Goal: Information Seeking & Learning: Check status

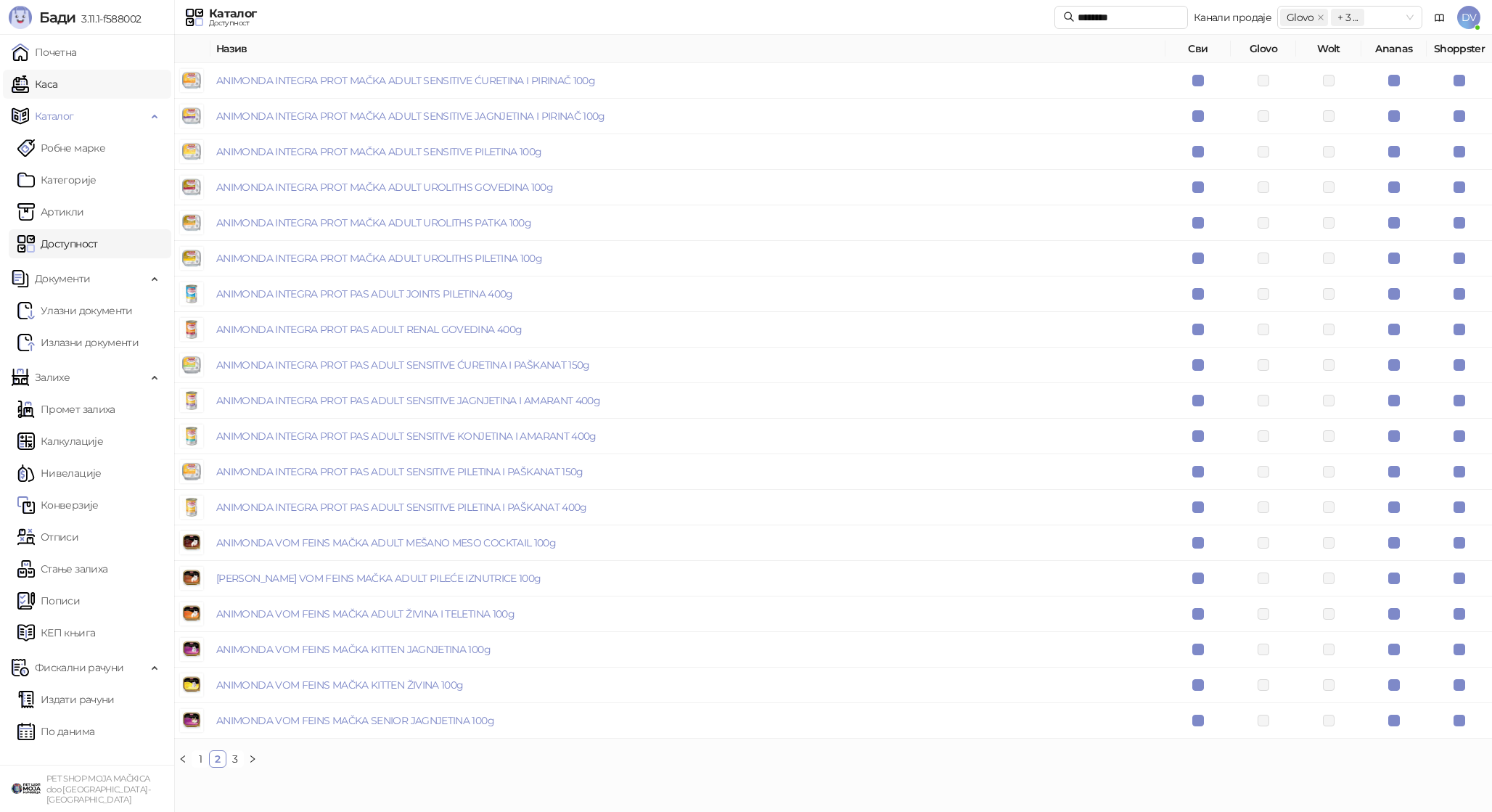
click at [57, 82] on link "Каса" at bounding box center [35, 84] width 46 height 29
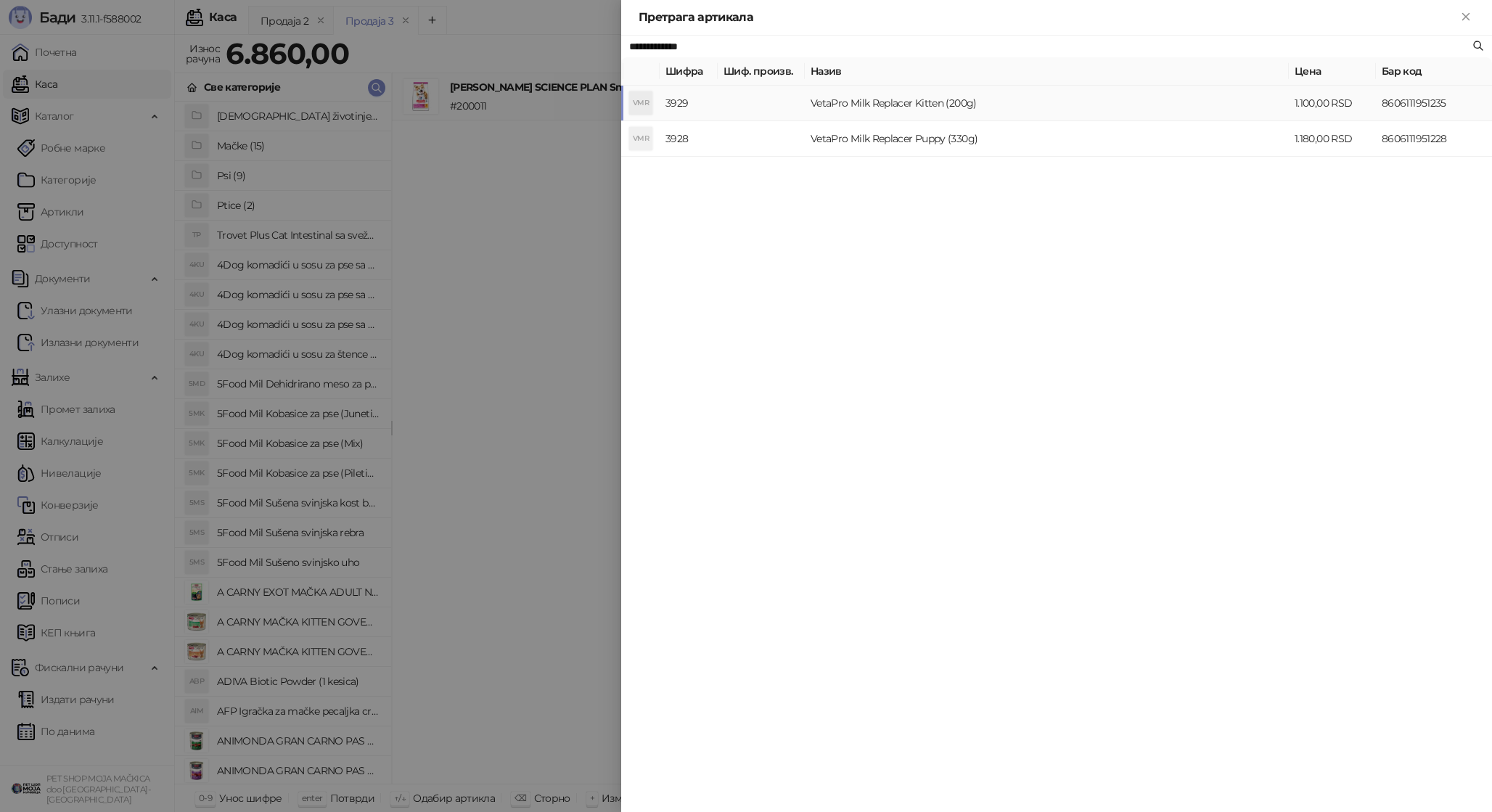
type input "**********"
click at [853, 108] on td "VetaPro Milk Replacer Kitten (200g)" at bounding box center [1047, 103] width 484 height 35
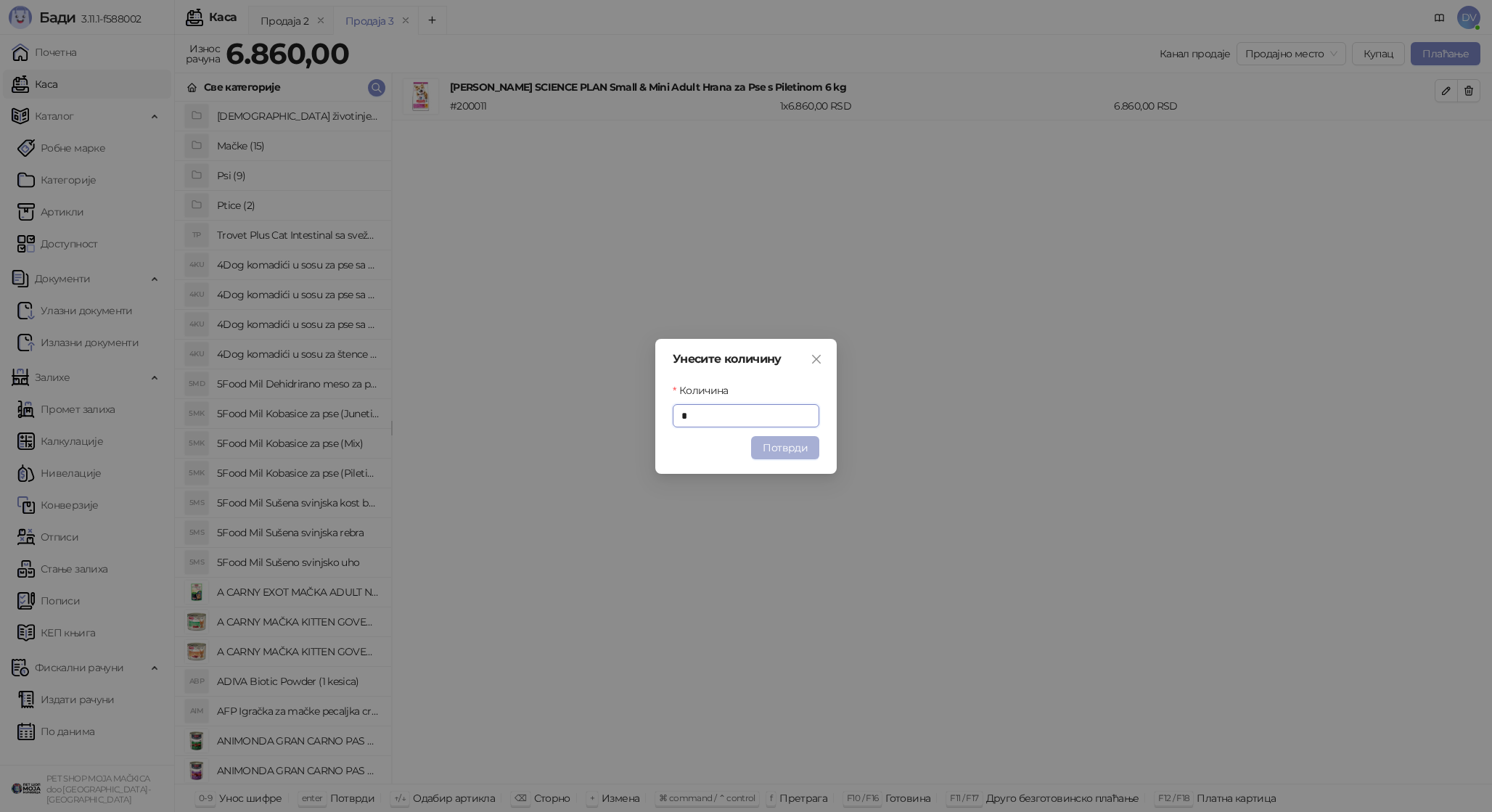
click at [767, 448] on button "Потврди" at bounding box center [785, 448] width 68 height 24
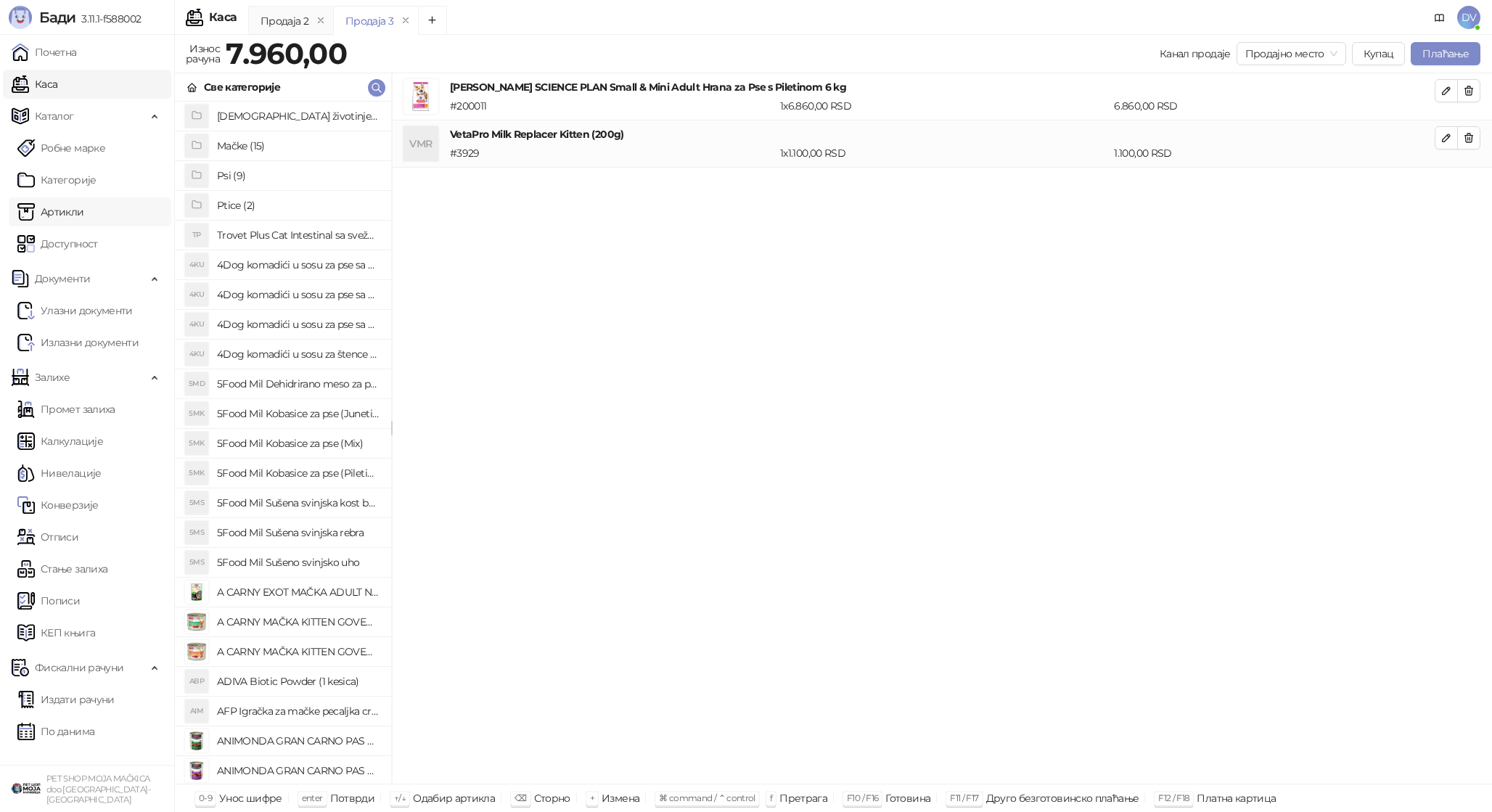
click at [68, 206] on link "Артикли" at bounding box center [50, 211] width 67 height 29
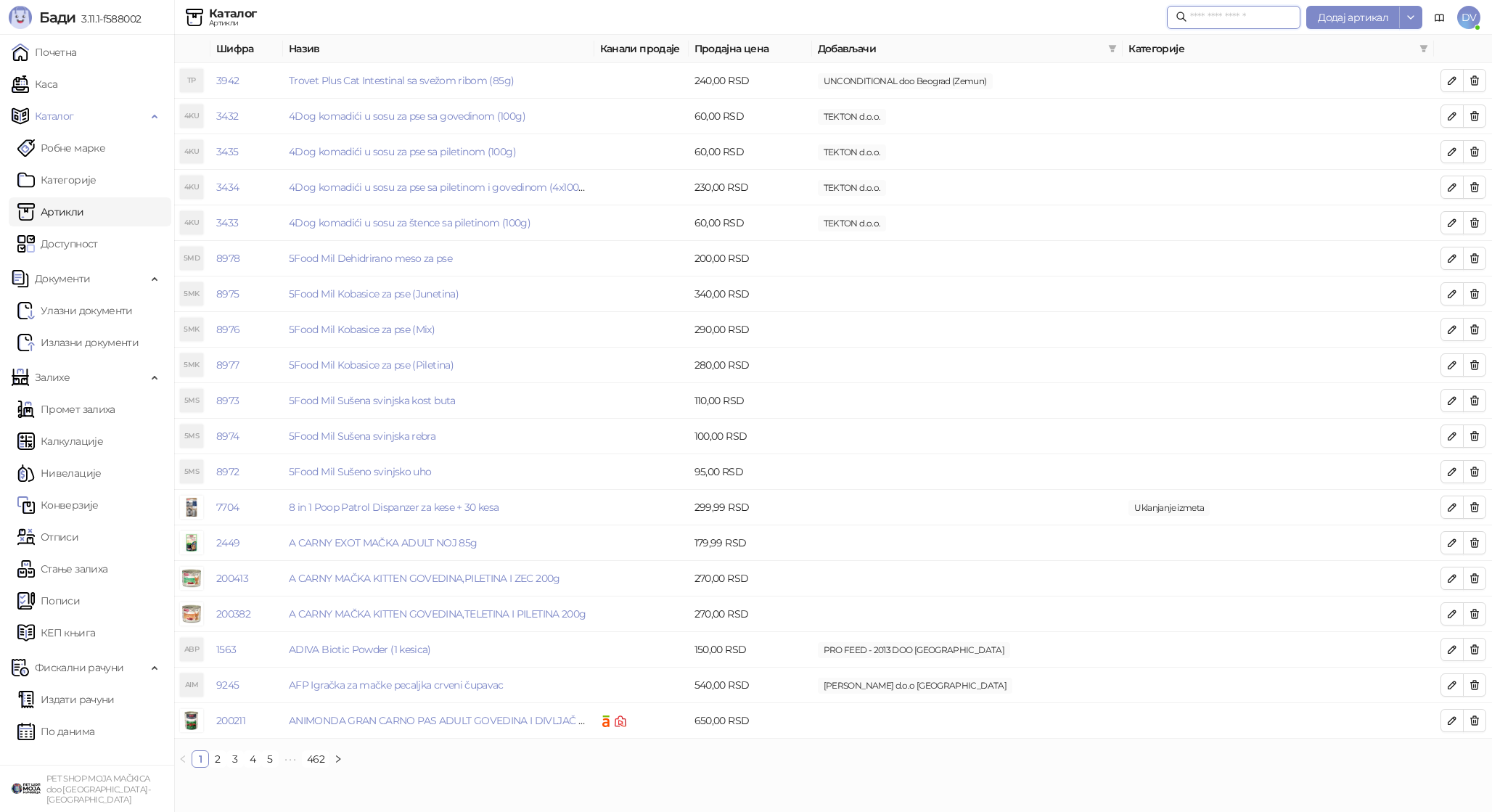
click at [1221, 24] on input "text" at bounding box center [1241, 17] width 101 height 16
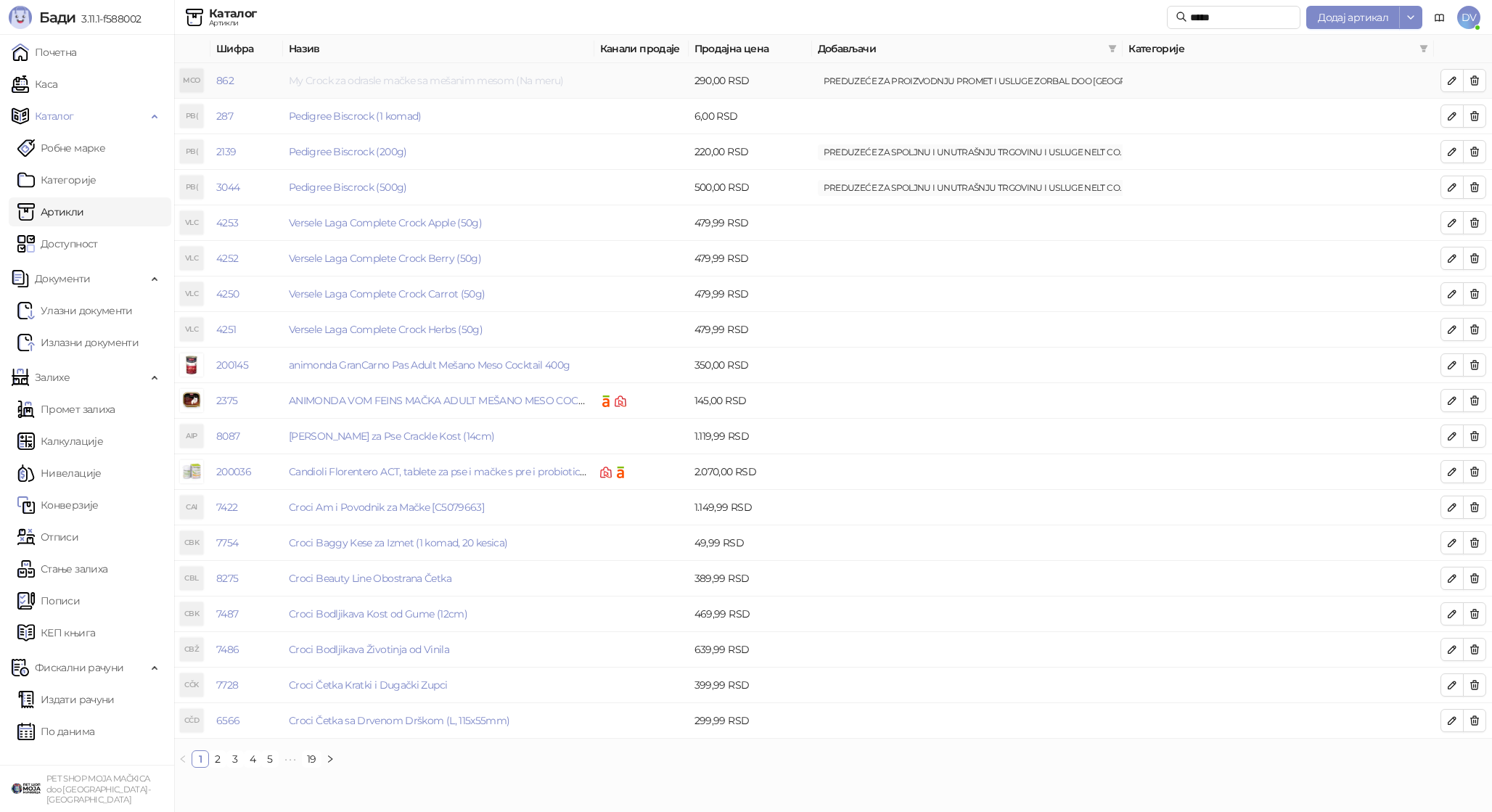
click at [431, 74] on link "My Crock za odrasle mačke sa mešanim mesom (Na meru)" at bounding box center [427, 80] width 275 height 13
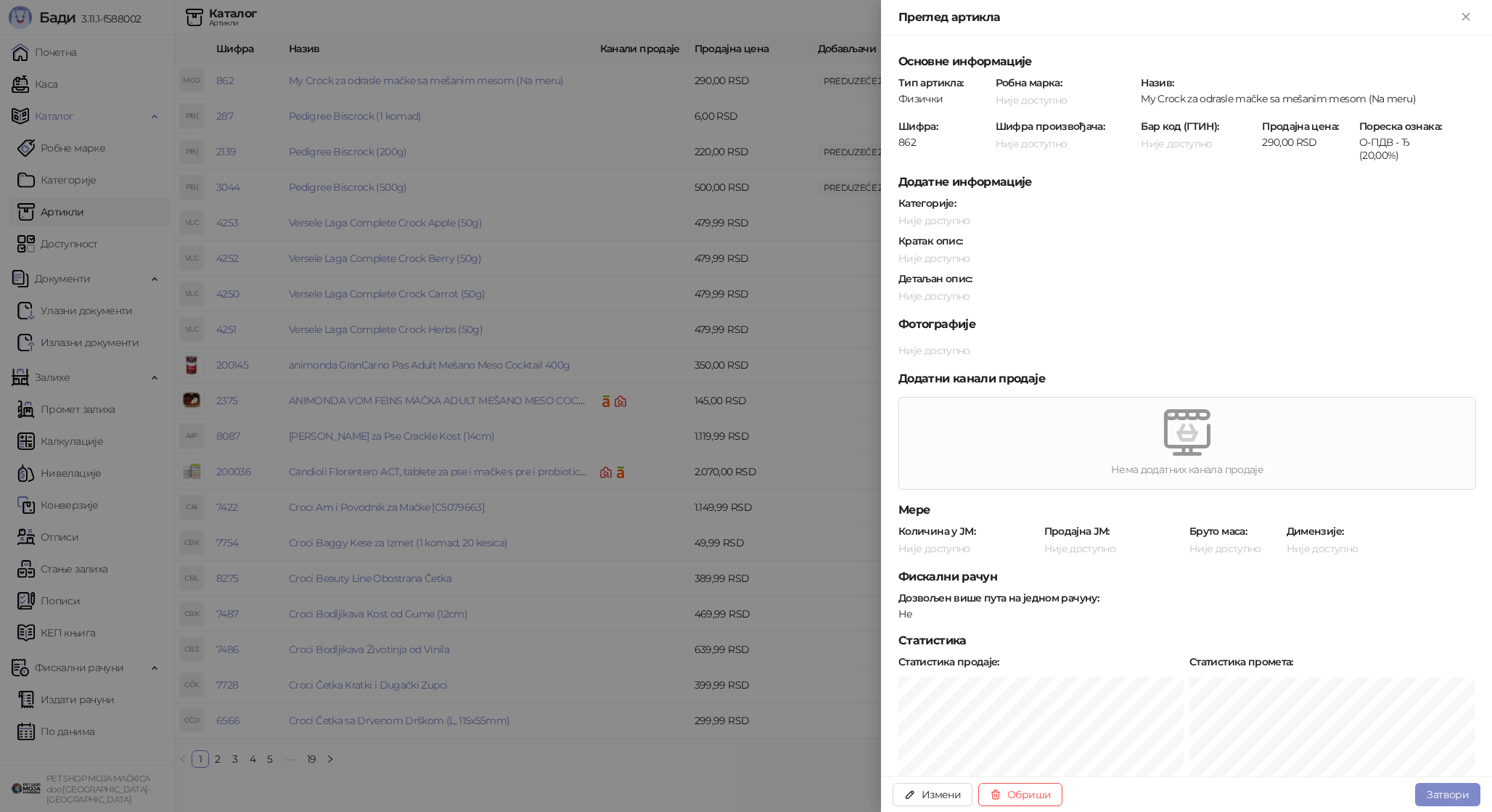
scroll to position [617, 0]
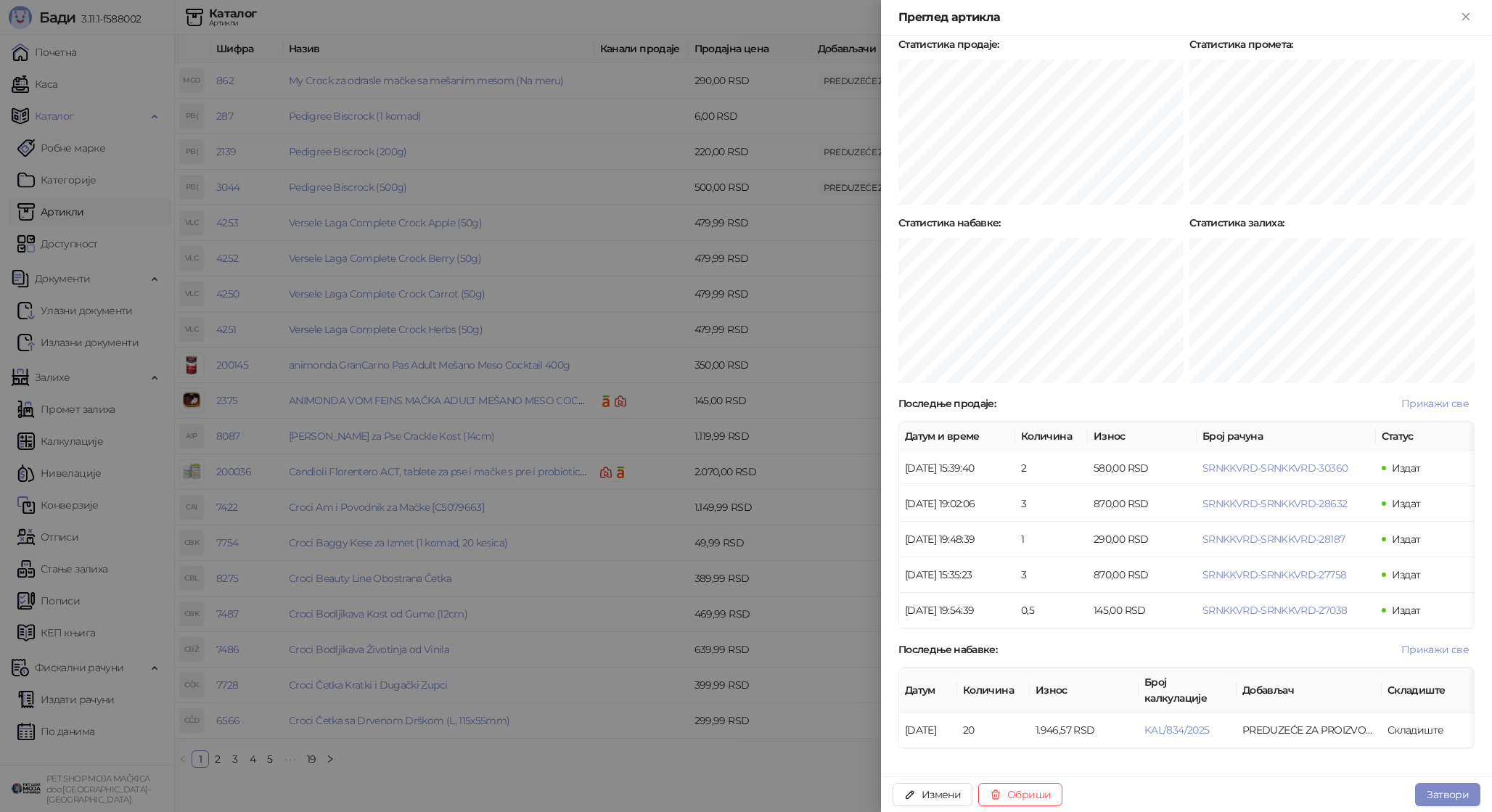
click at [662, 215] on div at bounding box center [746, 406] width 1492 height 812
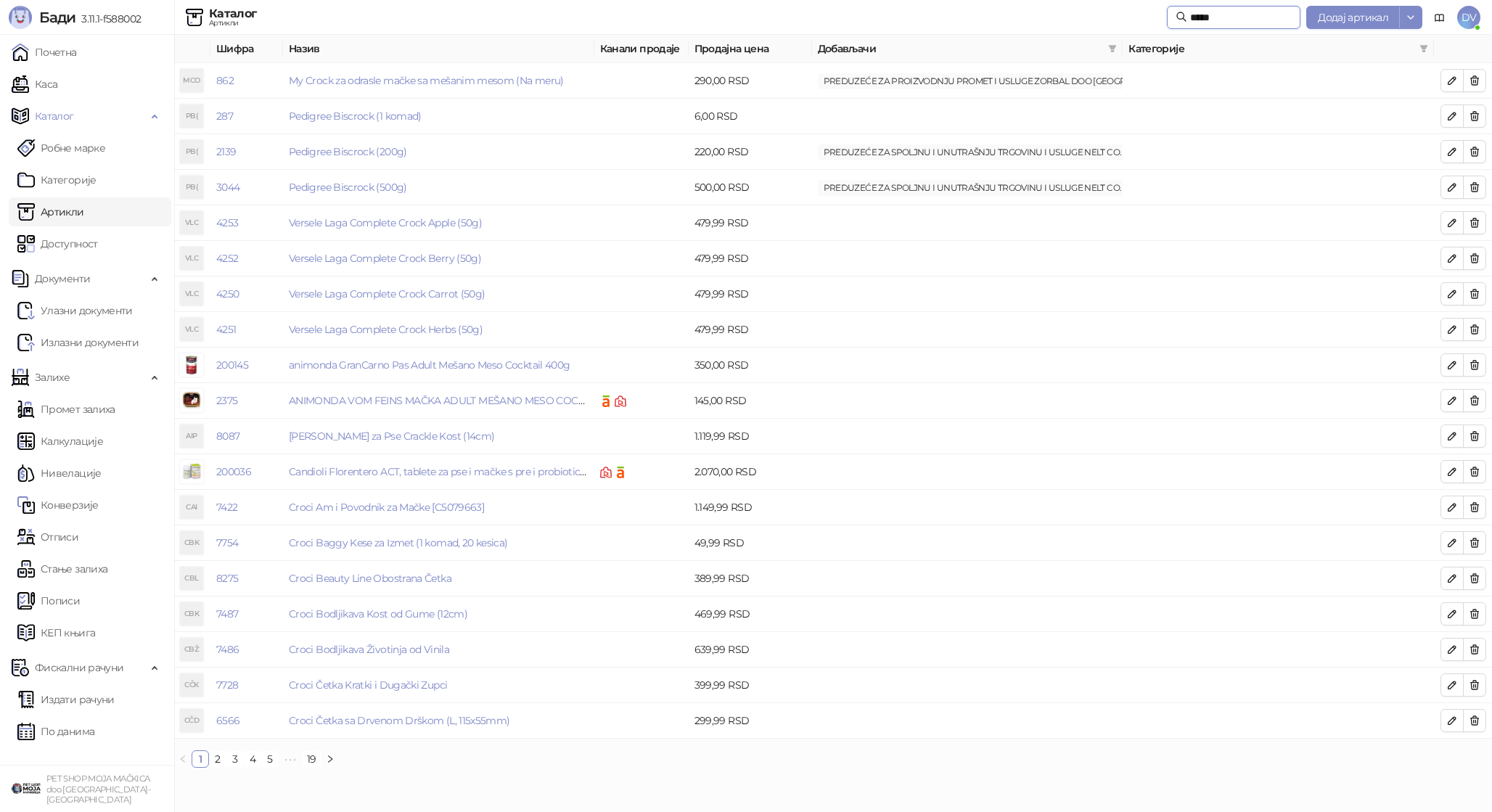
click at [1208, 14] on input "*****" at bounding box center [1241, 17] width 101 height 16
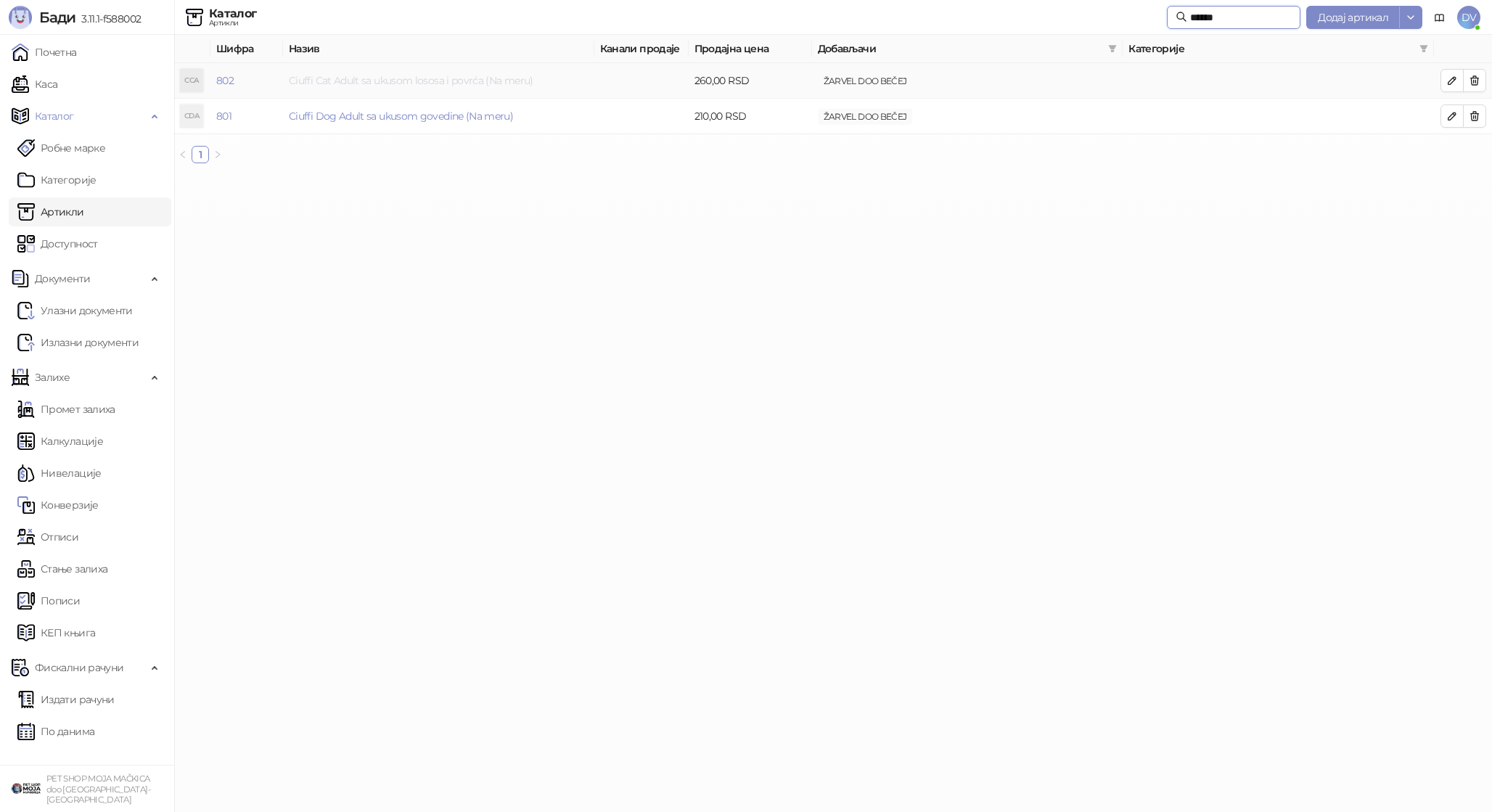
type input "******"
click at [445, 75] on link "Ciuffi Cat Adult sa ukusom lososa i povrća (Na meru)" at bounding box center [411, 80] width 244 height 13
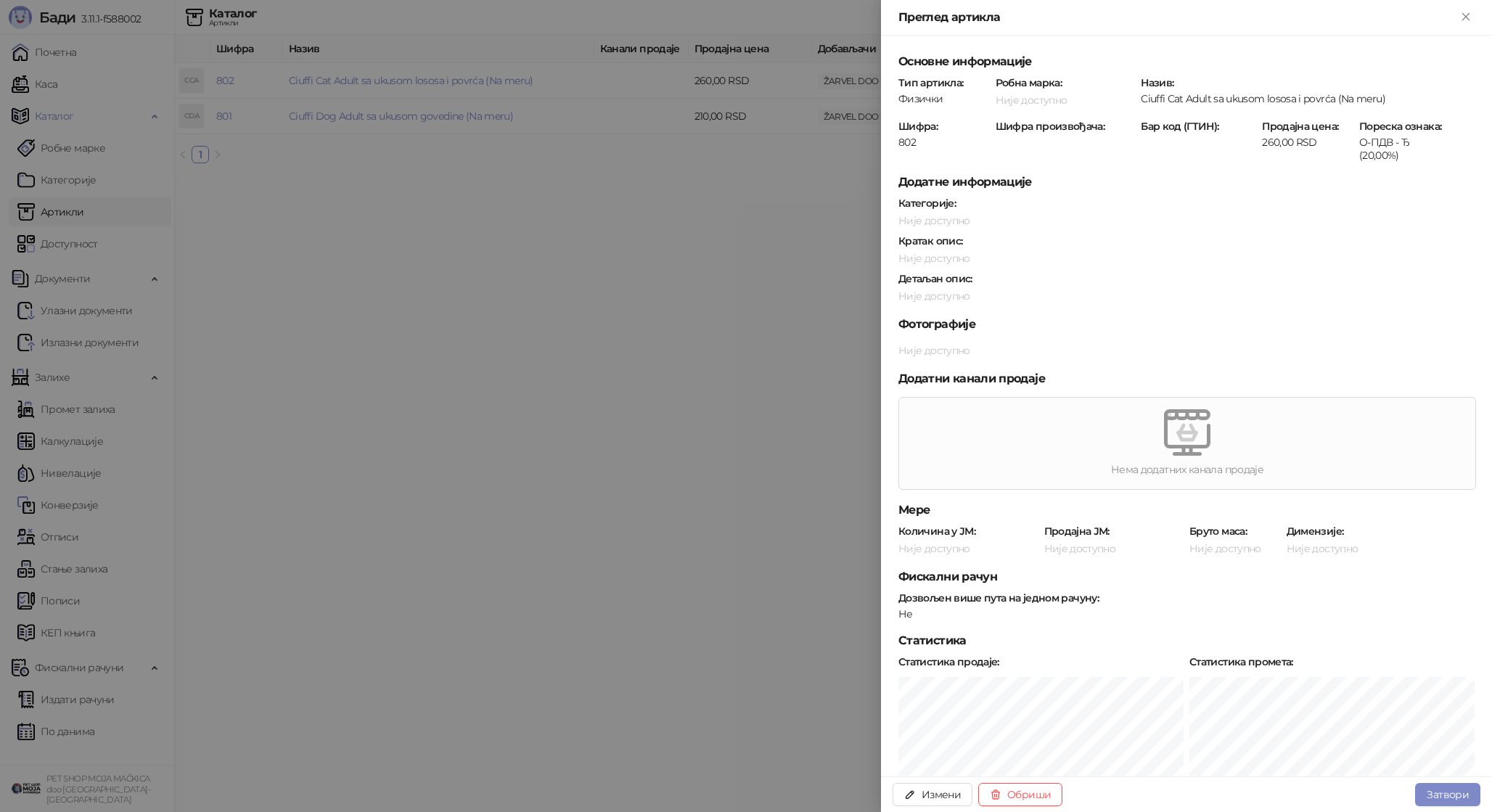
scroll to position [609, 0]
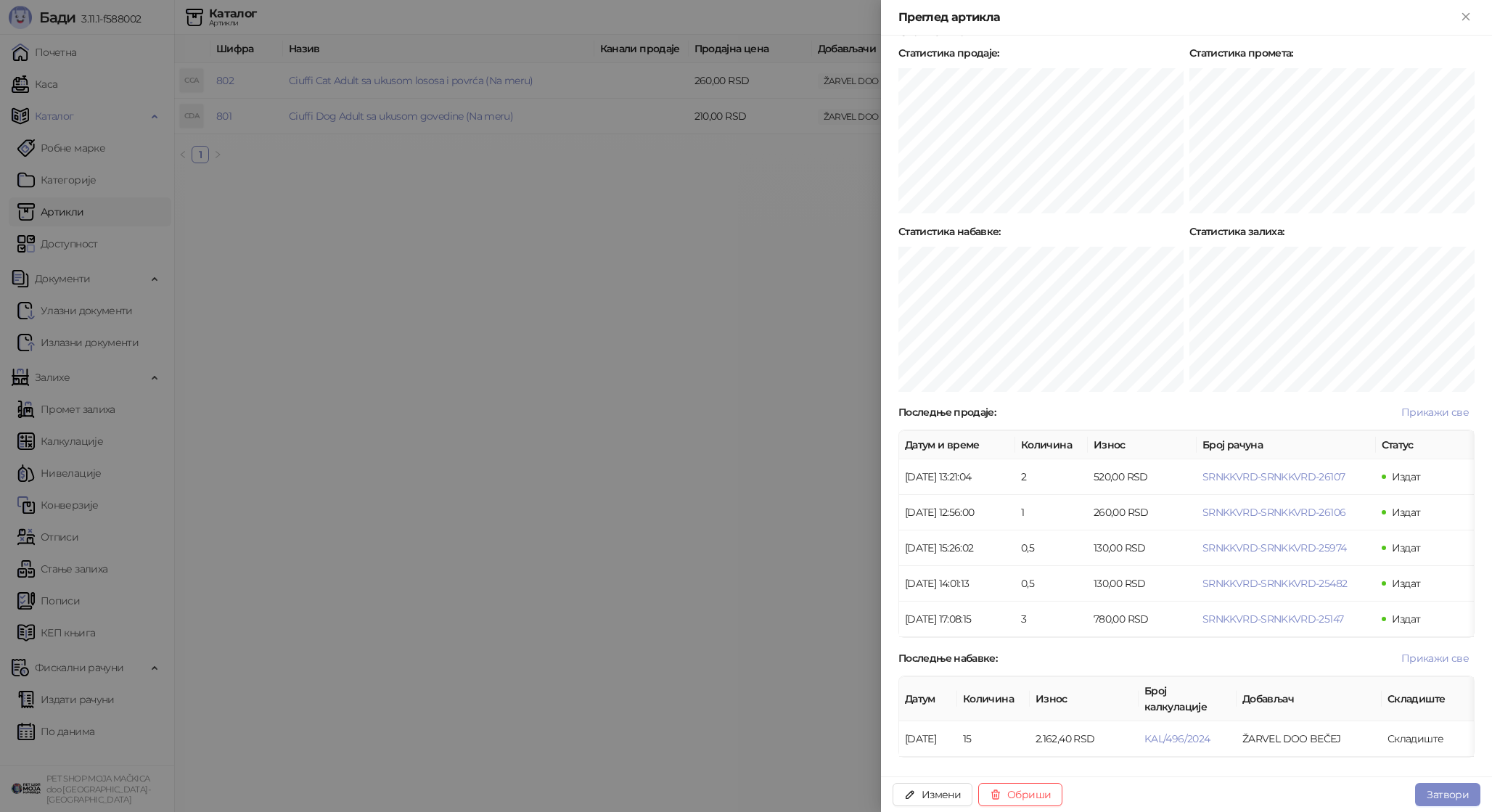
click at [596, 470] on div at bounding box center [746, 406] width 1492 height 812
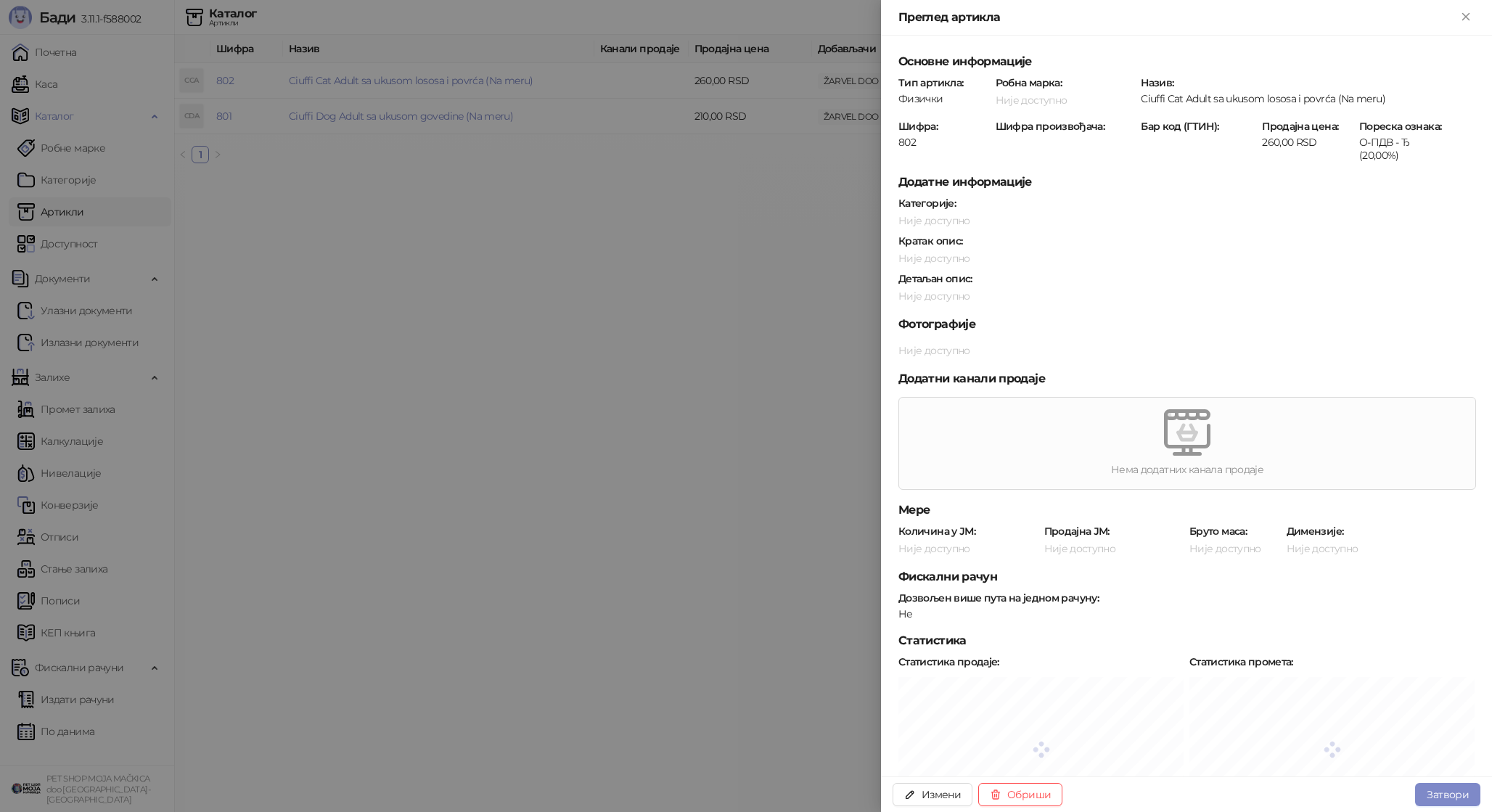
click at [341, 262] on div at bounding box center [746, 406] width 1492 height 812
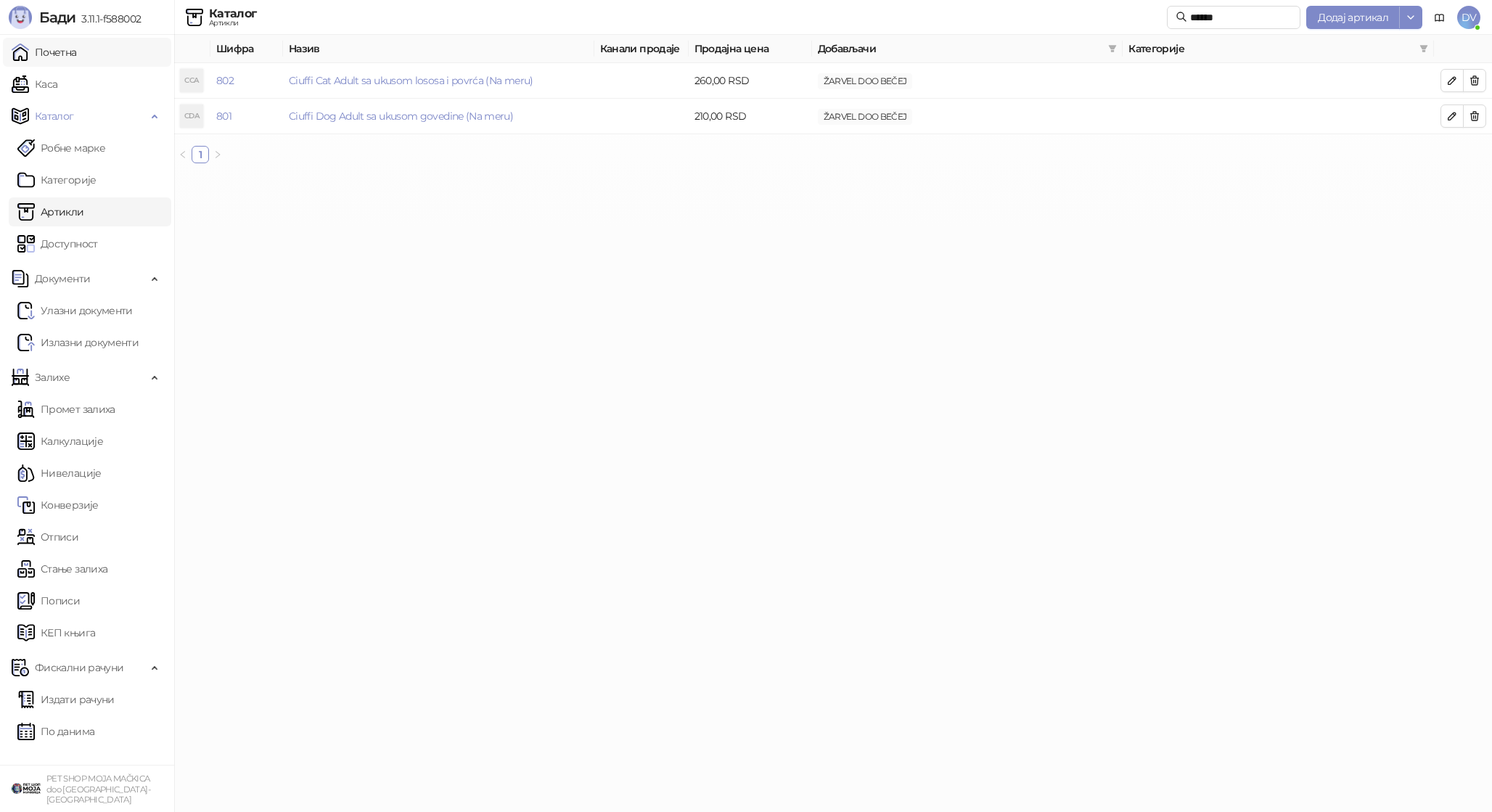
click at [77, 54] on link "Почетна" at bounding box center [44, 52] width 65 height 29
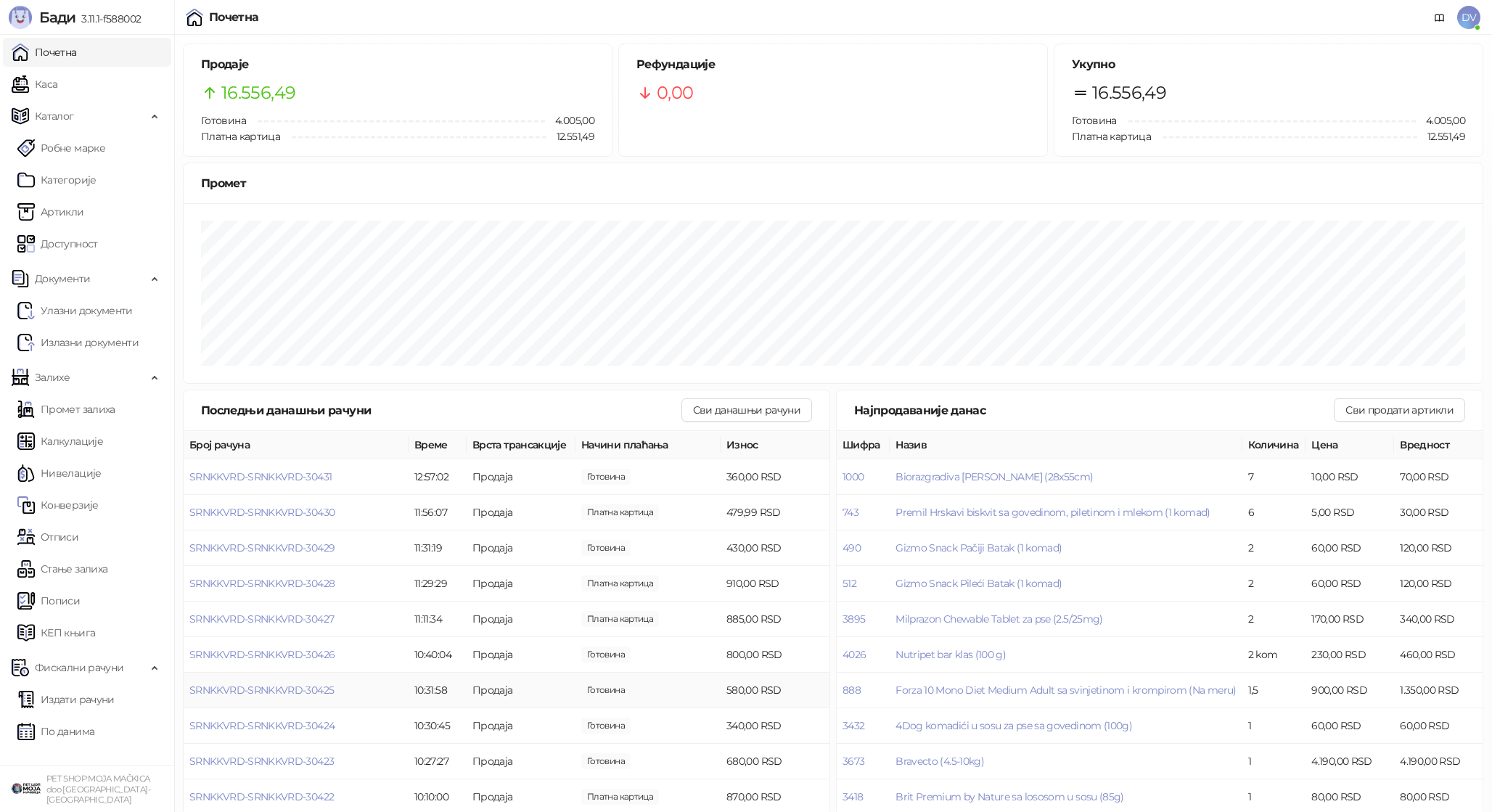
scroll to position [13, 0]
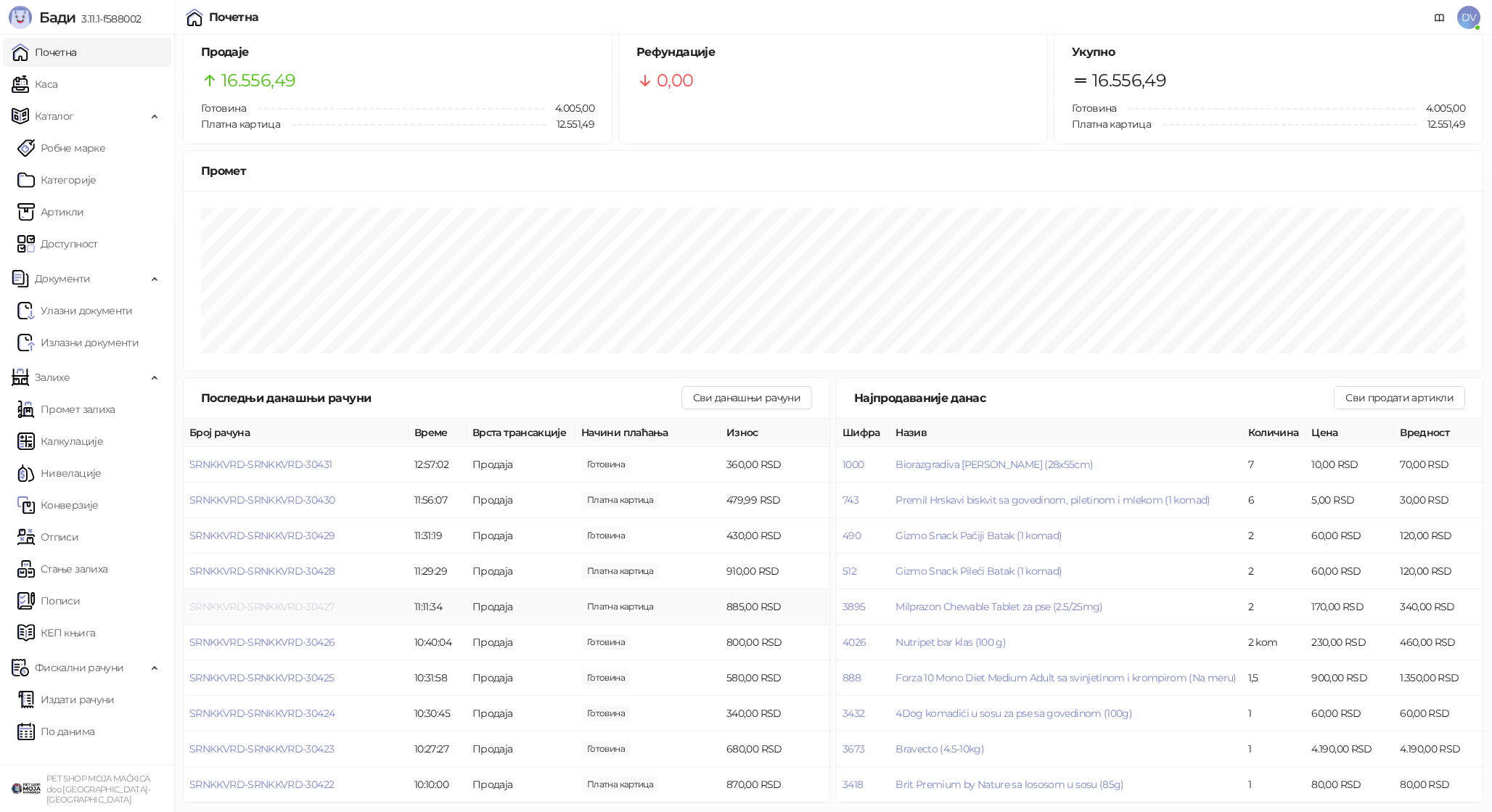
click at [280, 600] on span "SRNKKVRD-SRNKKVRD-30427" at bounding box center [262, 606] width 145 height 13
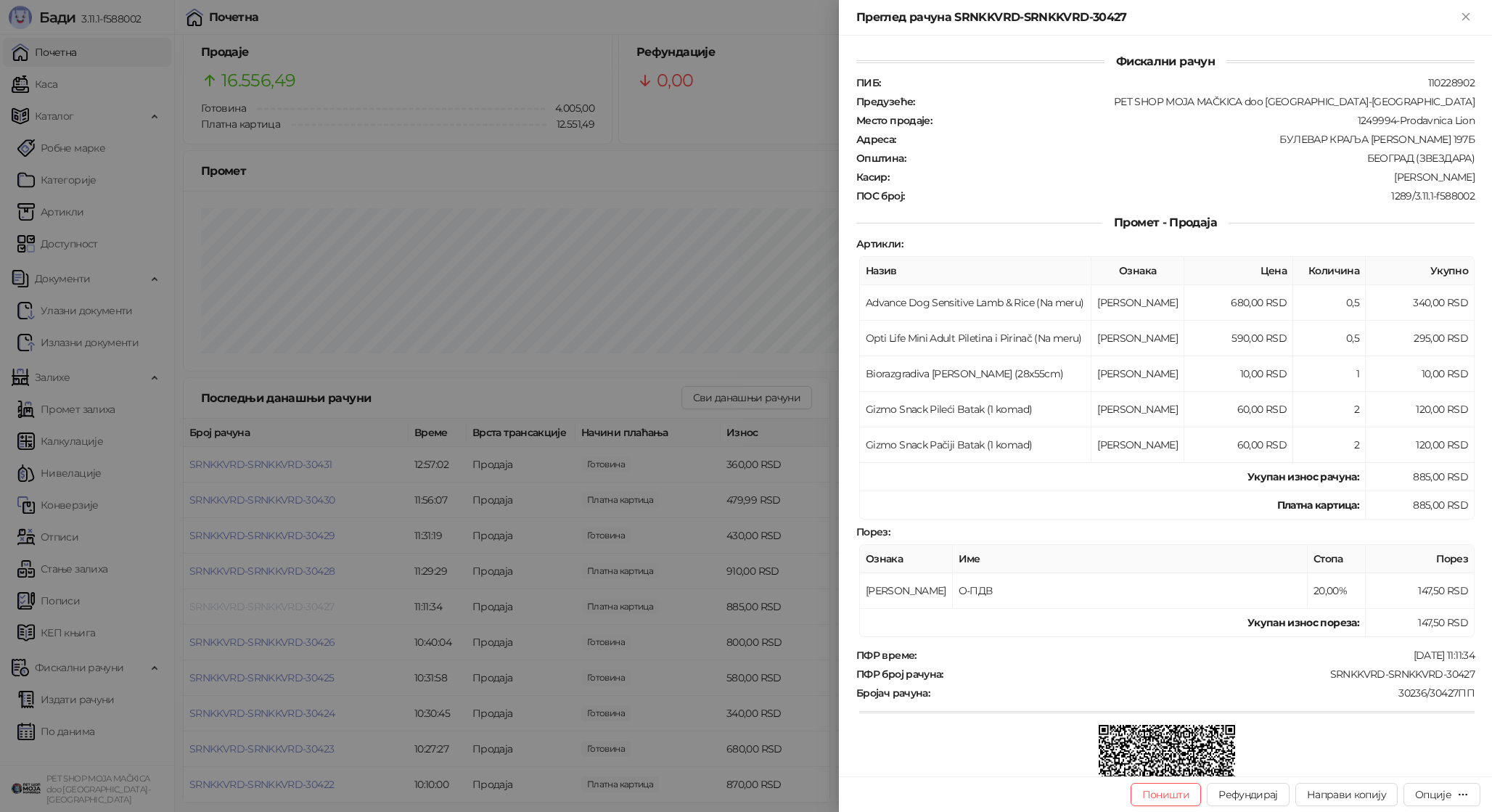
click at [280, 600] on div at bounding box center [746, 406] width 1492 height 812
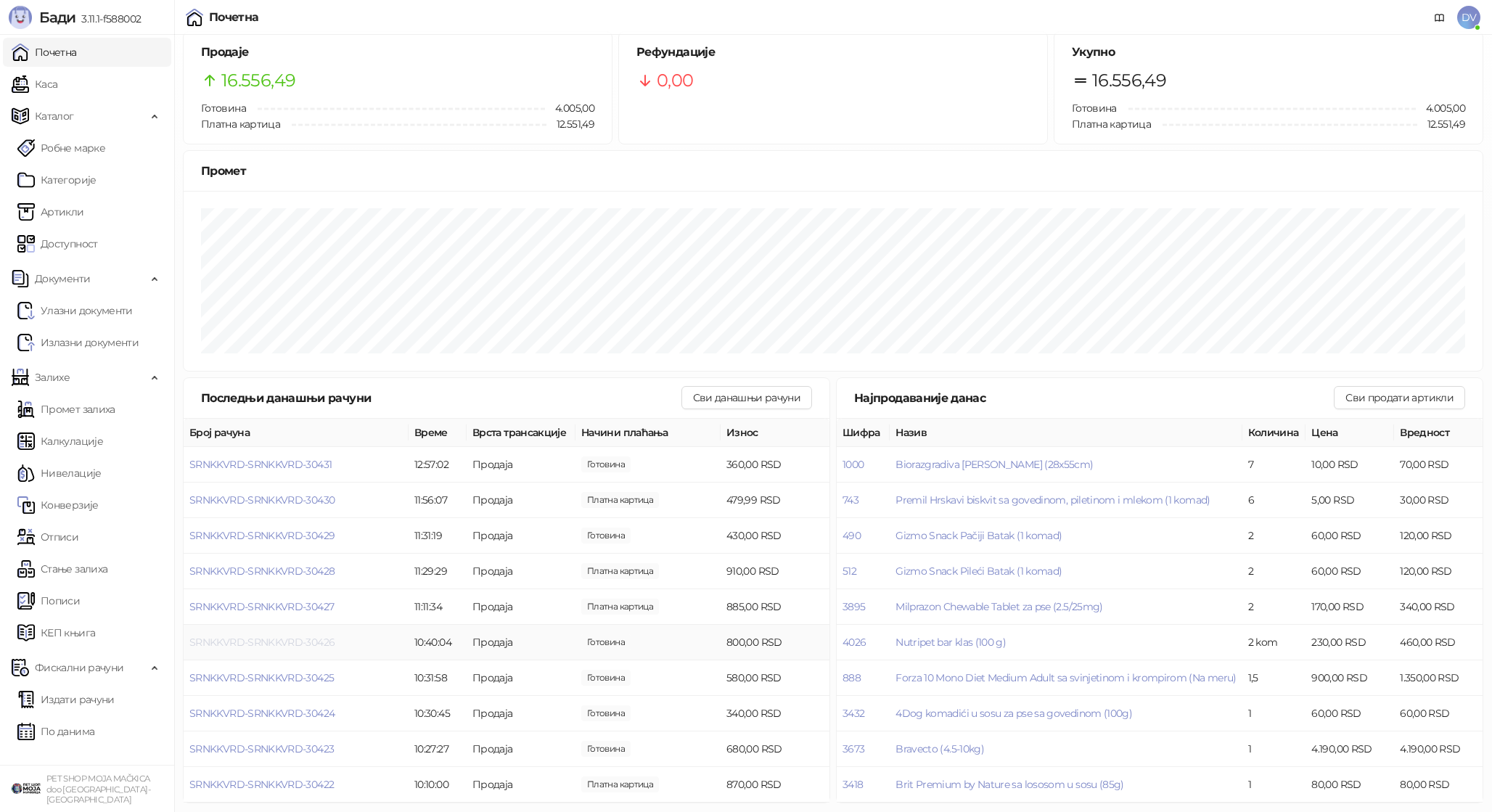
click at [288, 640] on span "SRNKKVRD-SRNKKVRD-30426" at bounding box center [262, 642] width 145 height 13
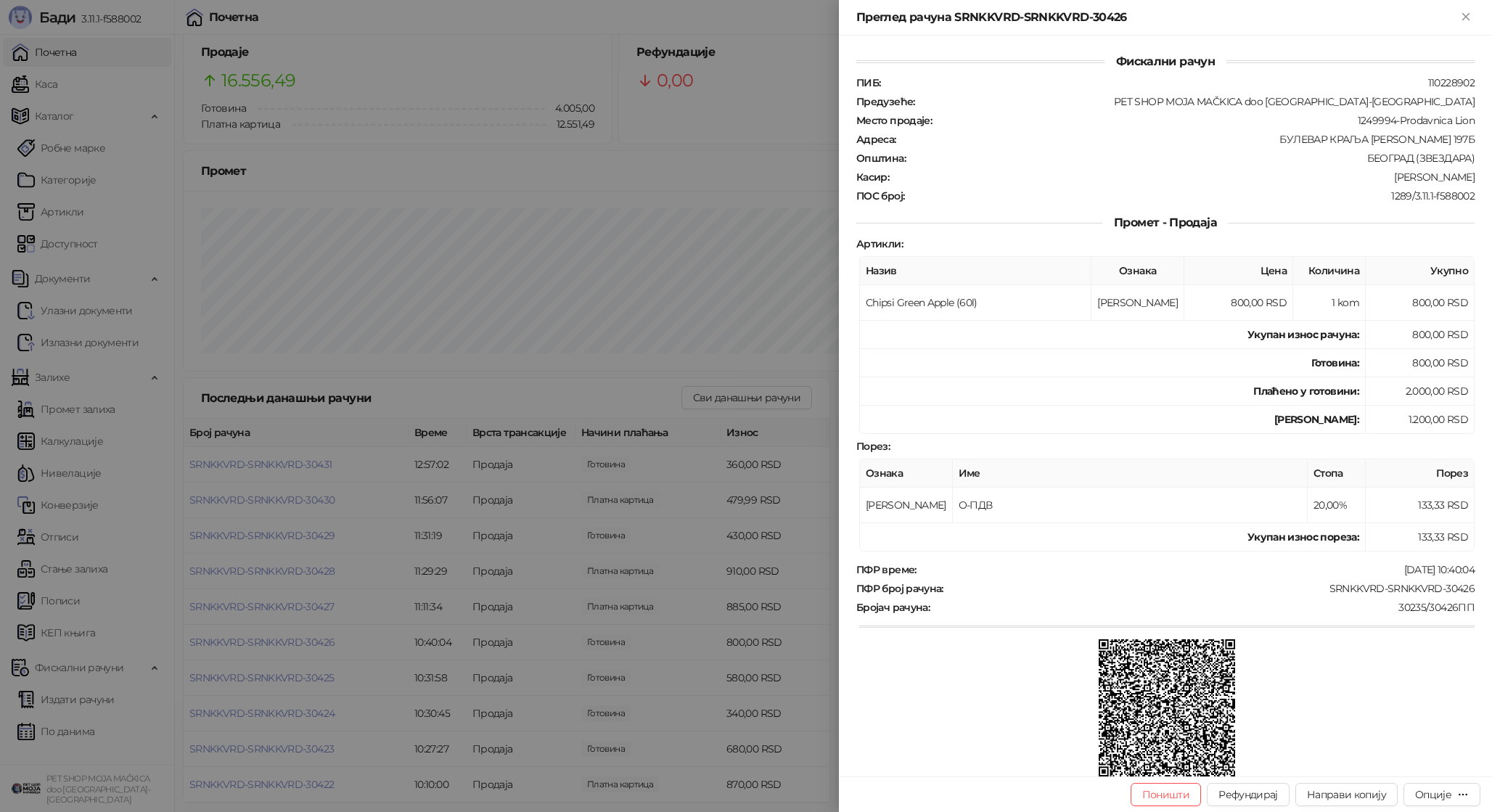
click at [291, 636] on div at bounding box center [746, 406] width 1492 height 812
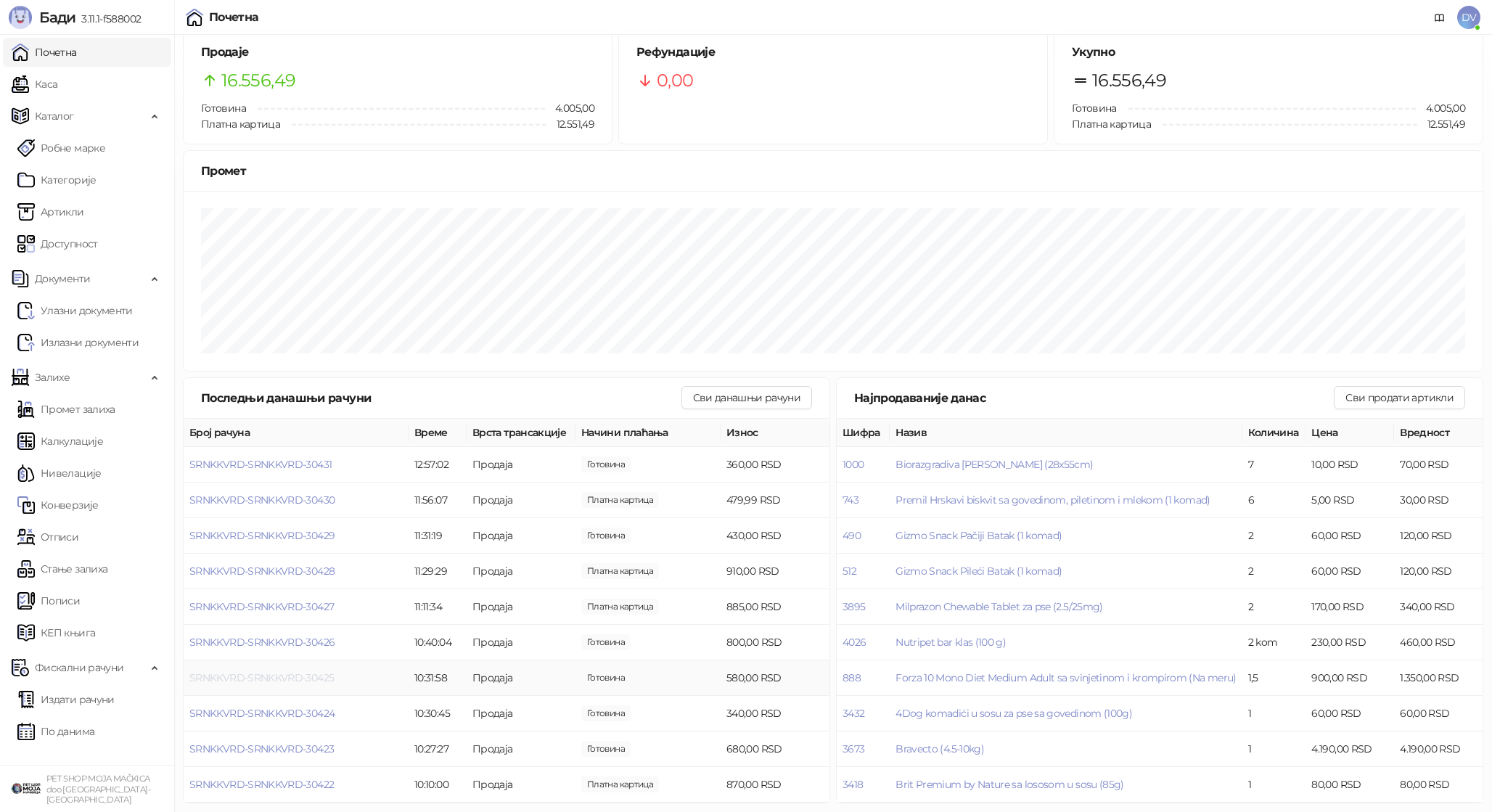
click at [291, 675] on span "SRNKKVRD-SRNKKVRD-30425" at bounding box center [262, 677] width 145 height 13
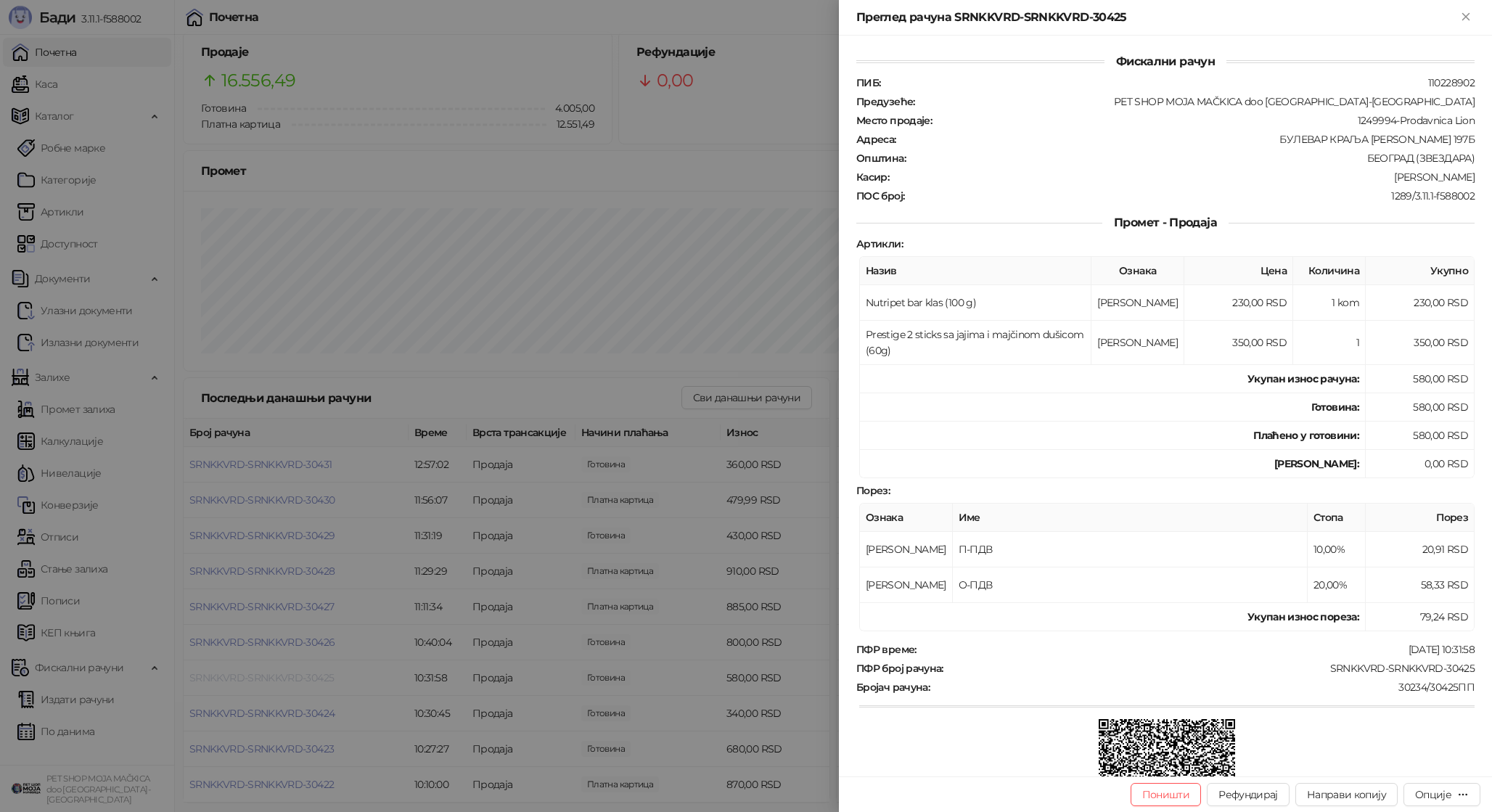
click at [291, 675] on div at bounding box center [746, 406] width 1492 height 812
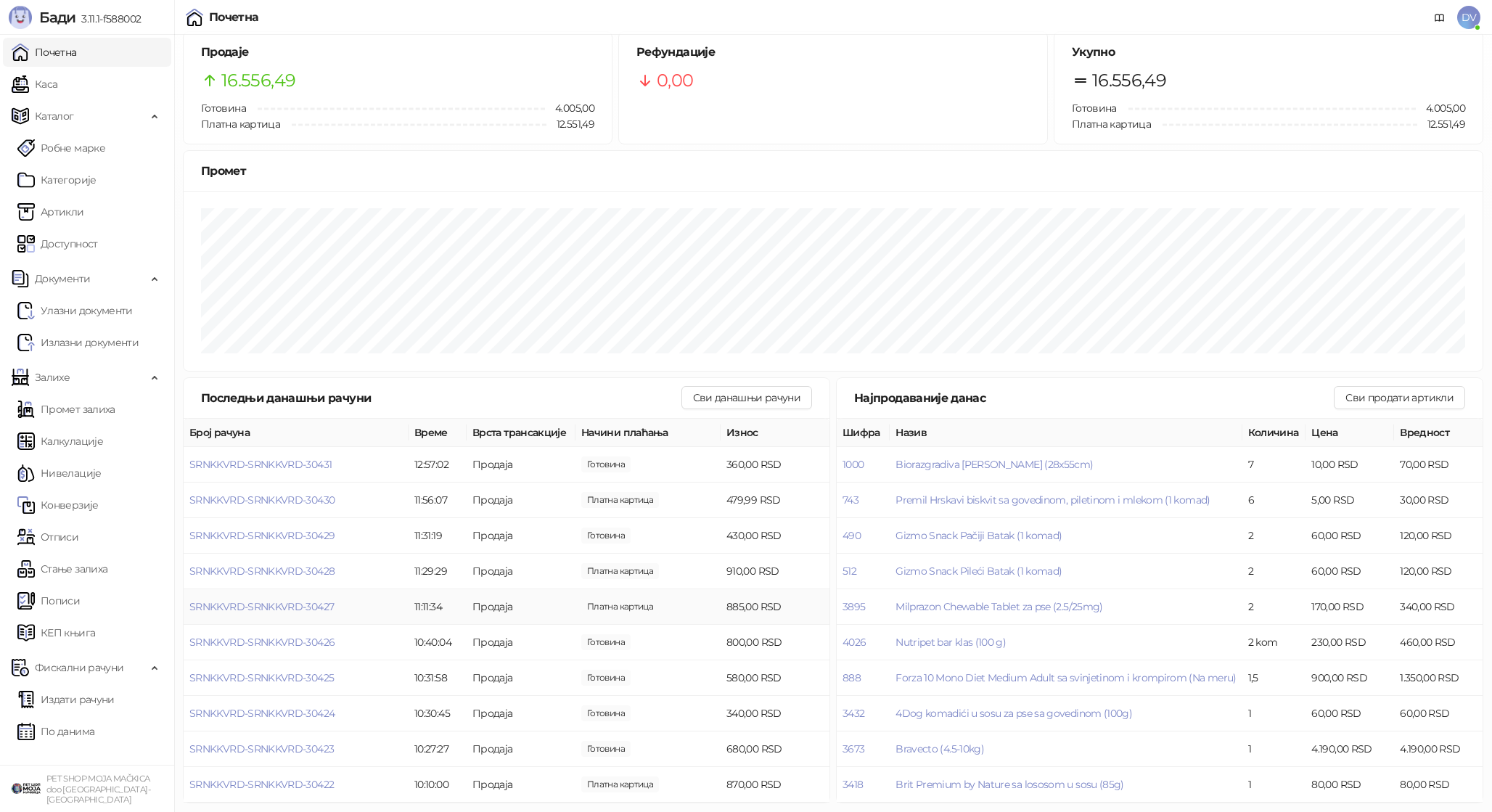
click at [305, 598] on td "SRNKKVRD-SRNKKVRD-30427" at bounding box center [296, 606] width 225 height 35
click at [303, 604] on span "SRNKKVRD-SRNKKVRD-30427" at bounding box center [262, 606] width 145 height 13
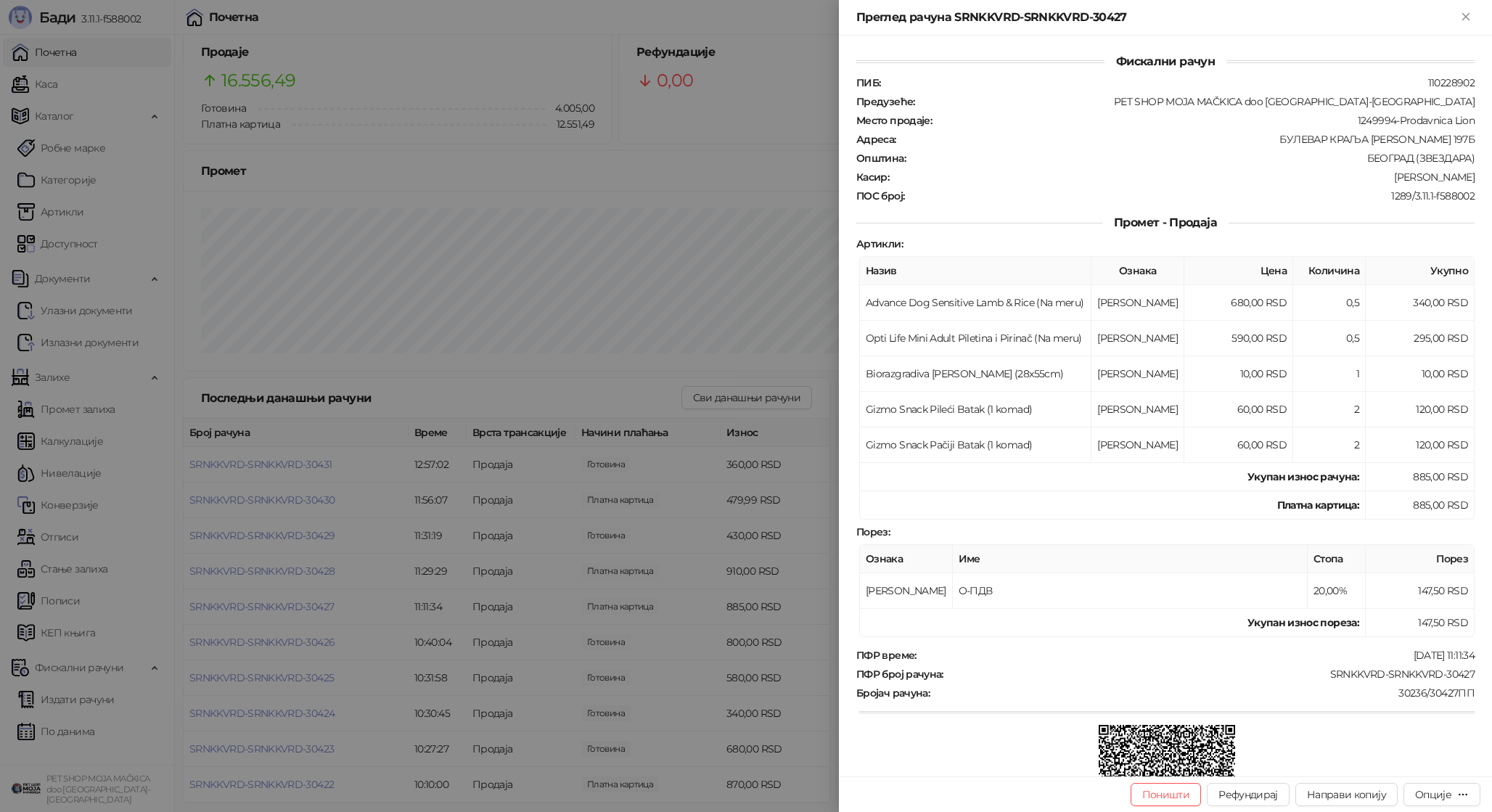
click at [303, 604] on div at bounding box center [746, 406] width 1492 height 812
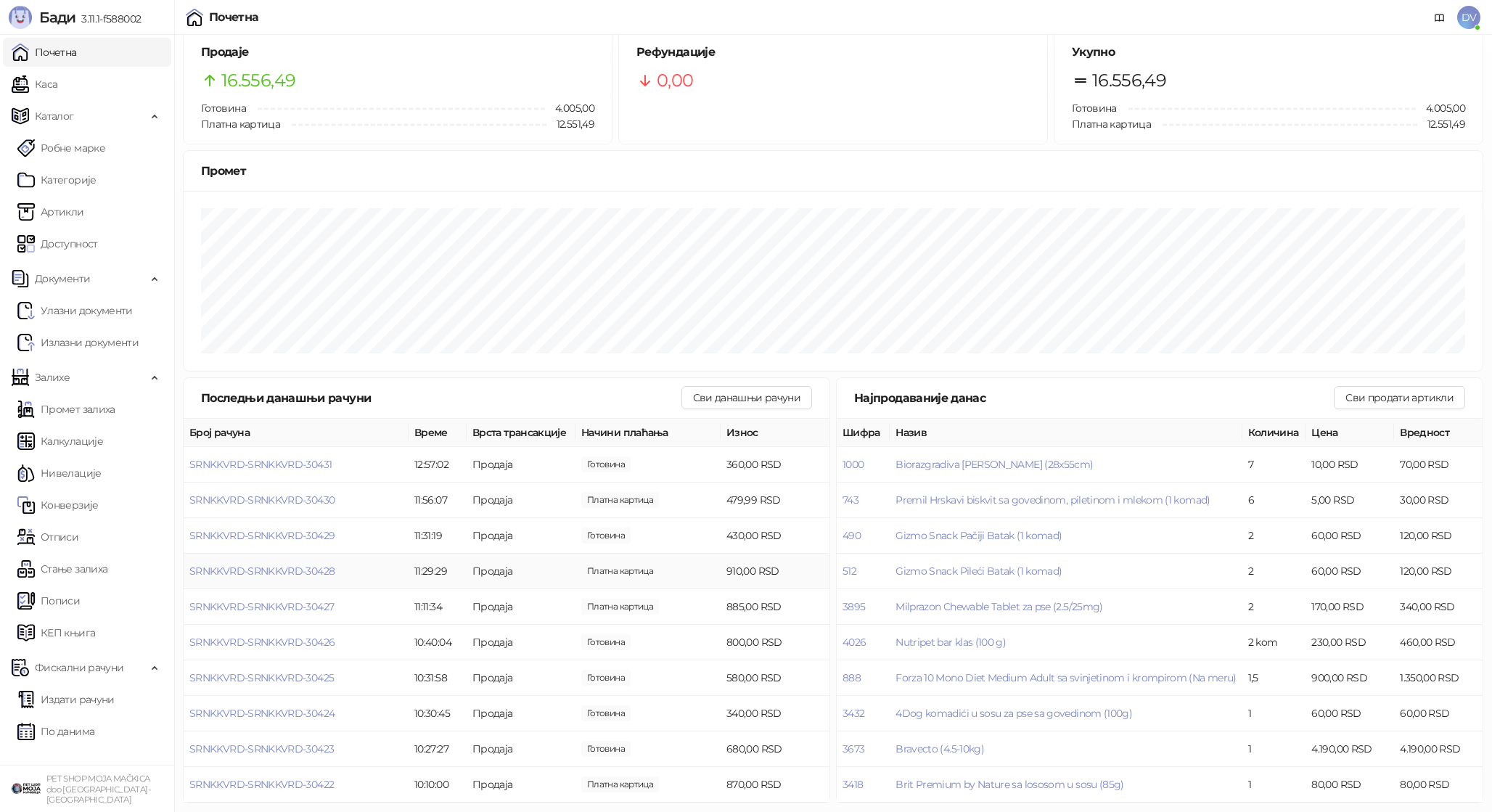
click at [305, 572] on span "SRNKKVRD-SRNKKVRD-30428" at bounding box center [262, 571] width 145 height 13
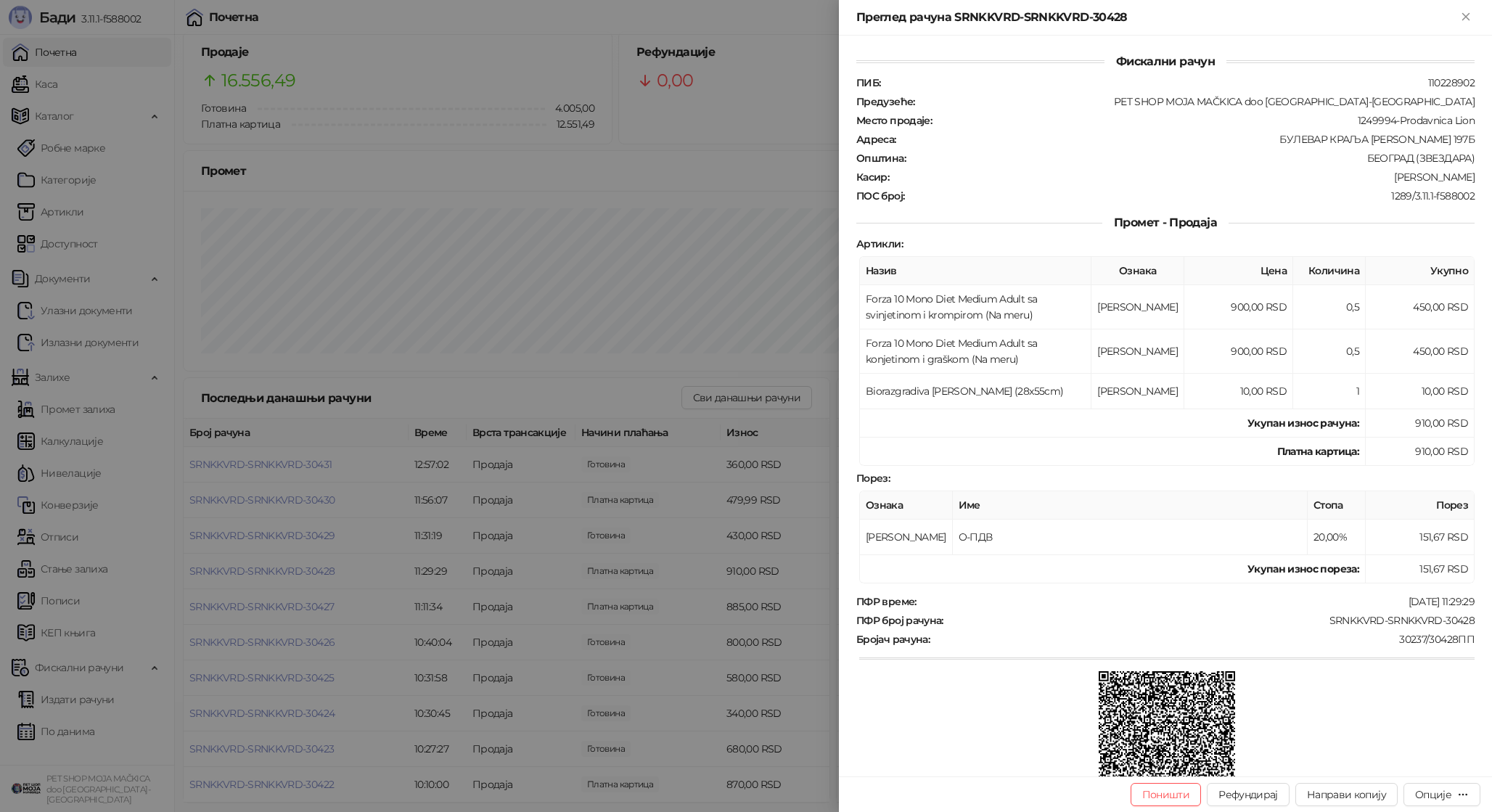
click at [420, 111] on div at bounding box center [746, 406] width 1492 height 812
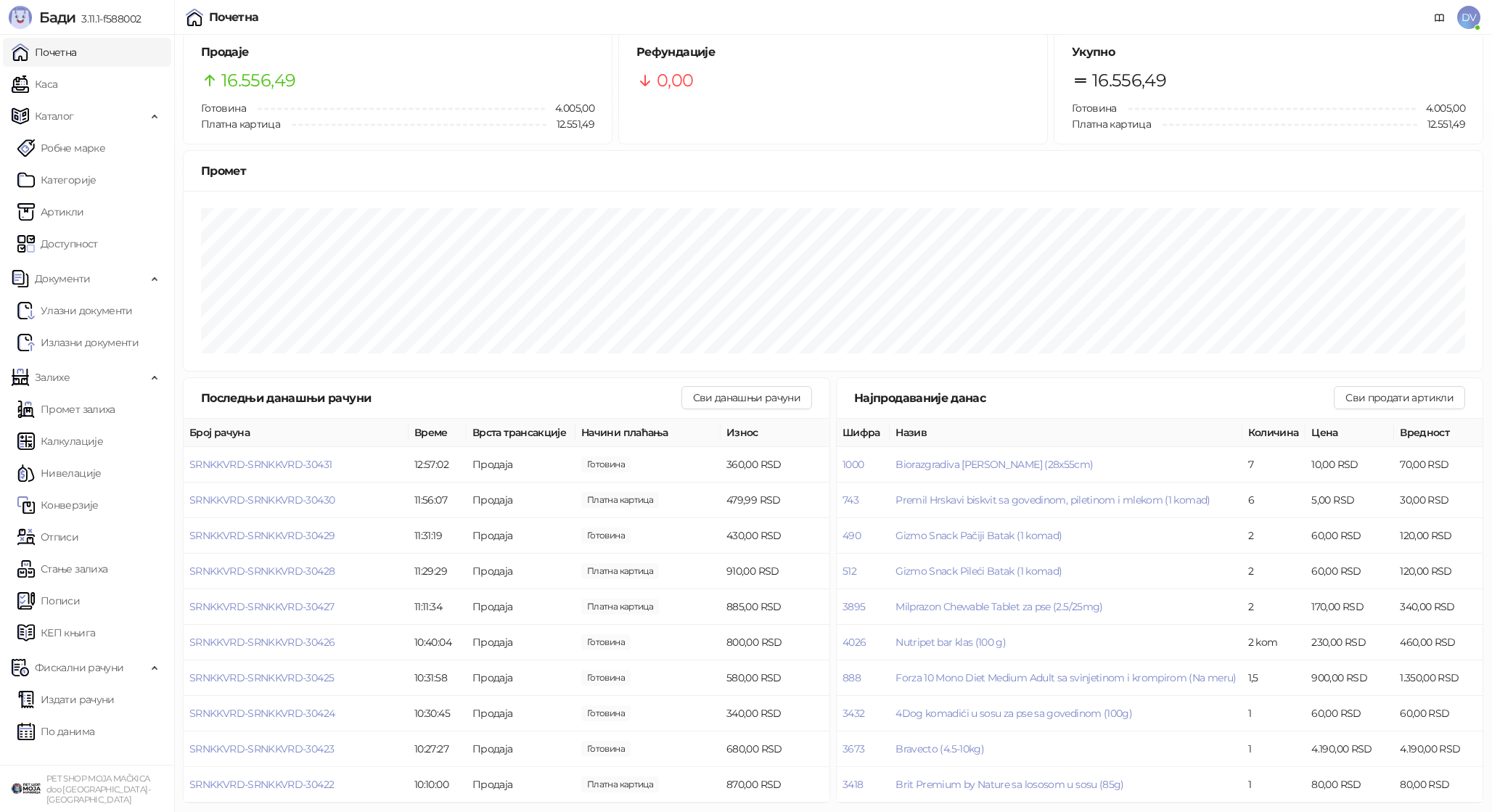
scroll to position [12, 0]
click at [37, 203] on link "Артикли" at bounding box center [50, 211] width 67 height 29
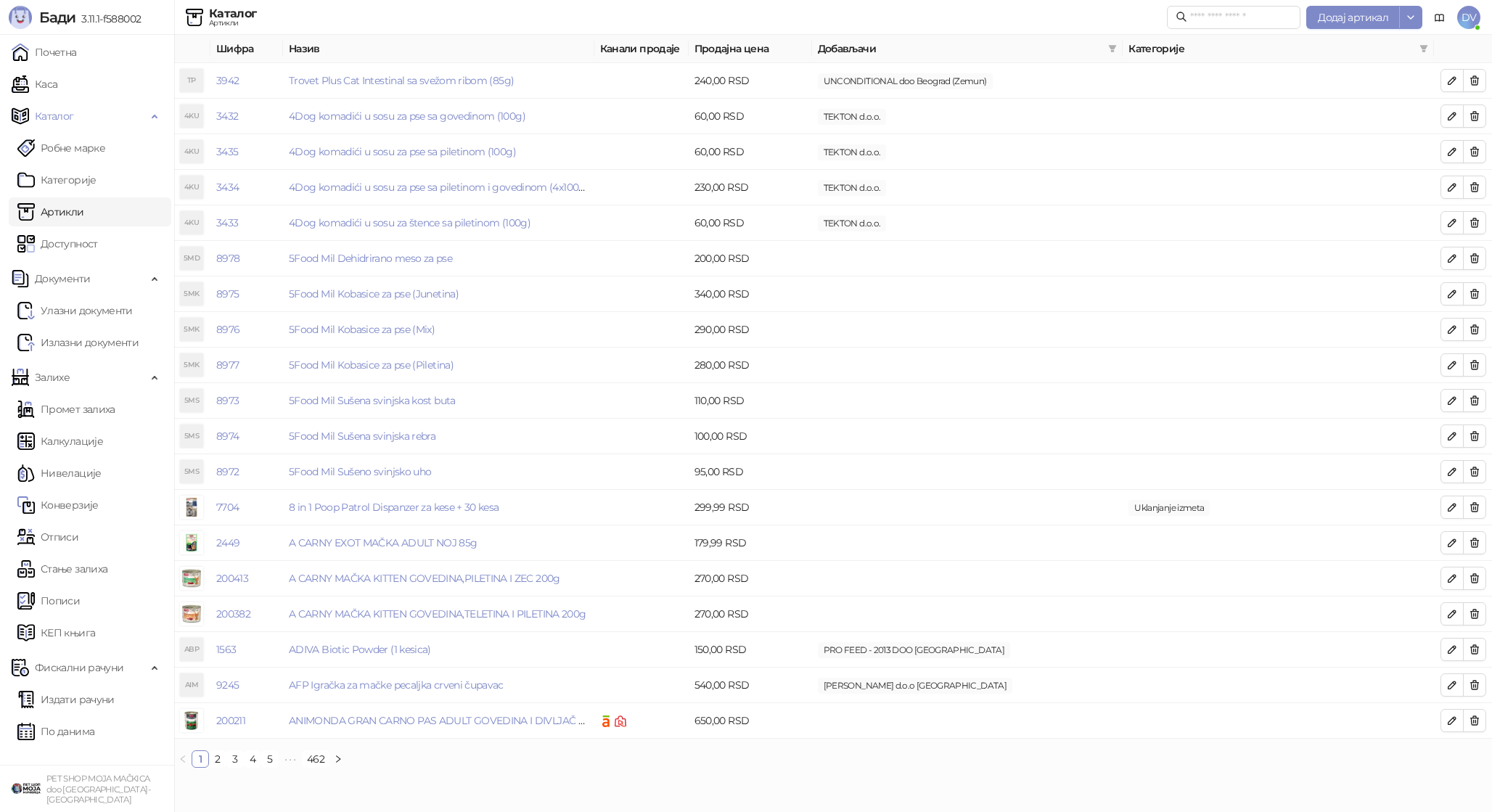
click at [1202, 29] on div "Додај артикал" at bounding box center [1294, 17] width 255 height 35
click at [1222, 16] on input "text" at bounding box center [1241, 17] width 101 height 16
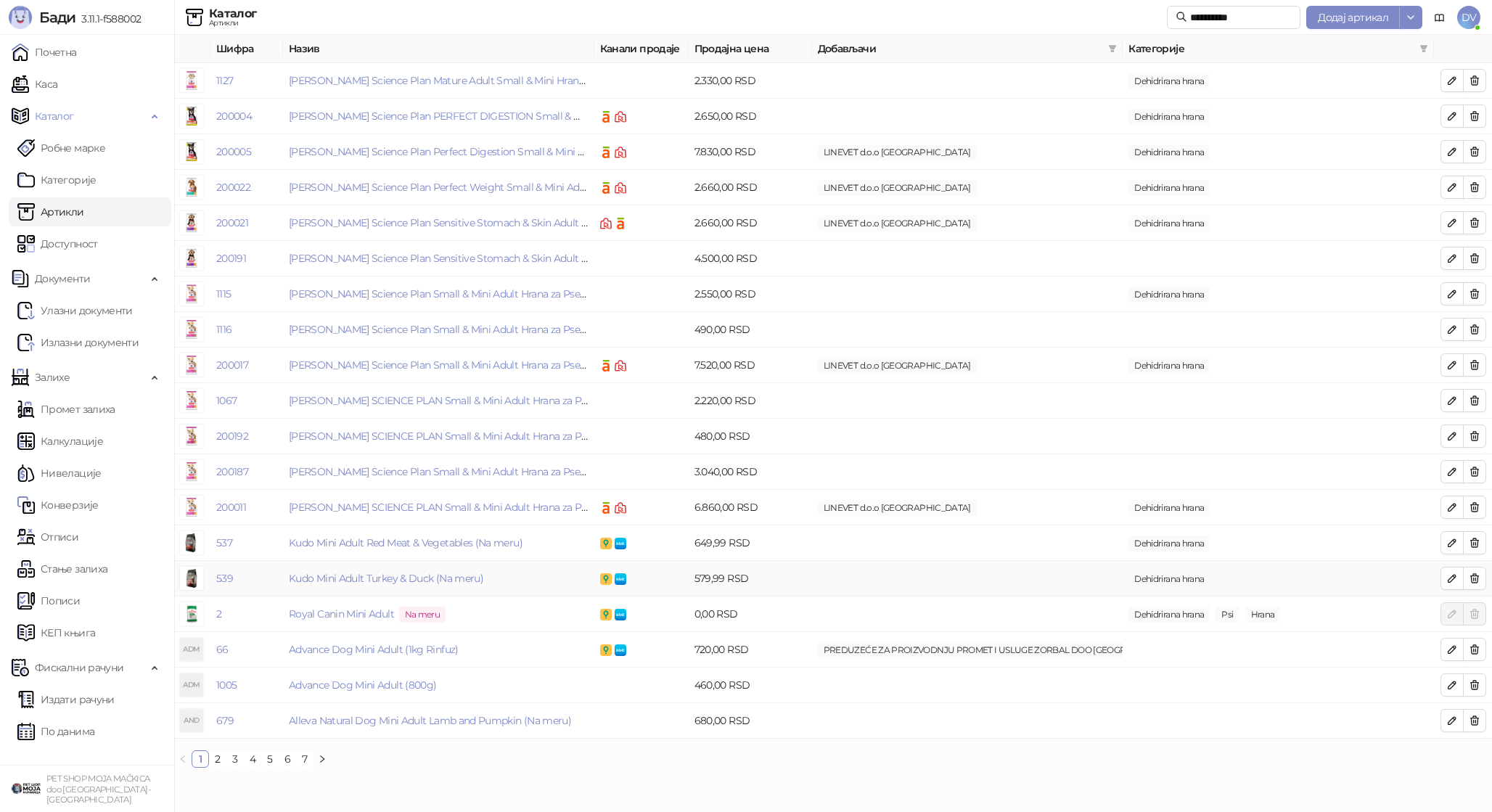
click at [366, 596] on td "Royal Canin Mini Adult Na meru" at bounding box center [438, 613] width 311 height 35
click at [366, 605] on td "Royal Canin Mini Adult Na meru" at bounding box center [438, 613] width 311 height 35
click at [362, 612] on link "Royal Canin Mini Adult Na meru" at bounding box center [370, 613] width 163 height 13
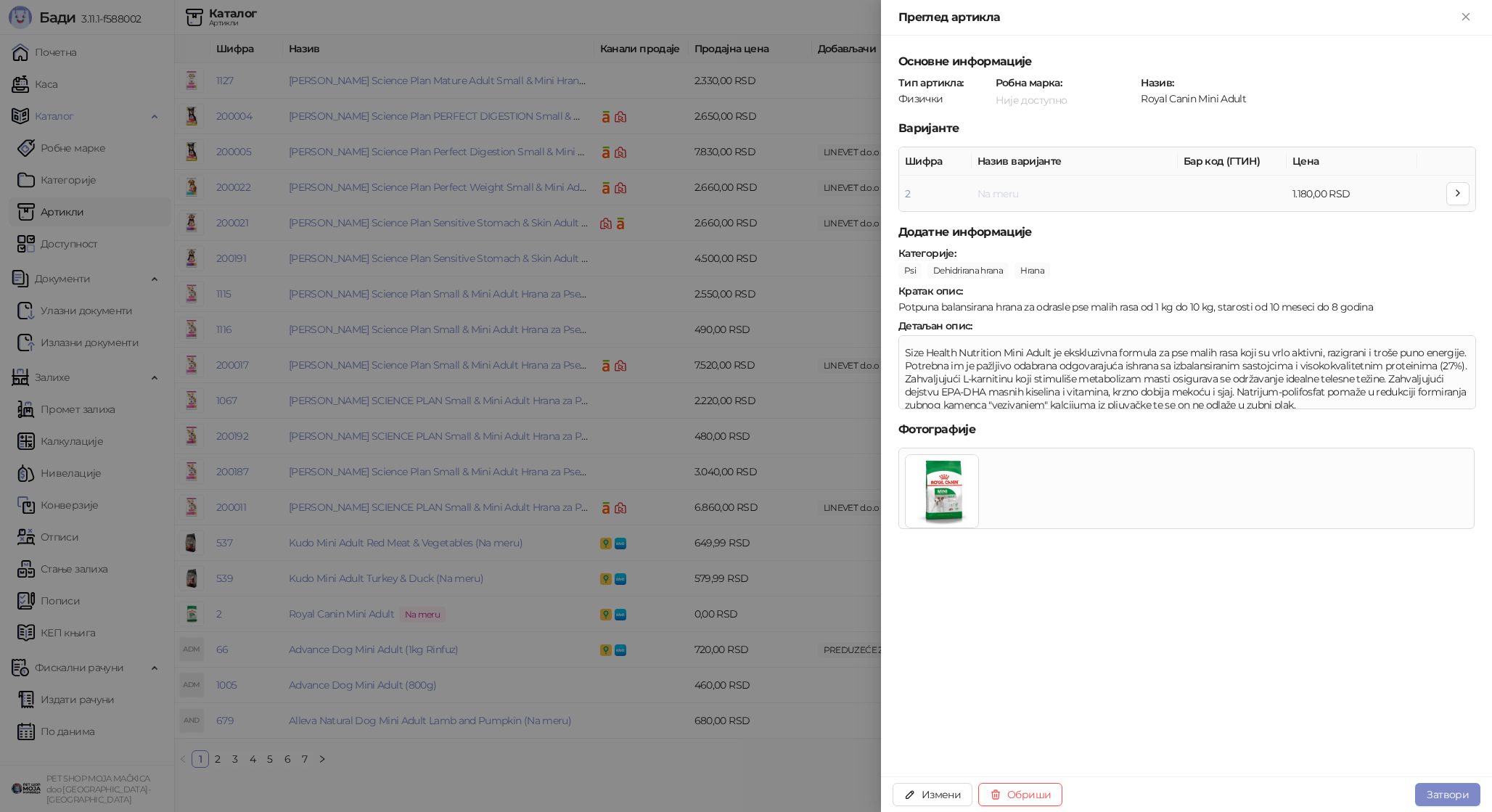
click at [999, 187] on link "Na meru" at bounding box center [998, 193] width 42 height 13
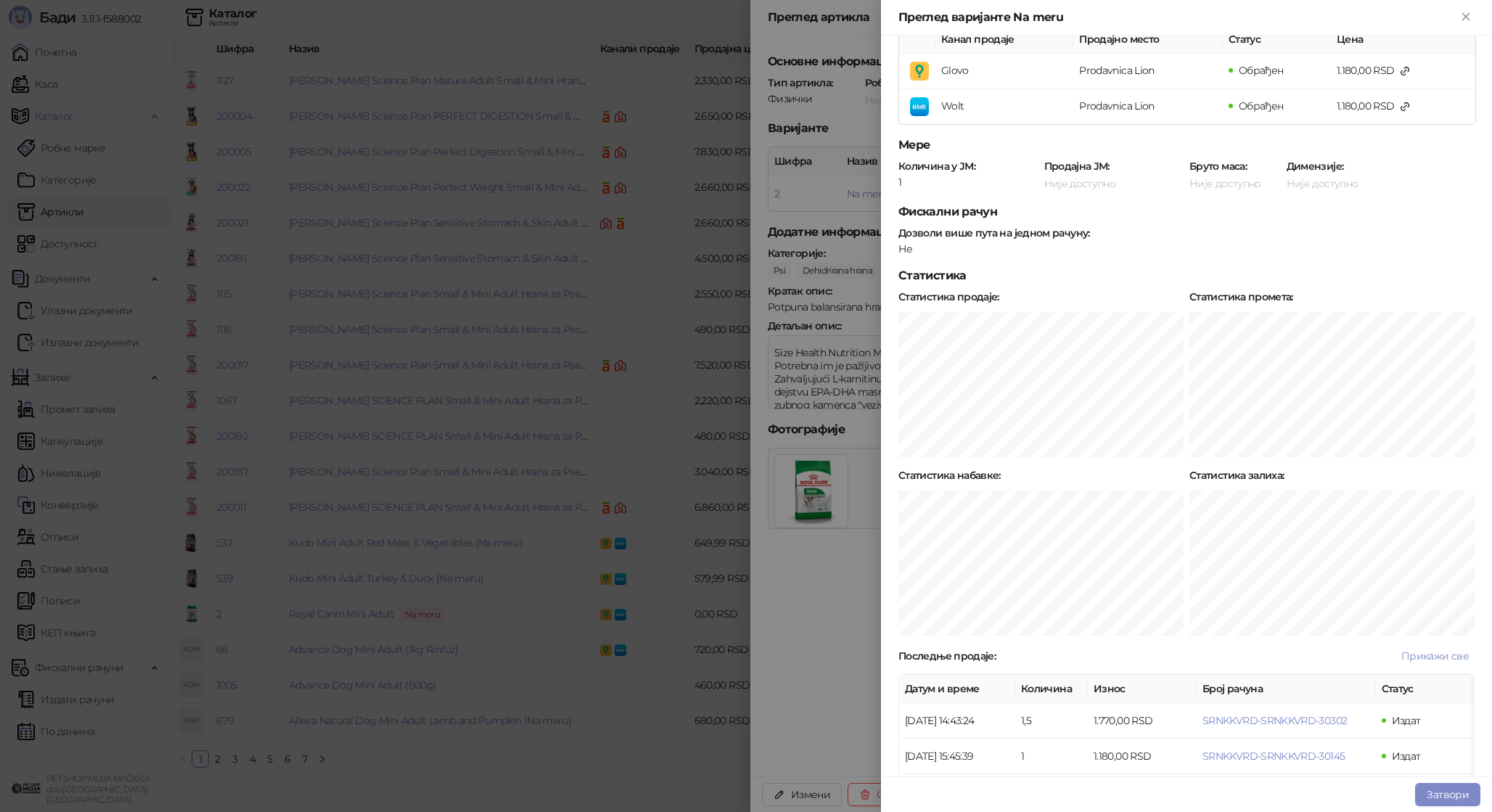
scroll to position [156, 0]
click at [850, 597] on div at bounding box center [746, 406] width 1492 height 812
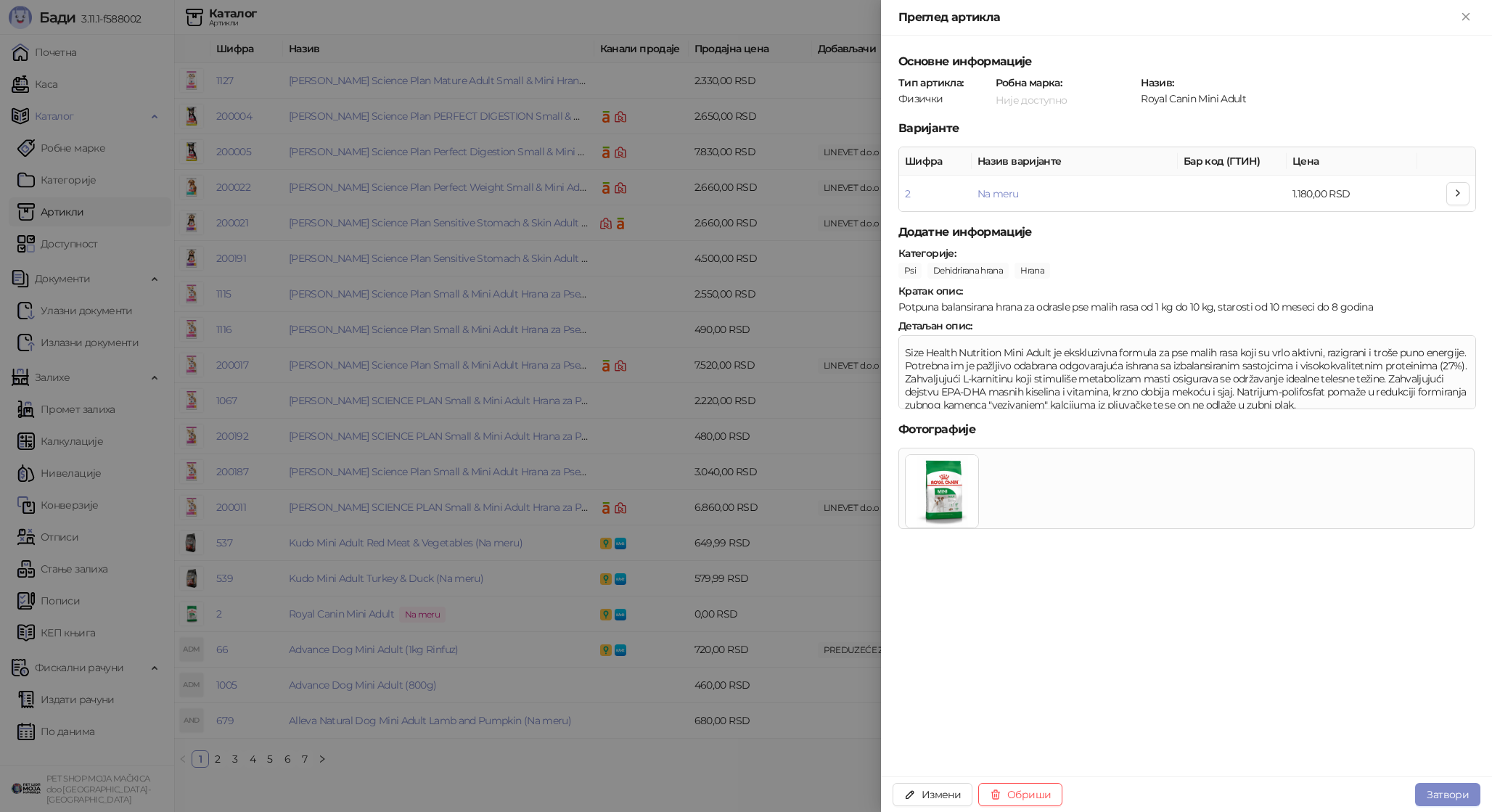
click at [671, 461] on div at bounding box center [746, 406] width 1492 height 812
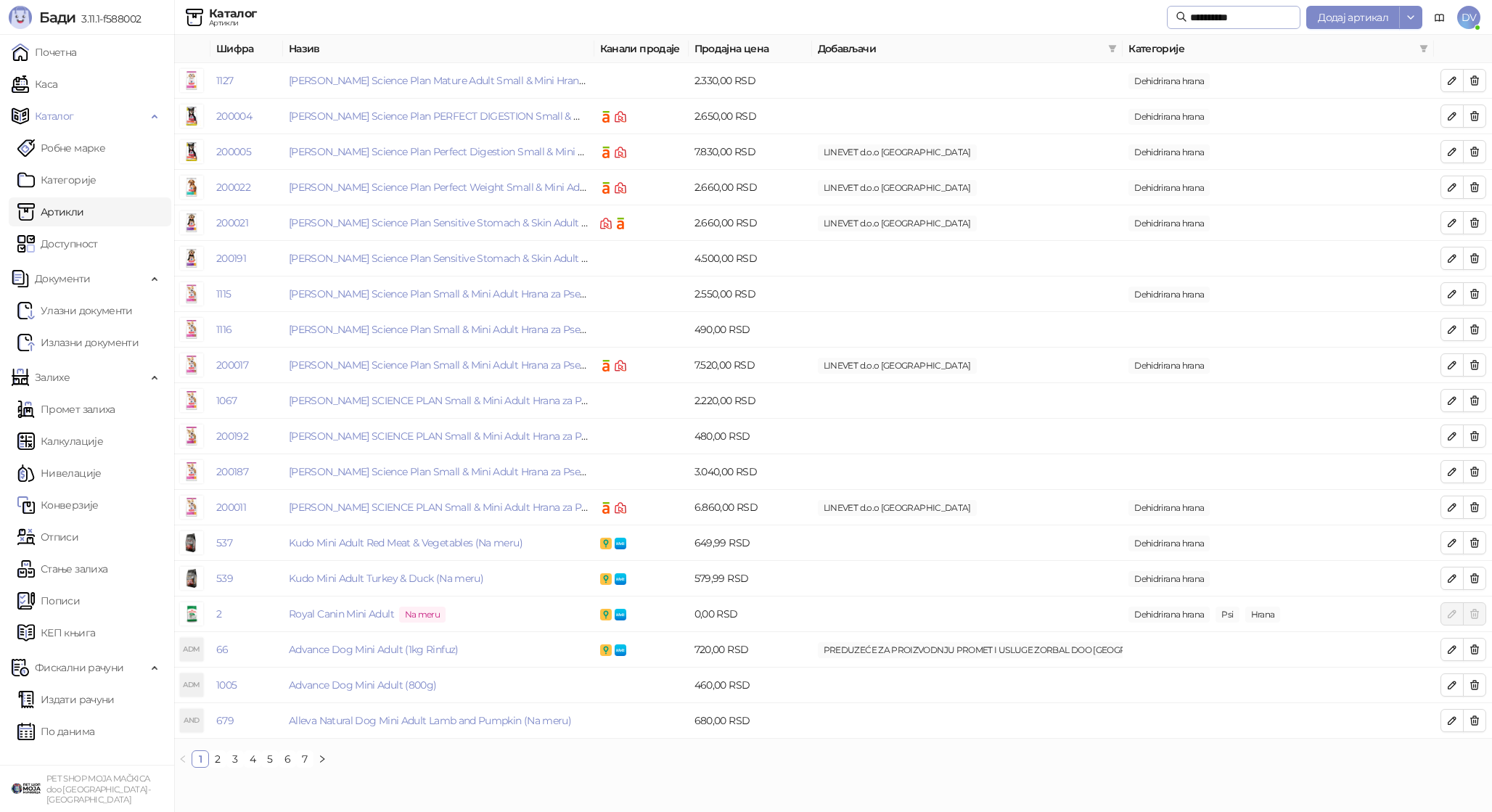
click at [1234, 8] on span "**********" at bounding box center [1234, 17] width 134 height 24
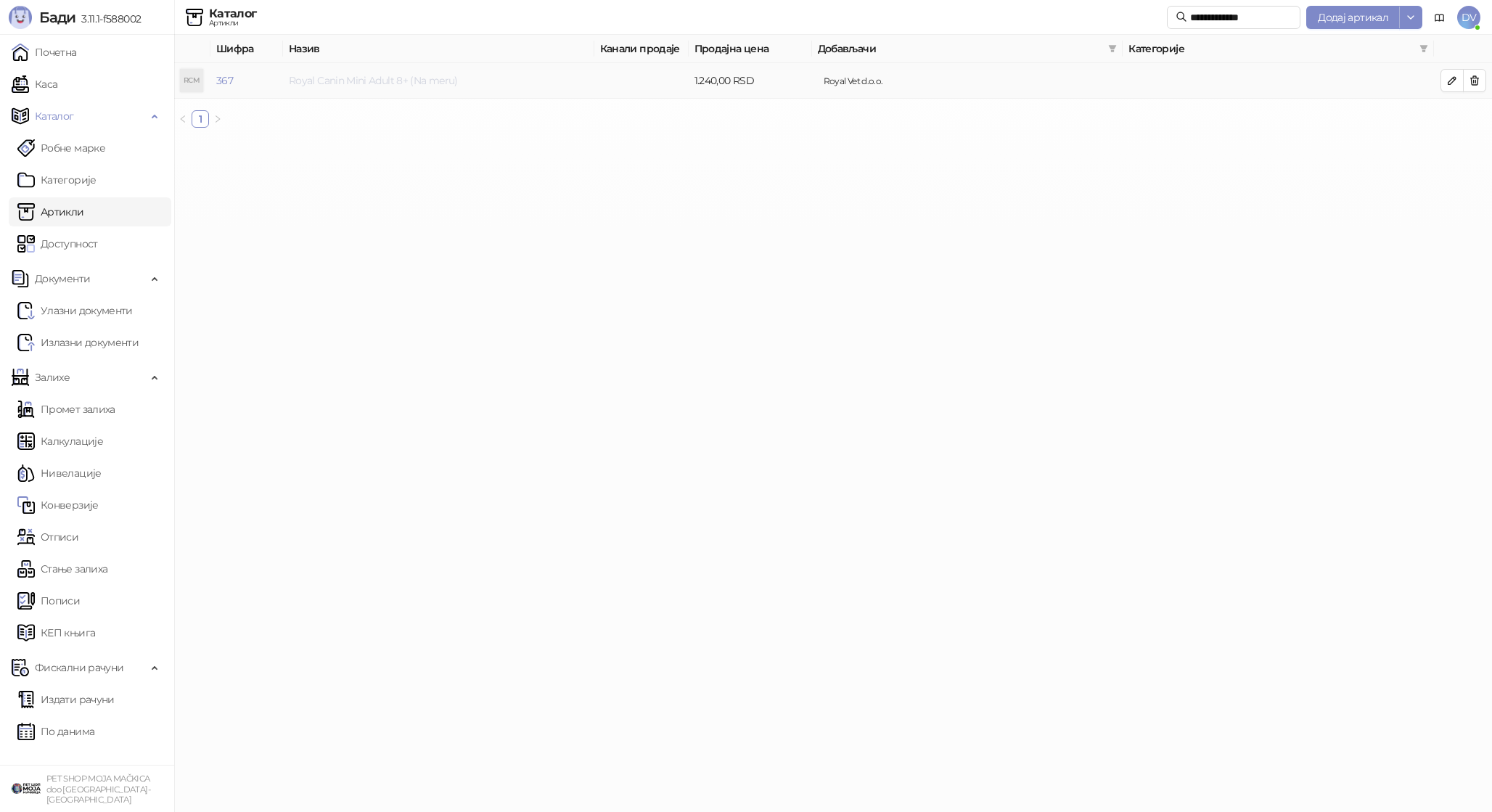
click at [323, 79] on link "Royal Canin Mini Adult 8+ (Na meru)" at bounding box center [373, 80] width 169 height 13
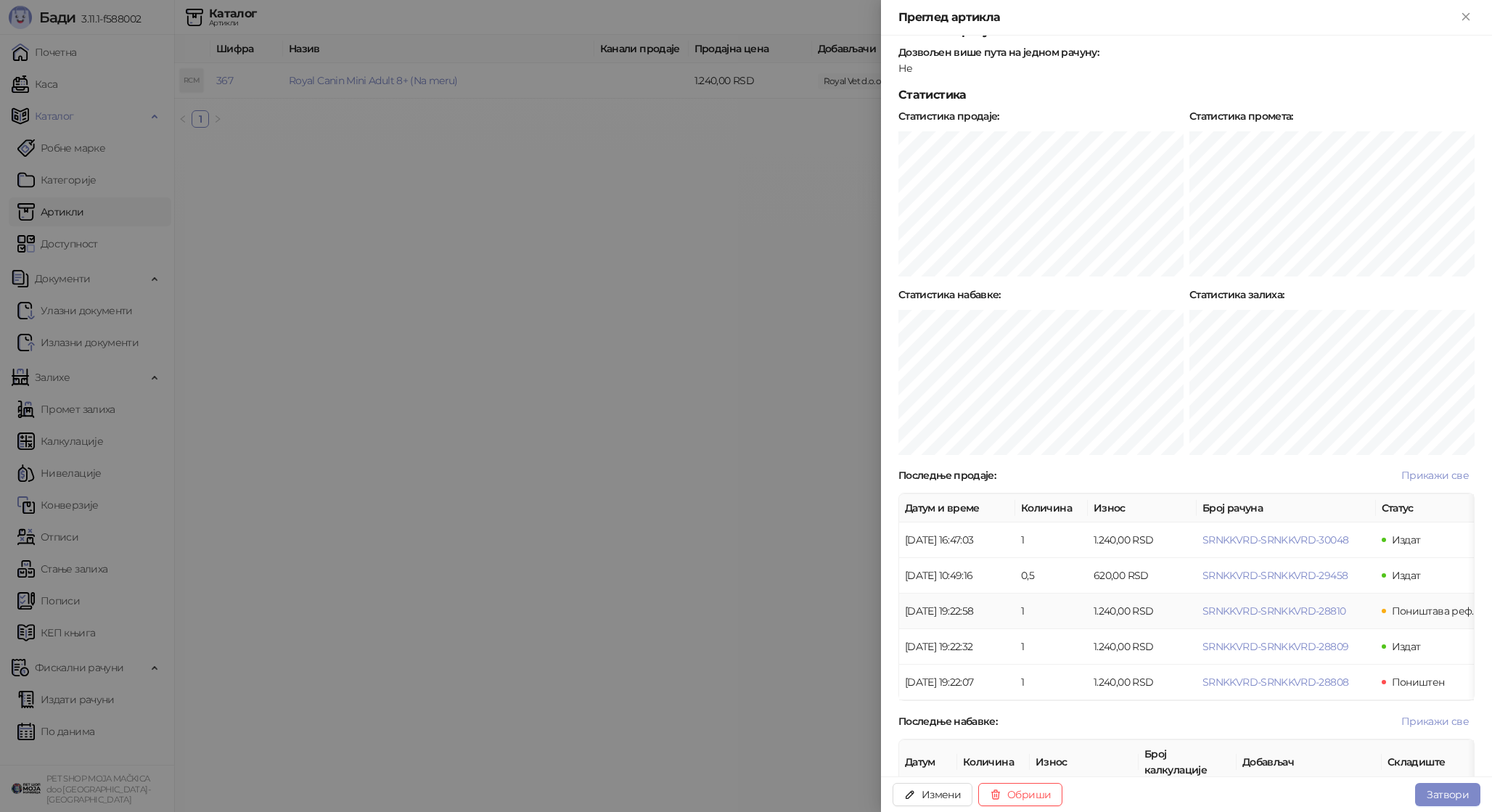
scroll to position [529, 0]
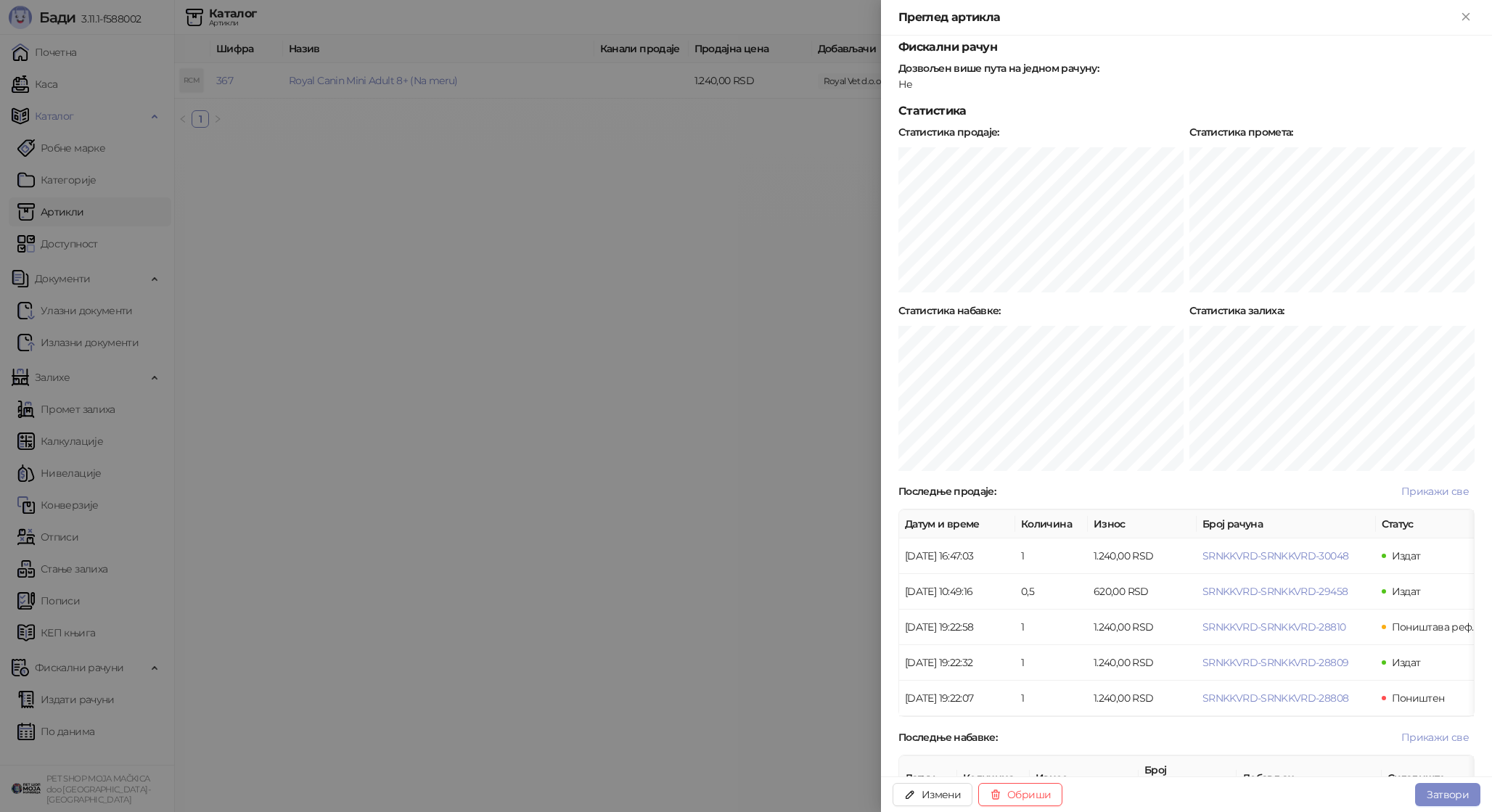
click at [638, 364] on div at bounding box center [746, 406] width 1492 height 812
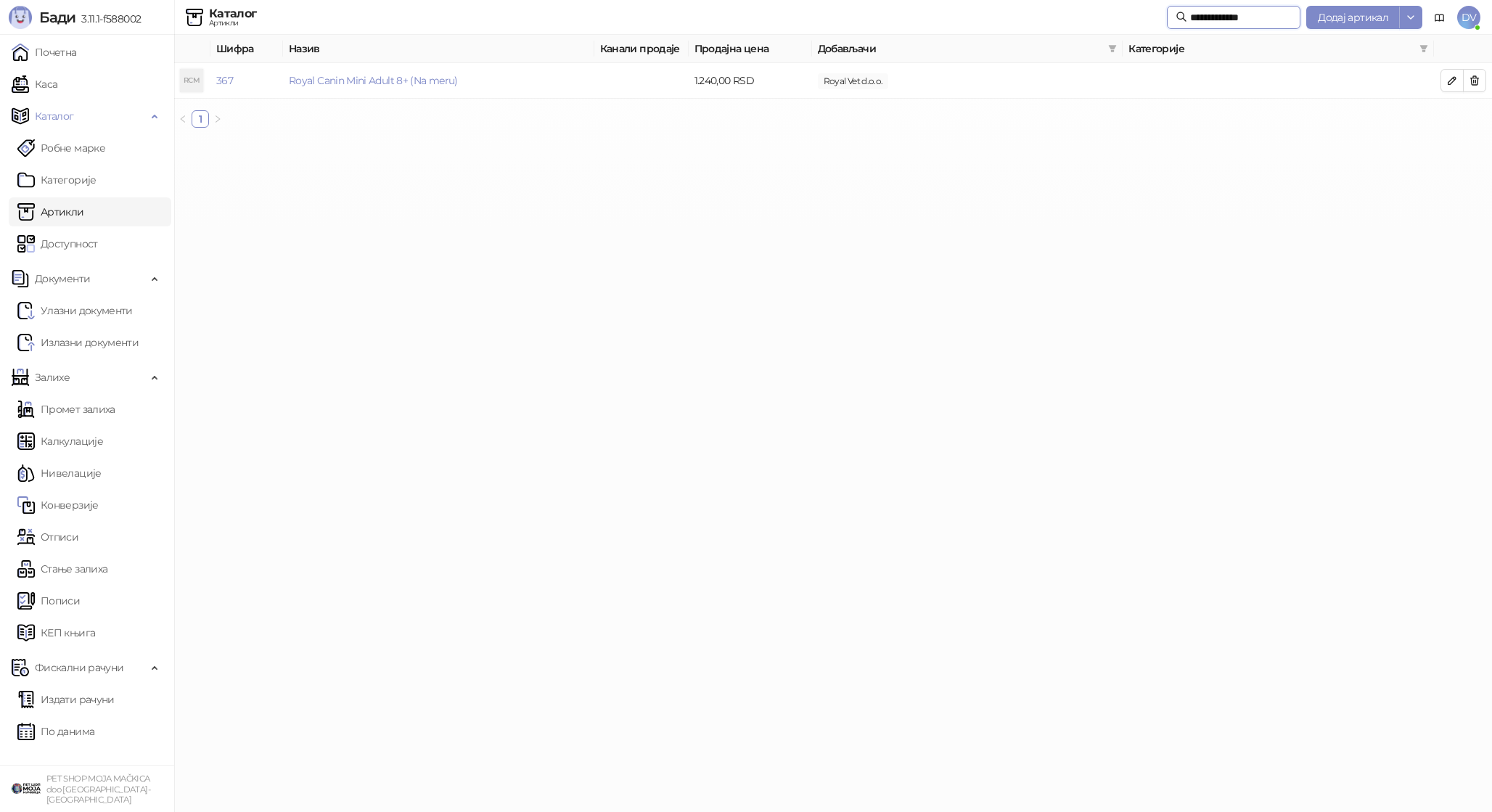
click at [1223, 24] on input "**********" at bounding box center [1241, 17] width 101 height 16
type input "**********"
click at [365, 74] on link "Royal Canin Maxi Adult Na meru" at bounding box center [371, 80] width 164 height 13
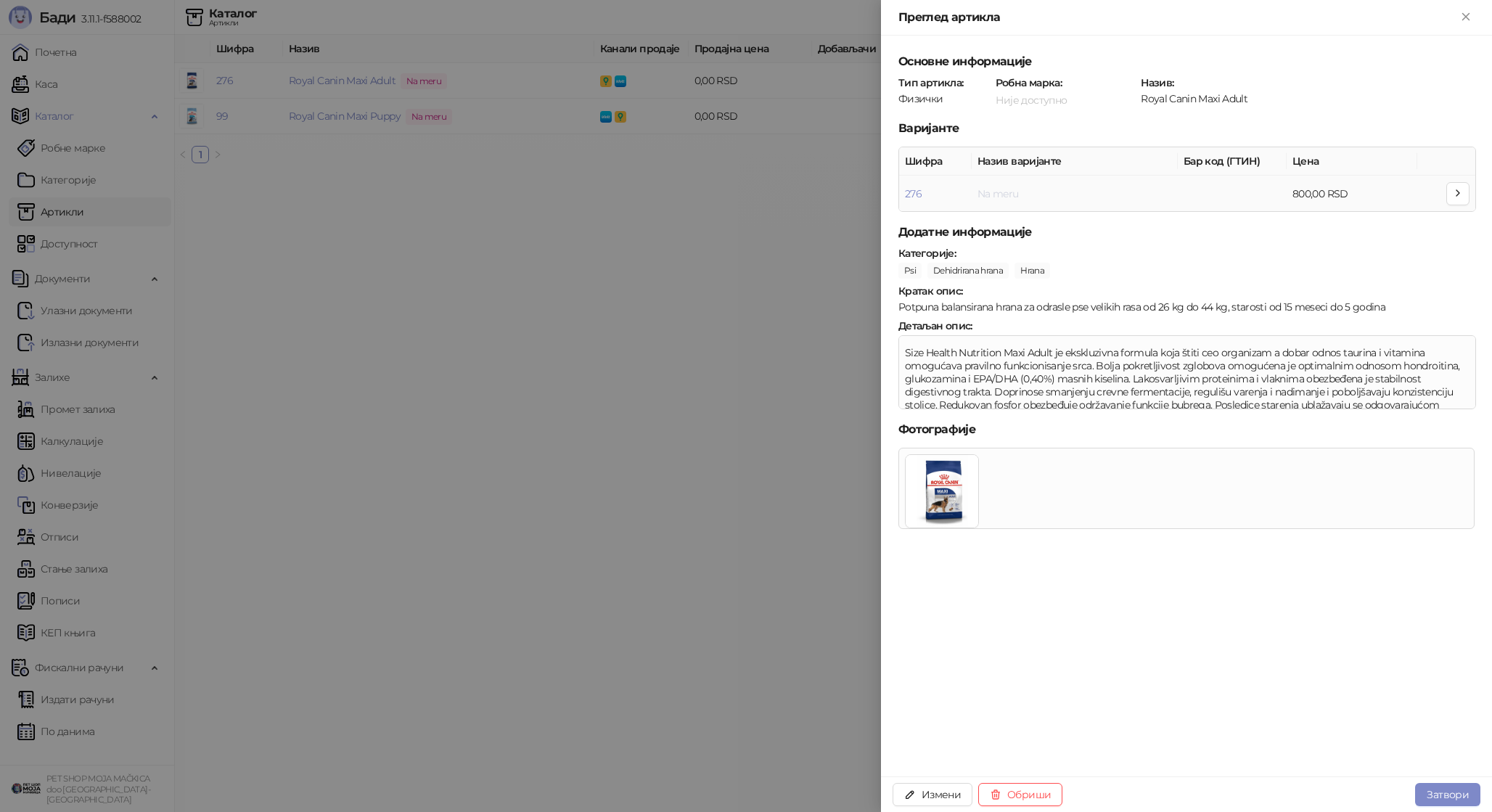
click at [990, 189] on link "Na meru" at bounding box center [998, 193] width 42 height 13
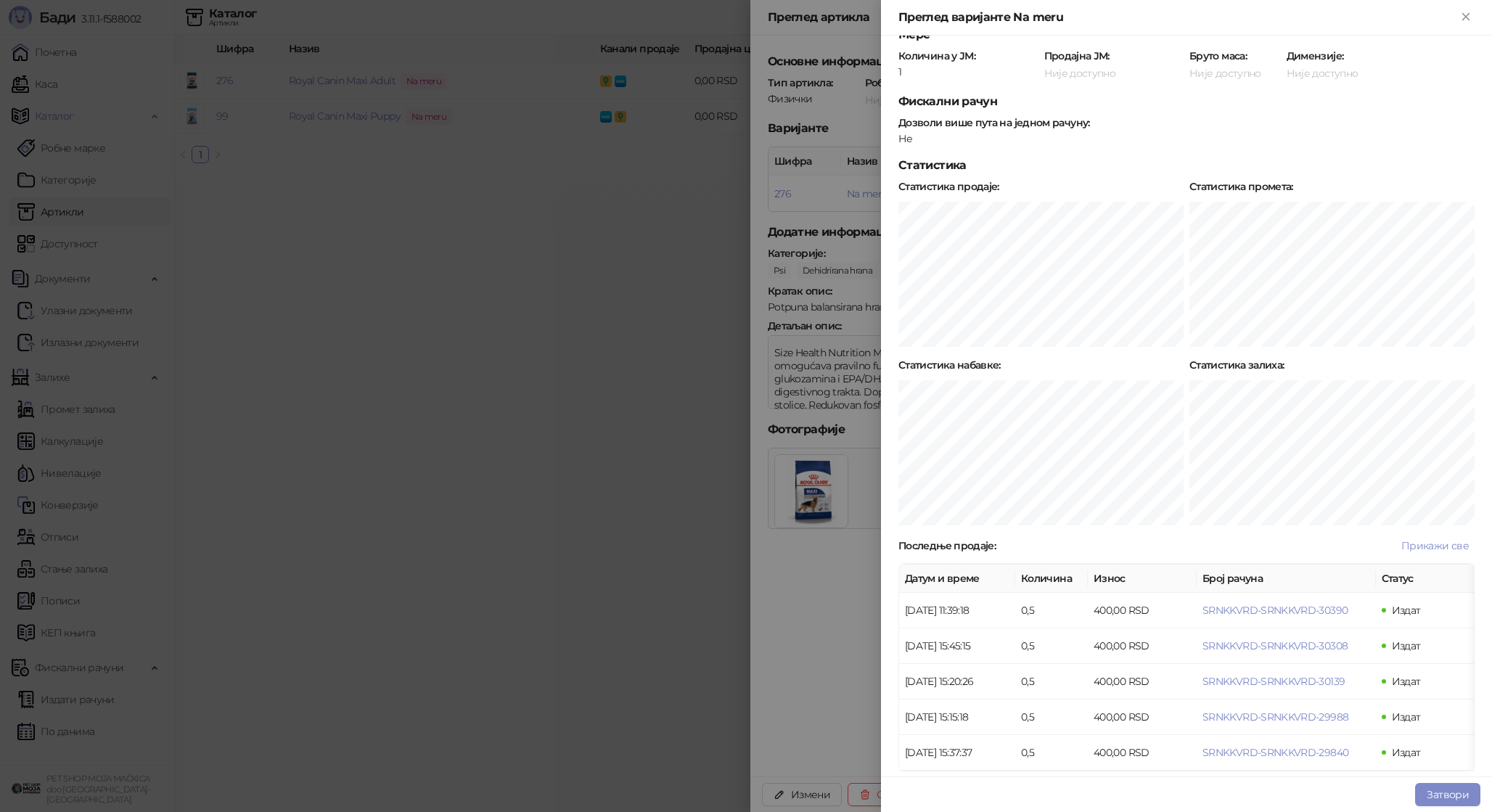
scroll to position [368, 0]
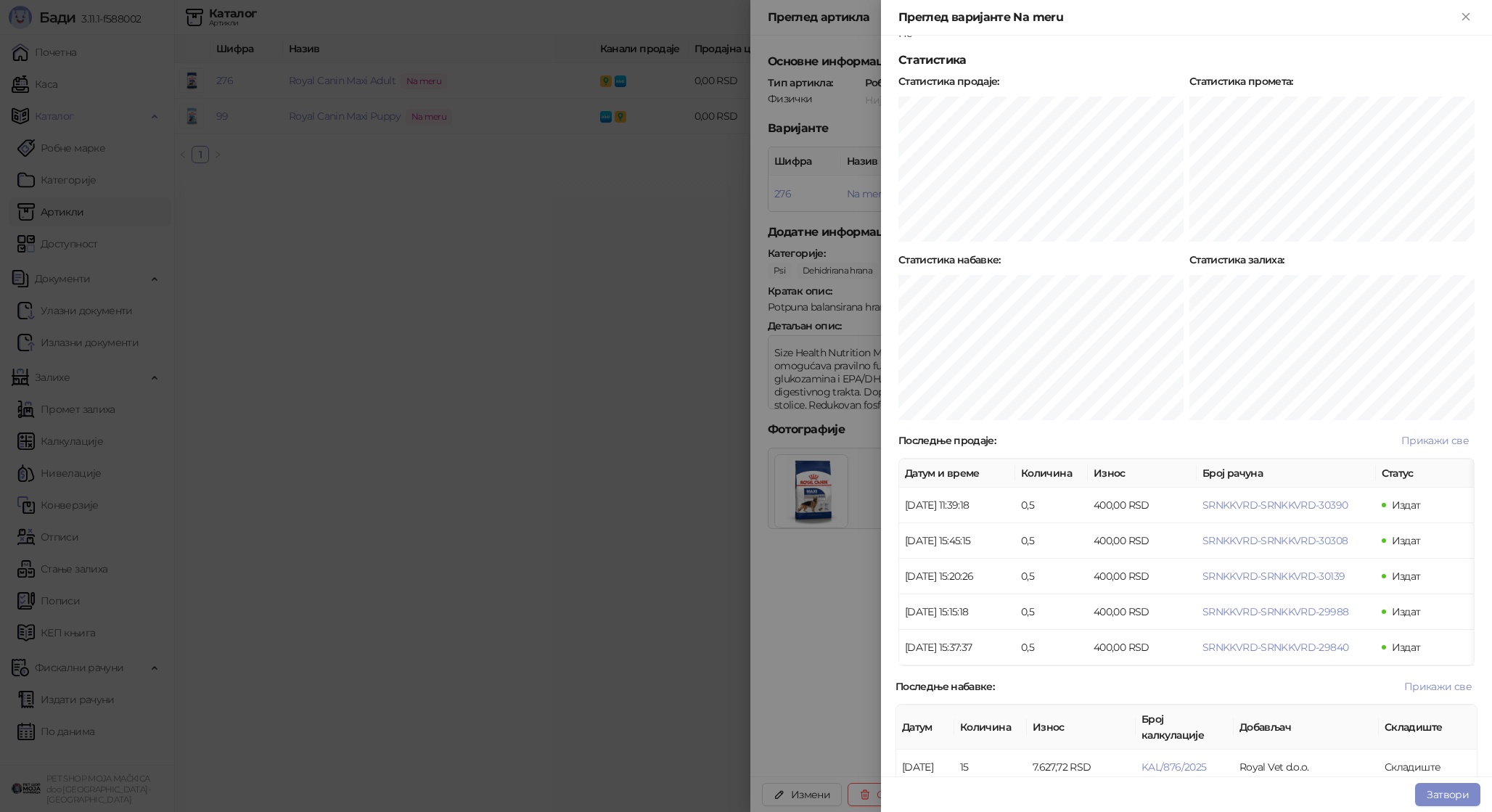
click at [566, 570] on div at bounding box center [746, 406] width 1492 height 812
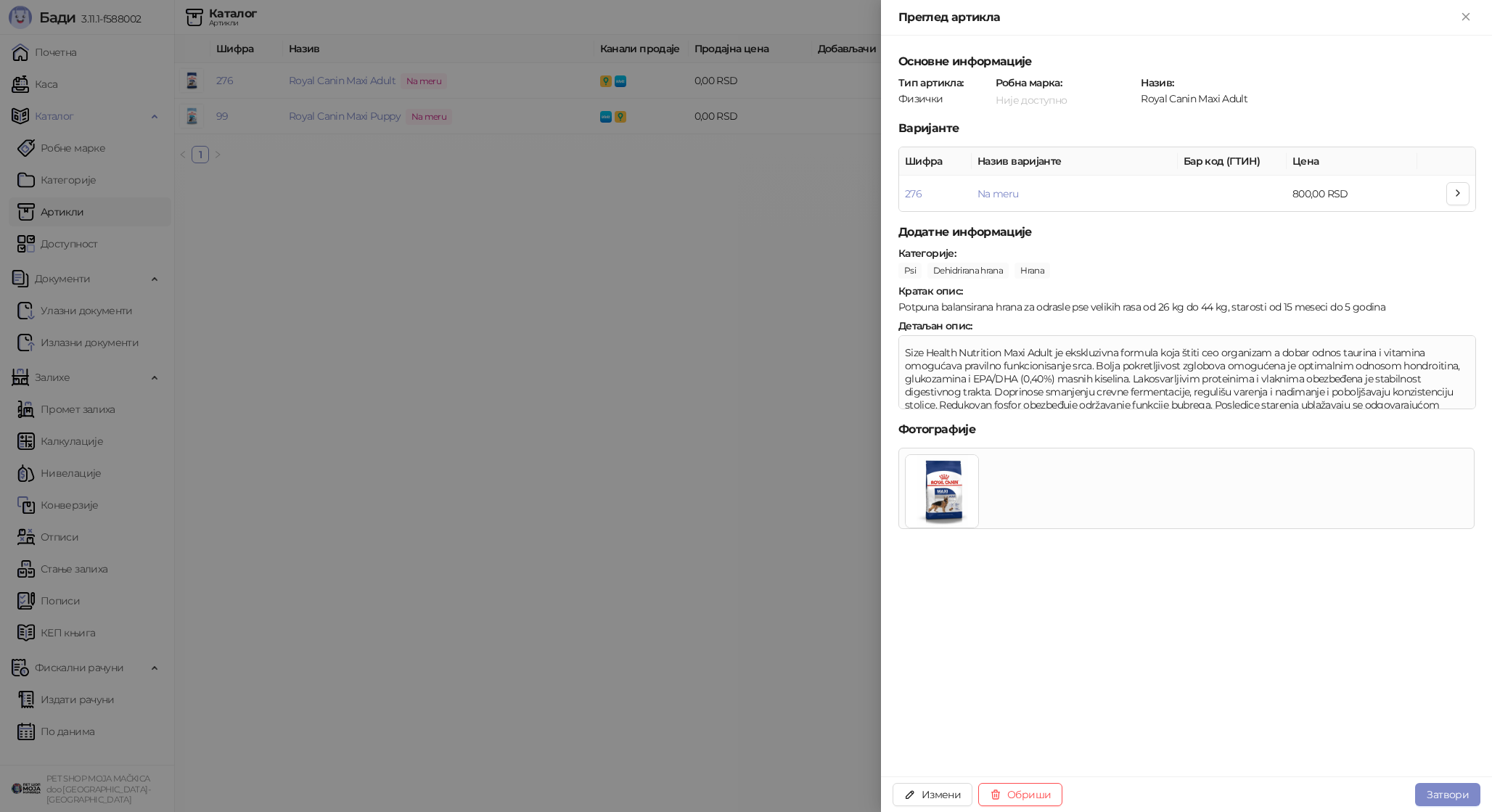
click at [566, 570] on div at bounding box center [746, 406] width 1492 height 812
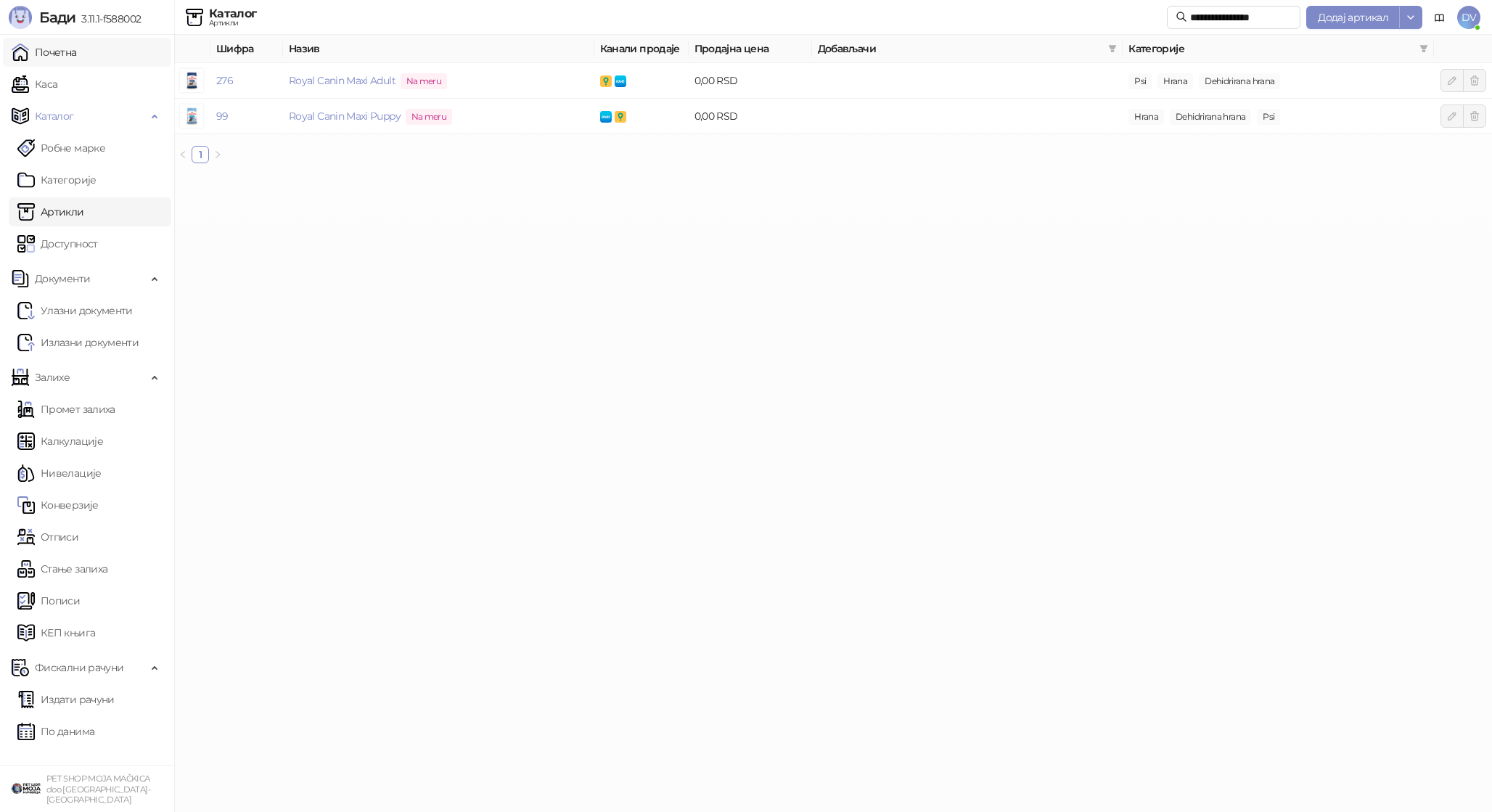
click at [77, 59] on link "Почетна" at bounding box center [44, 52] width 65 height 29
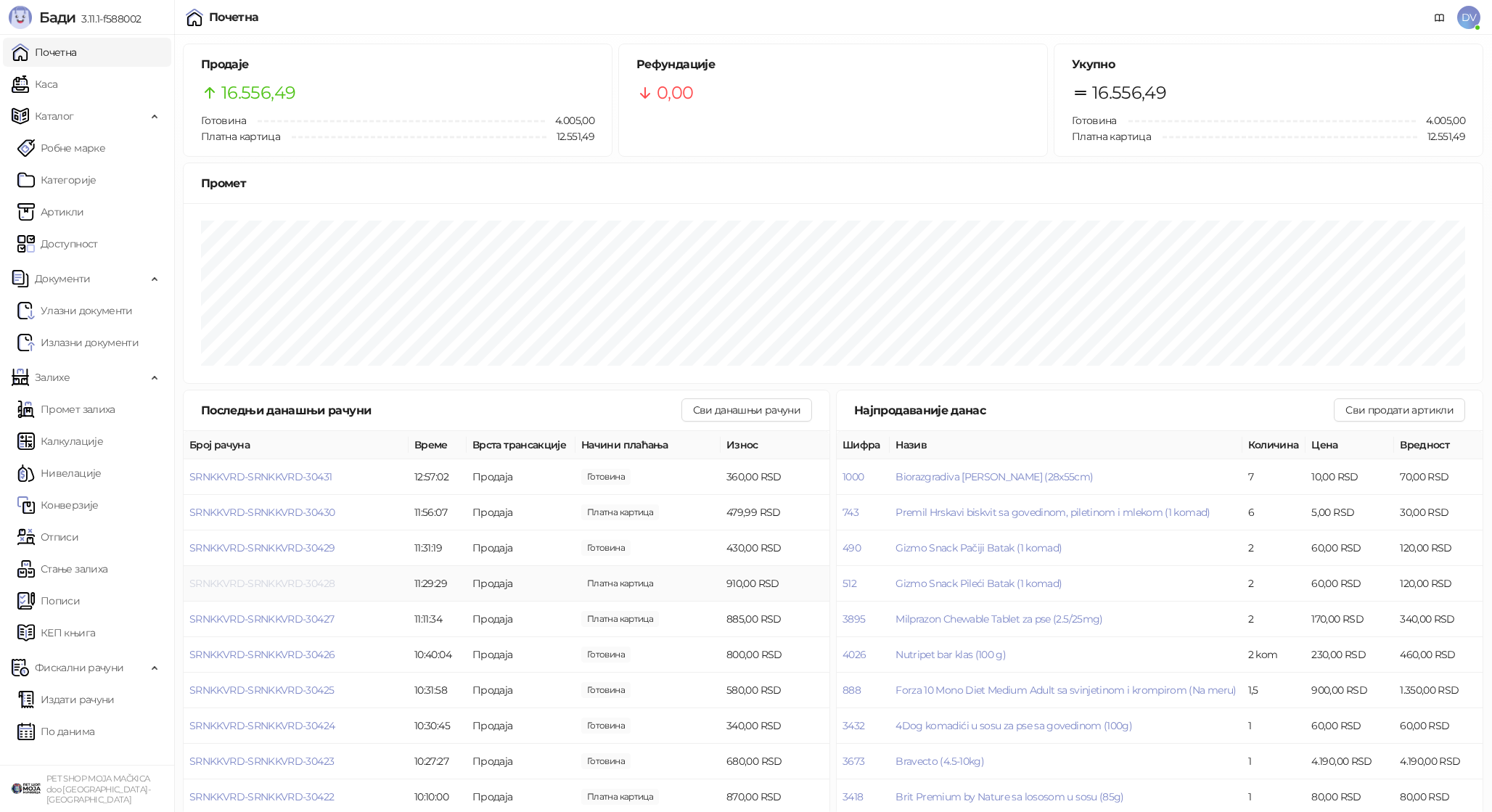
click at [296, 581] on span "SRNKKVRD-SRNKKVRD-30428" at bounding box center [262, 583] width 145 height 13
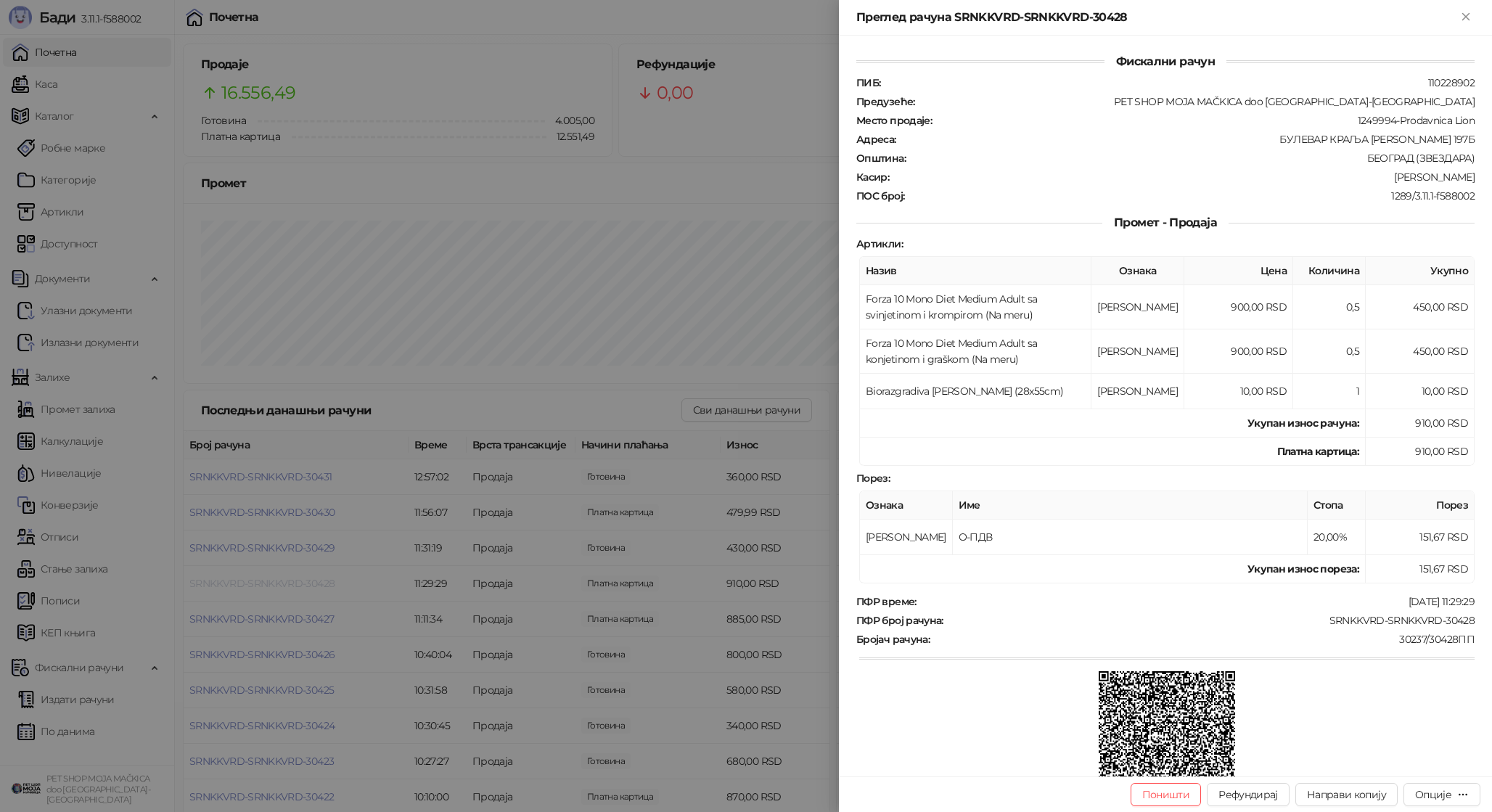
click at [296, 581] on div at bounding box center [746, 406] width 1492 height 812
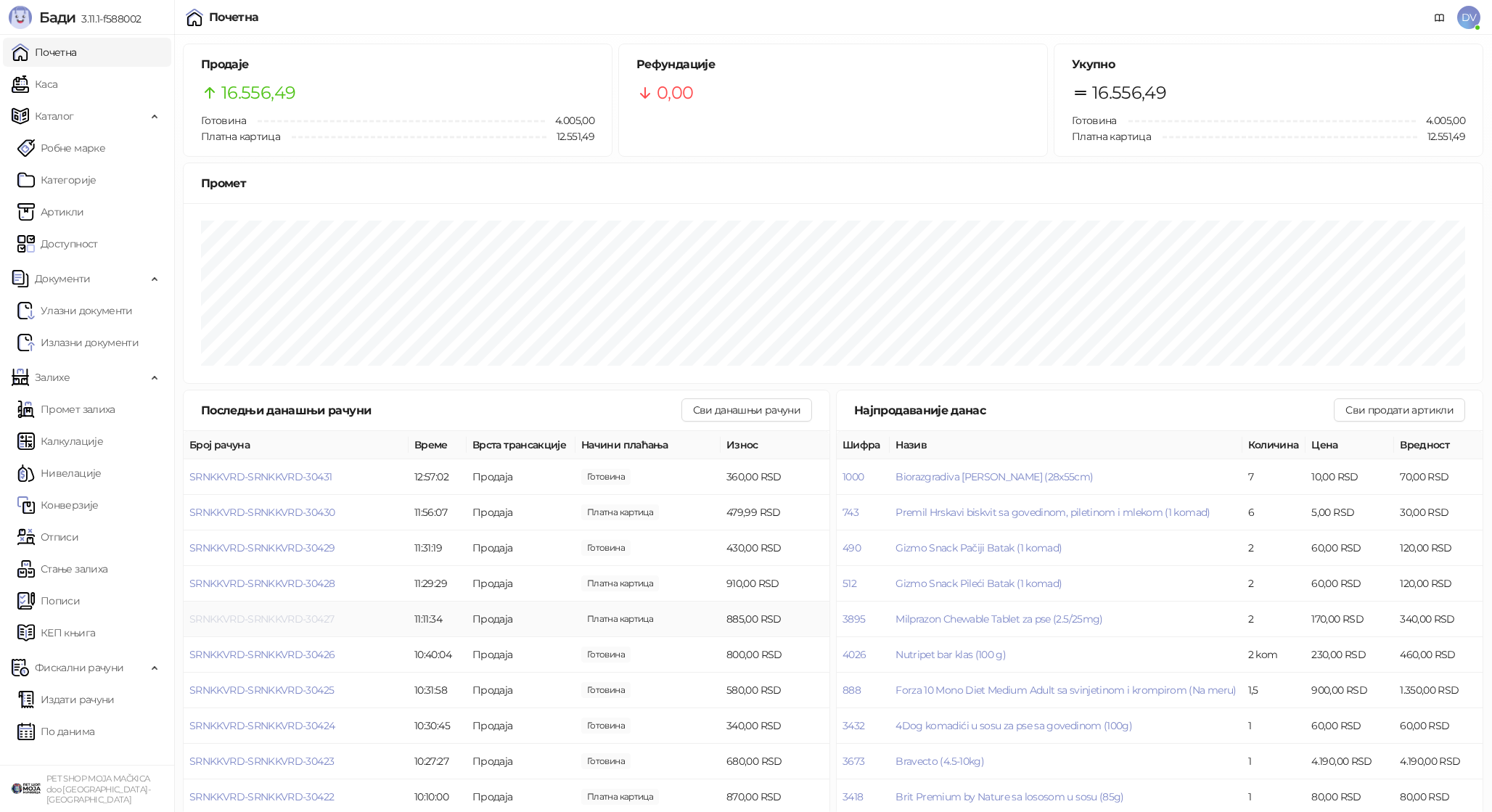
click at [293, 617] on span "SRNKKVRD-SRNKKVRD-30427" at bounding box center [262, 619] width 145 height 13
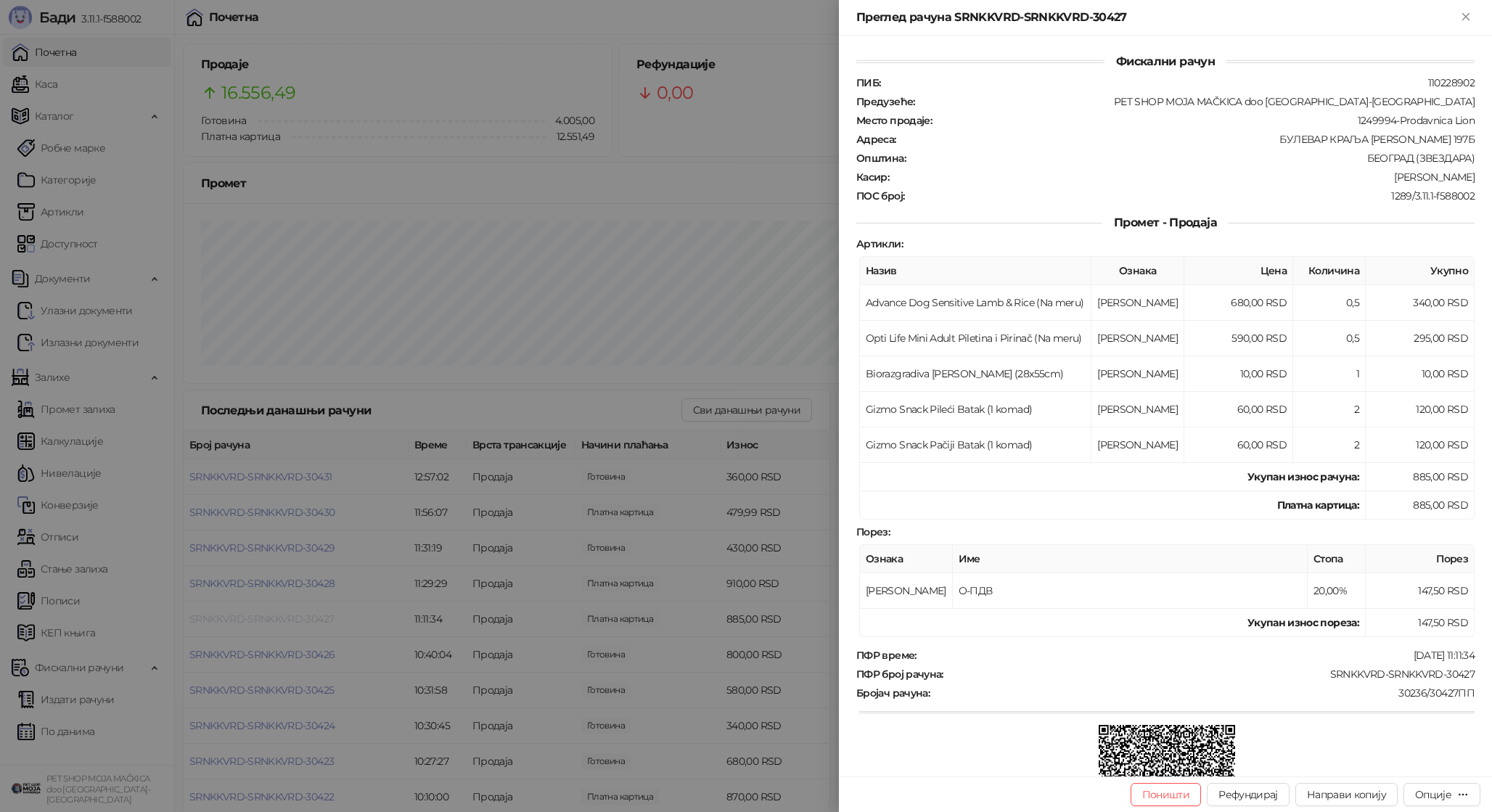
click at [293, 617] on div at bounding box center [746, 406] width 1492 height 812
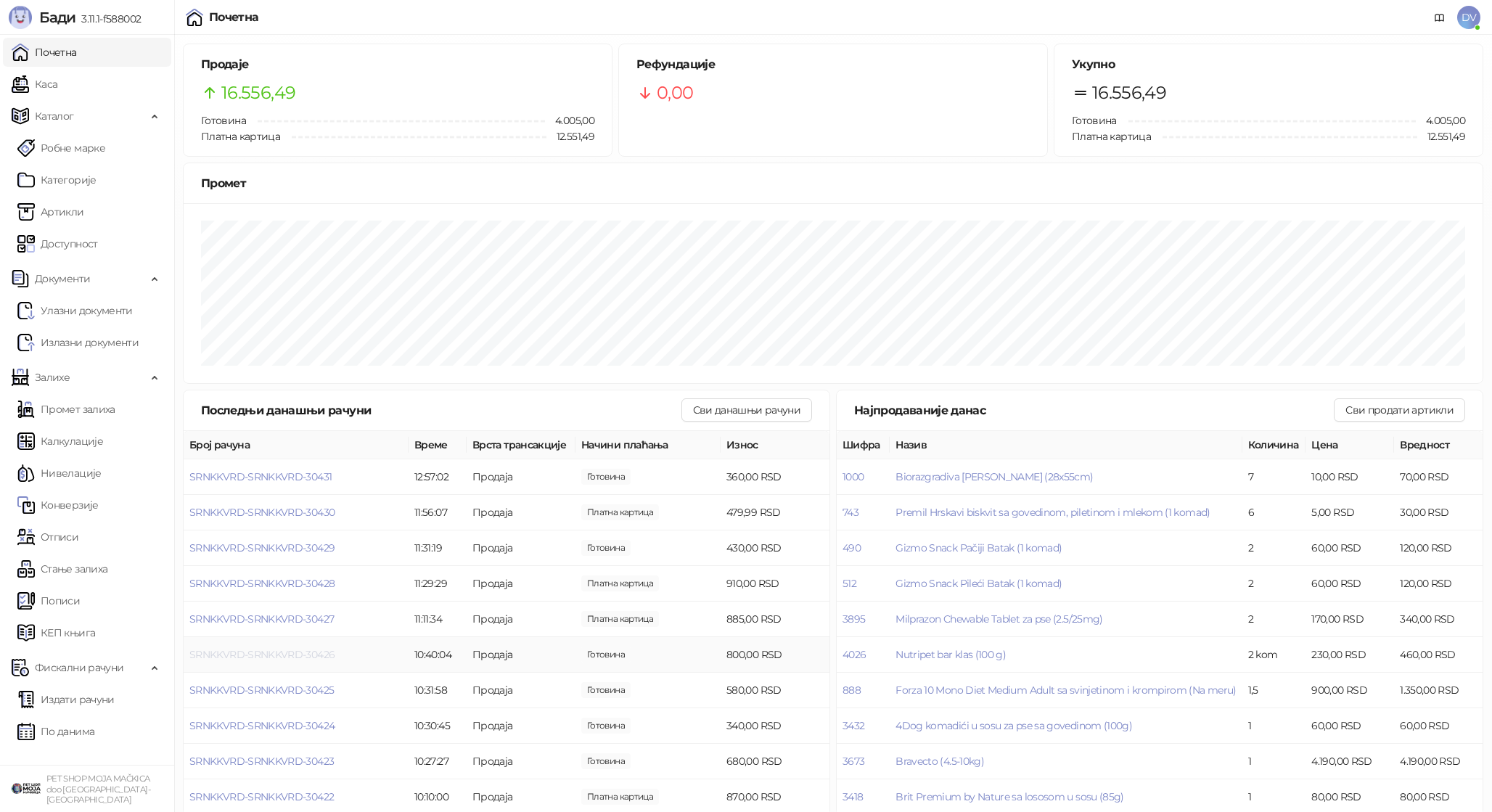
click at [299, 656] on span "SRNKKVRD-SRNKKVRD-30426" at bounding box center [262, 654] width 145 height 13
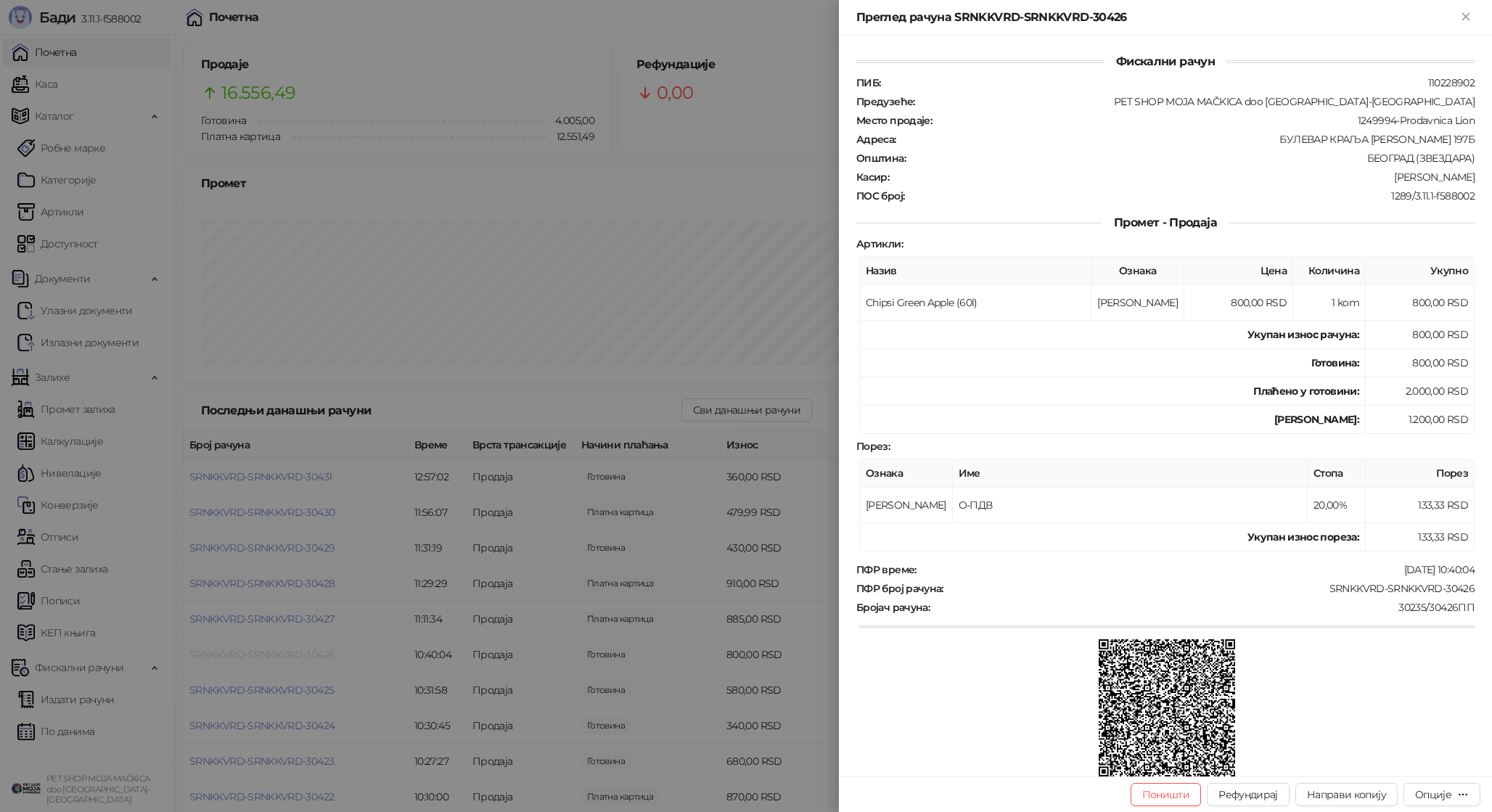
click at [299, 656] on div at bounding box center [746, 406] width 1492 height 812
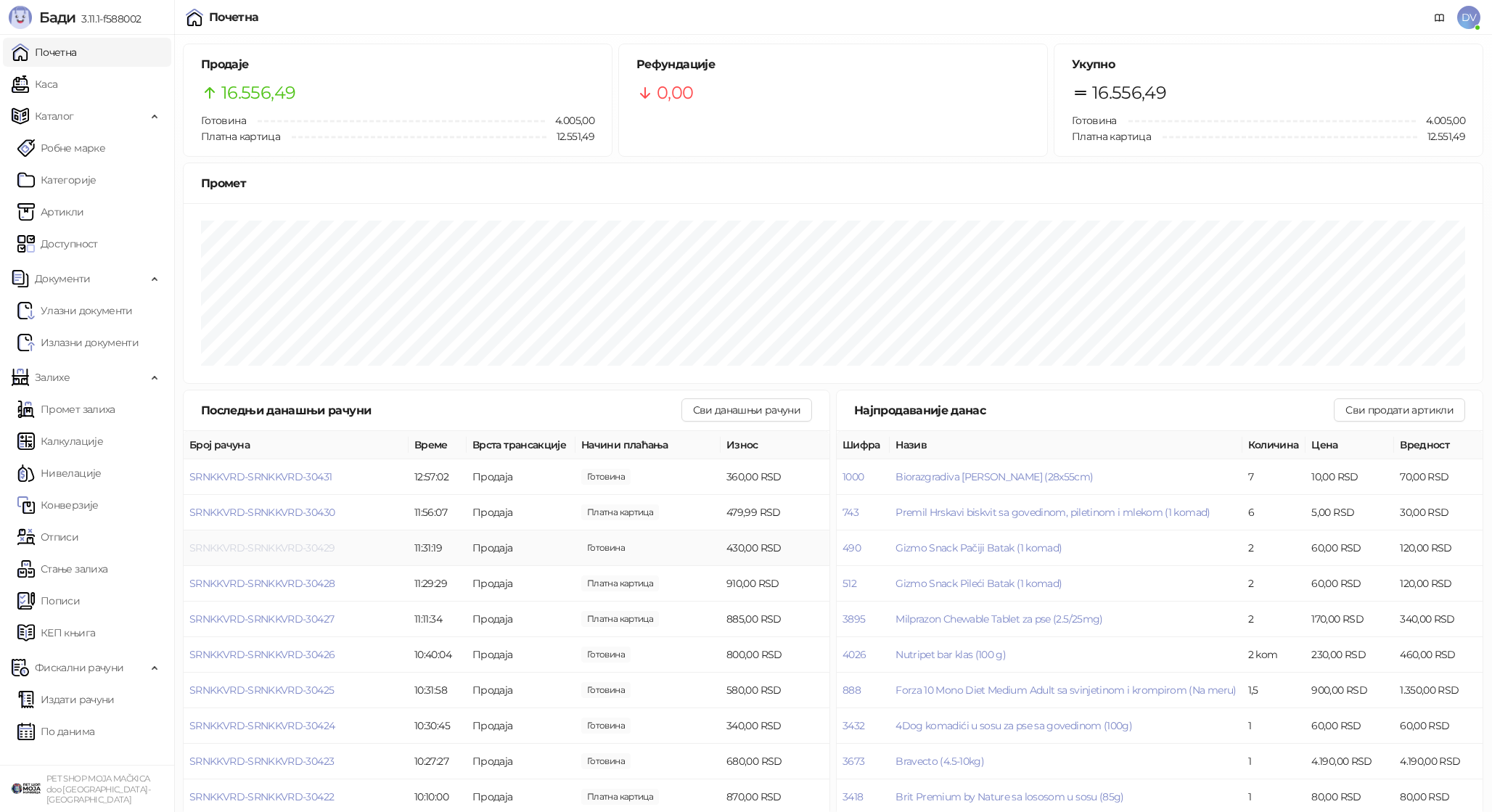
click at [296, 547] on span "SRNKKVRD-SRNKKVRD-30429" at bounding box center [262, 547] width 145 height 13
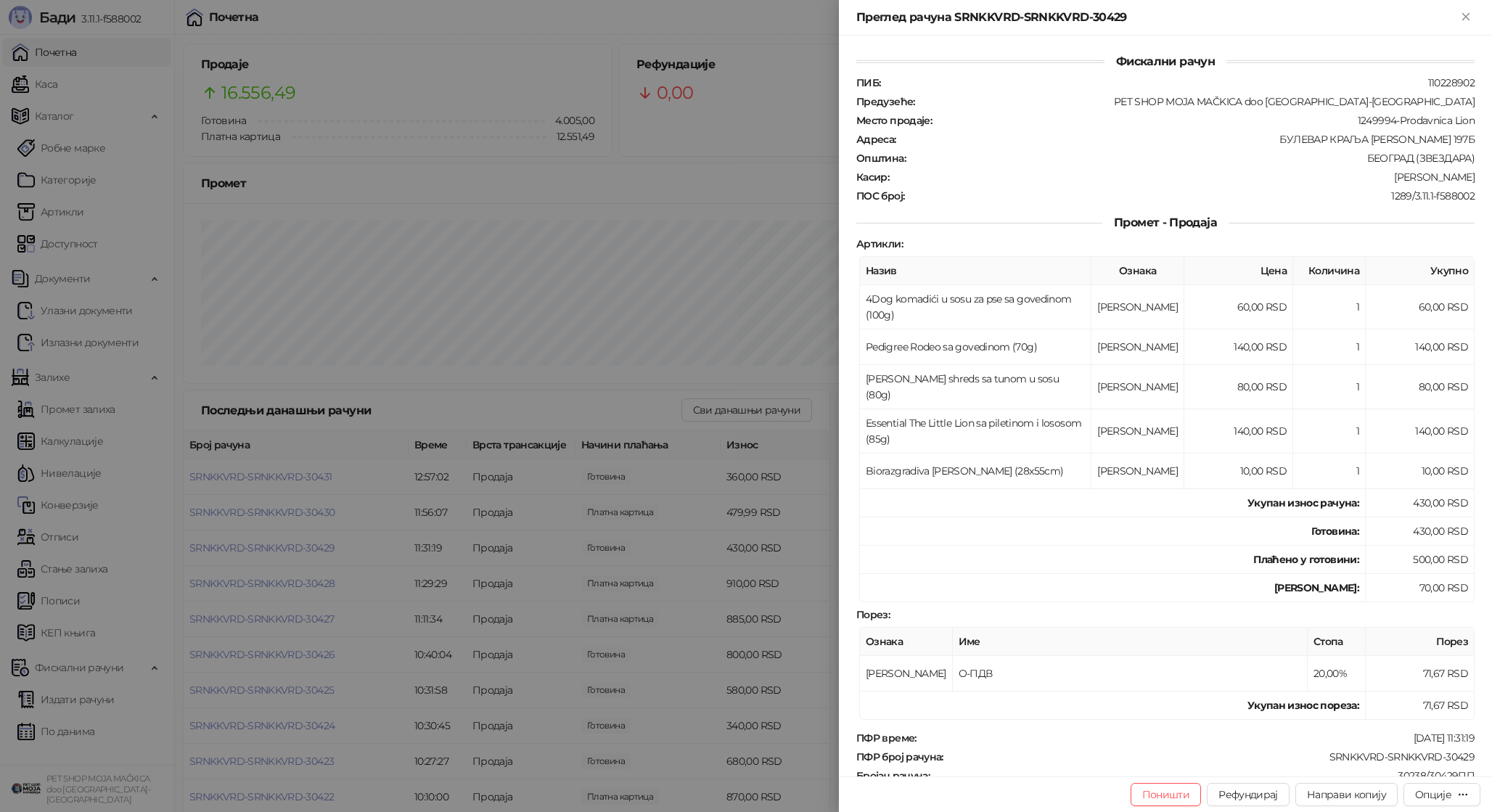
click at [299, 544] on div at bounding box center [746, 406] width 1492 height 812
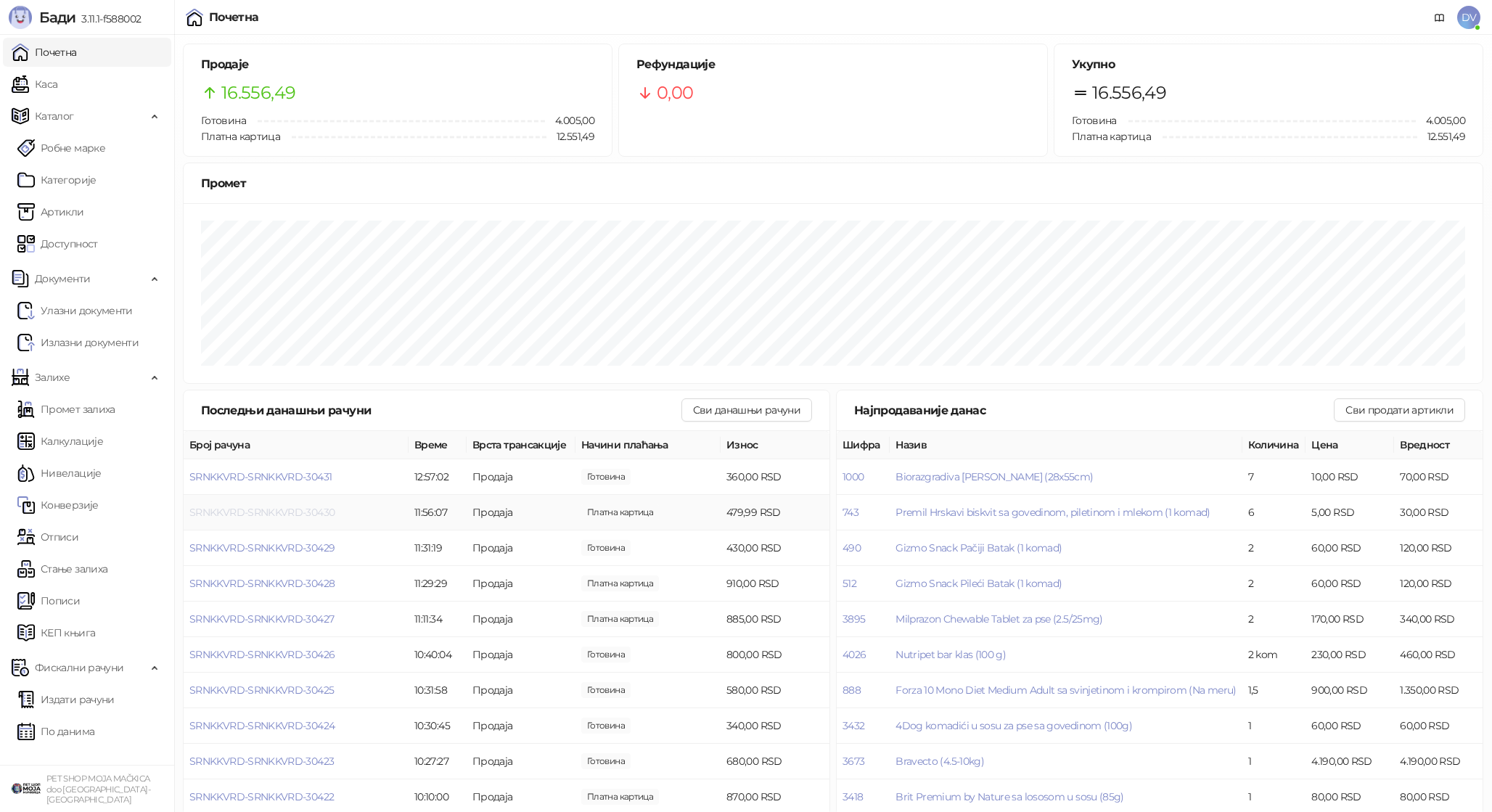
click at [309, 515] on span "SRNKKVRD-SRNKKVRD-30430" at bounding box center [262, 512] width 145 height 13
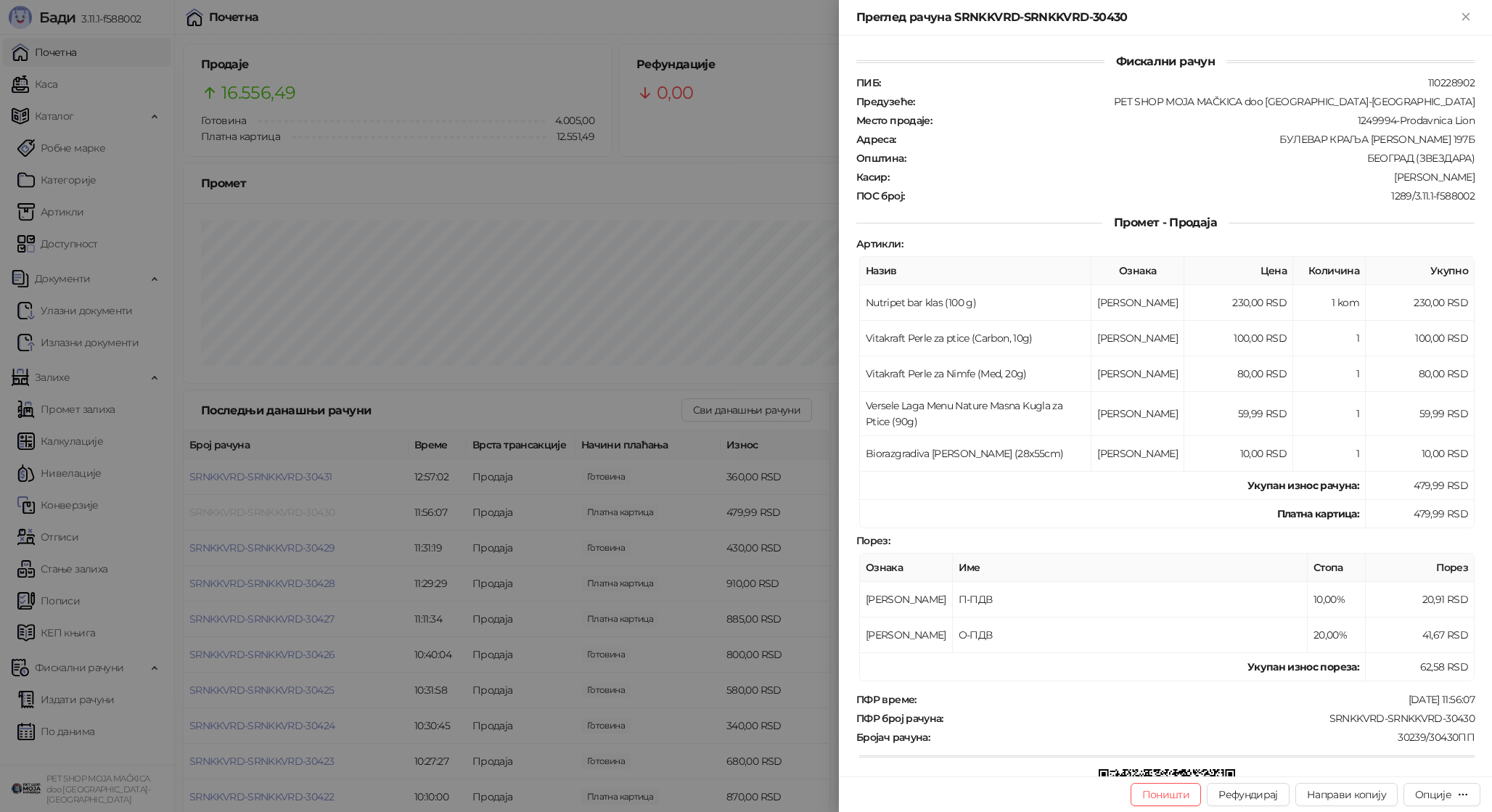
click at [309, 515] on div at bounding box center [746, 406] width 1492 height 812
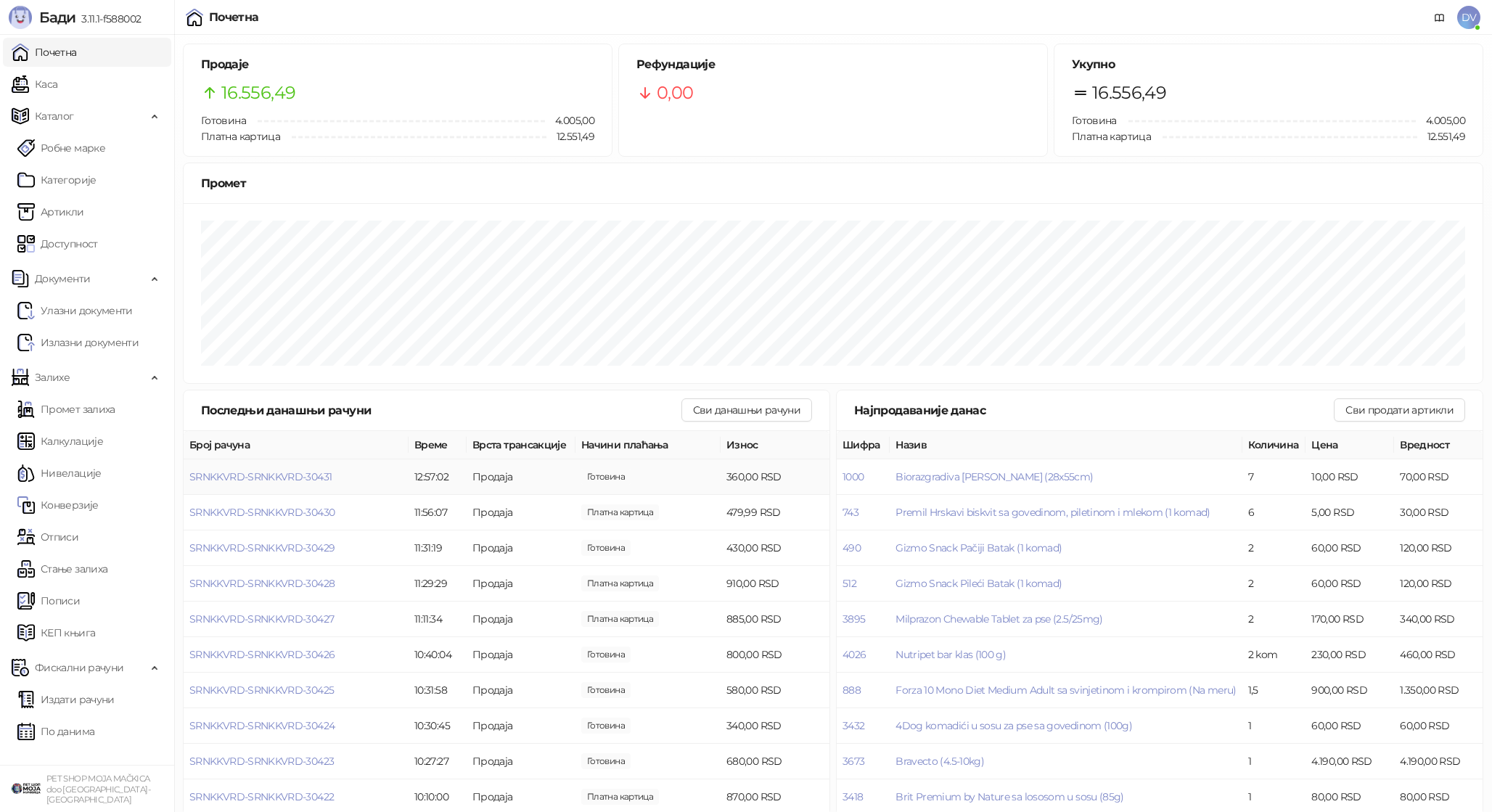
click at [321, 485] on td "SRNKKVRD-SRNKKVRD-30431" at bounding box center [296, 477] width 225 height 35
click at [318, 479] on span "SRNKKVRD-SRNKKVRD-30431" at bounding box center [260, 477] width 142 height 13
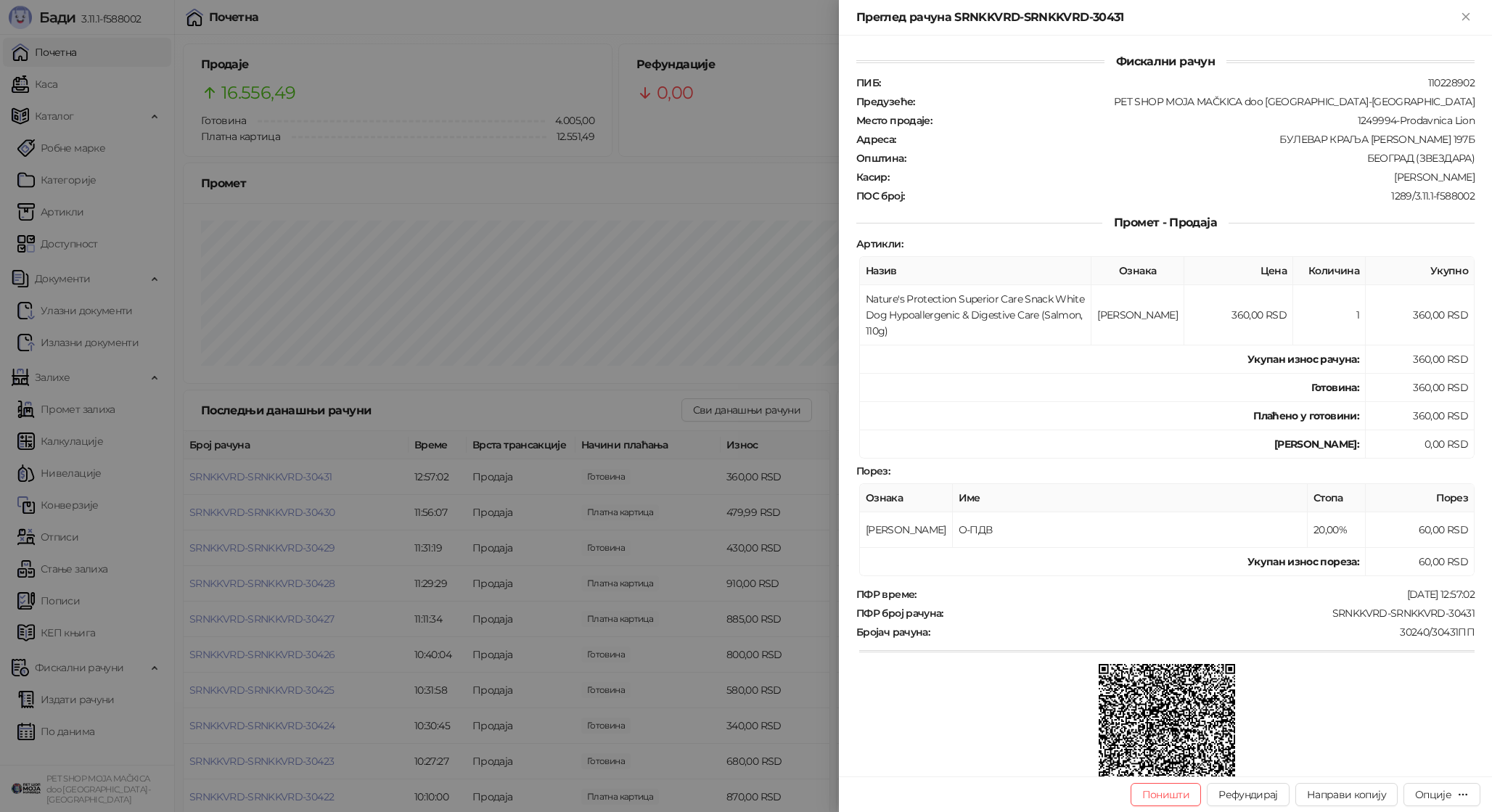
click at [339, 499] on div at bounding box center [746, 406] width 1492 height 812
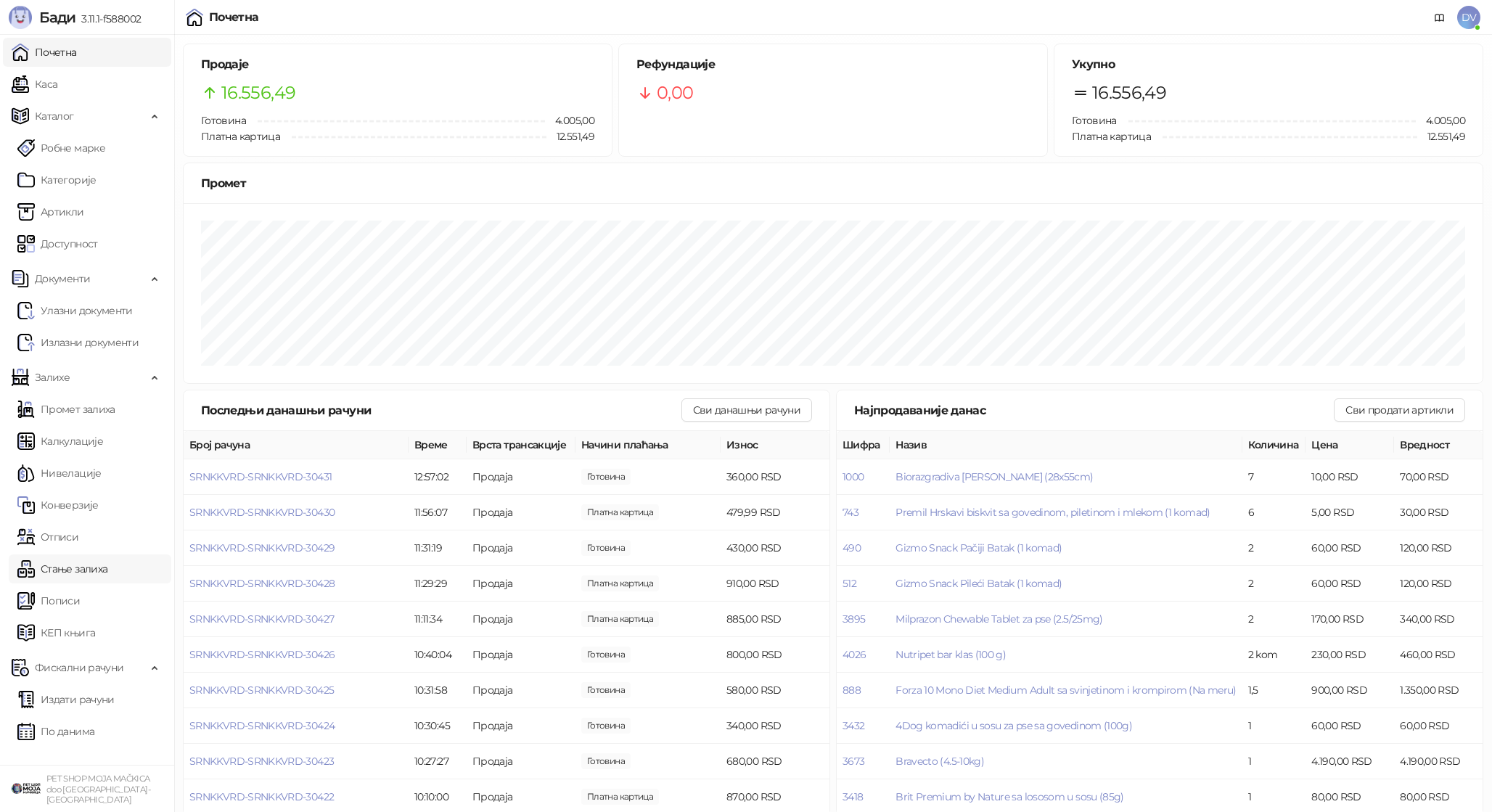
click at [104, 562] on link "Стање залиха" at bounding box center [62, 569] width 90 height 29
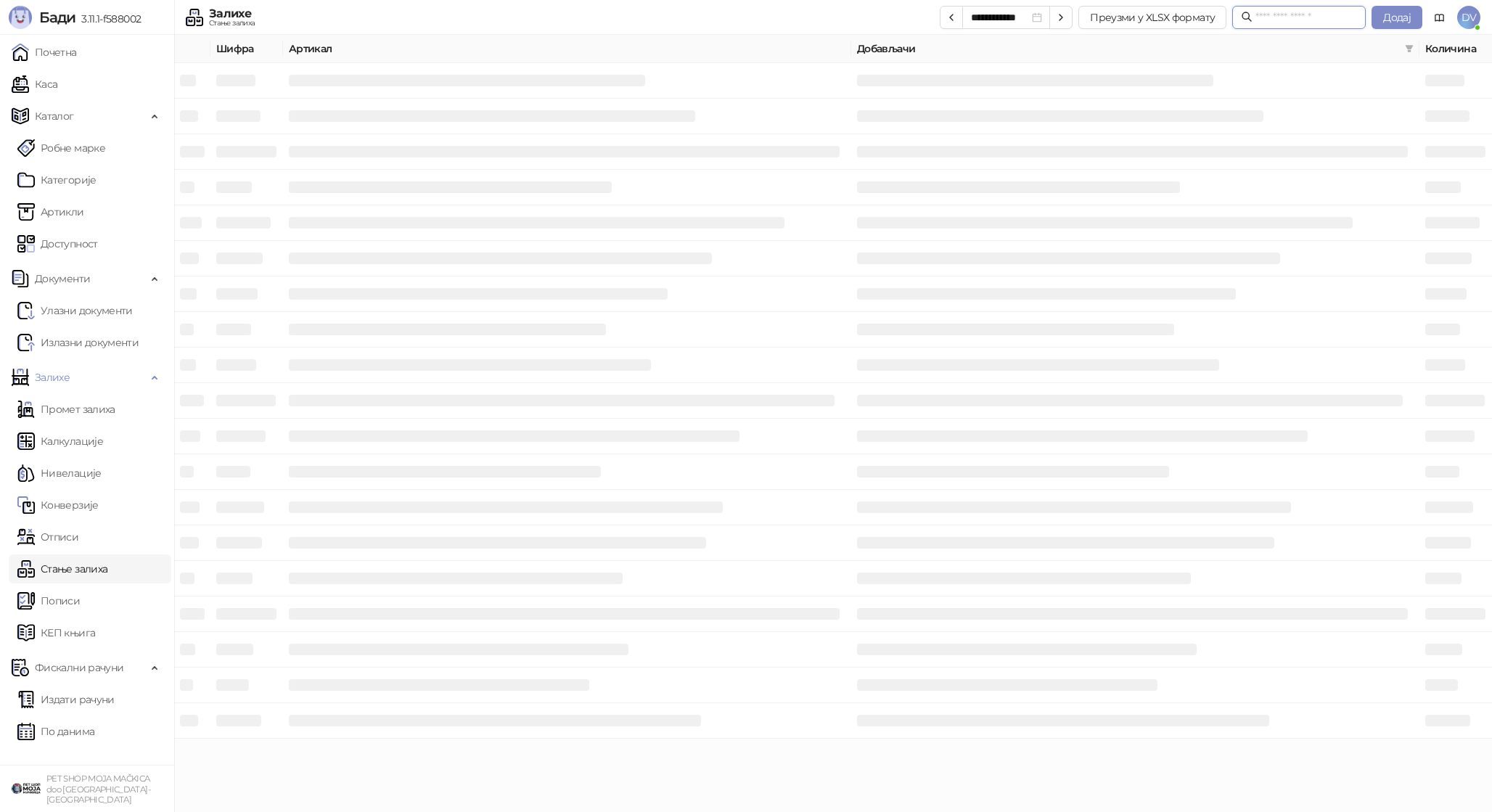
click at [1296, 9] on input "text" at bounding box center [1306, 17] width 101 height 16
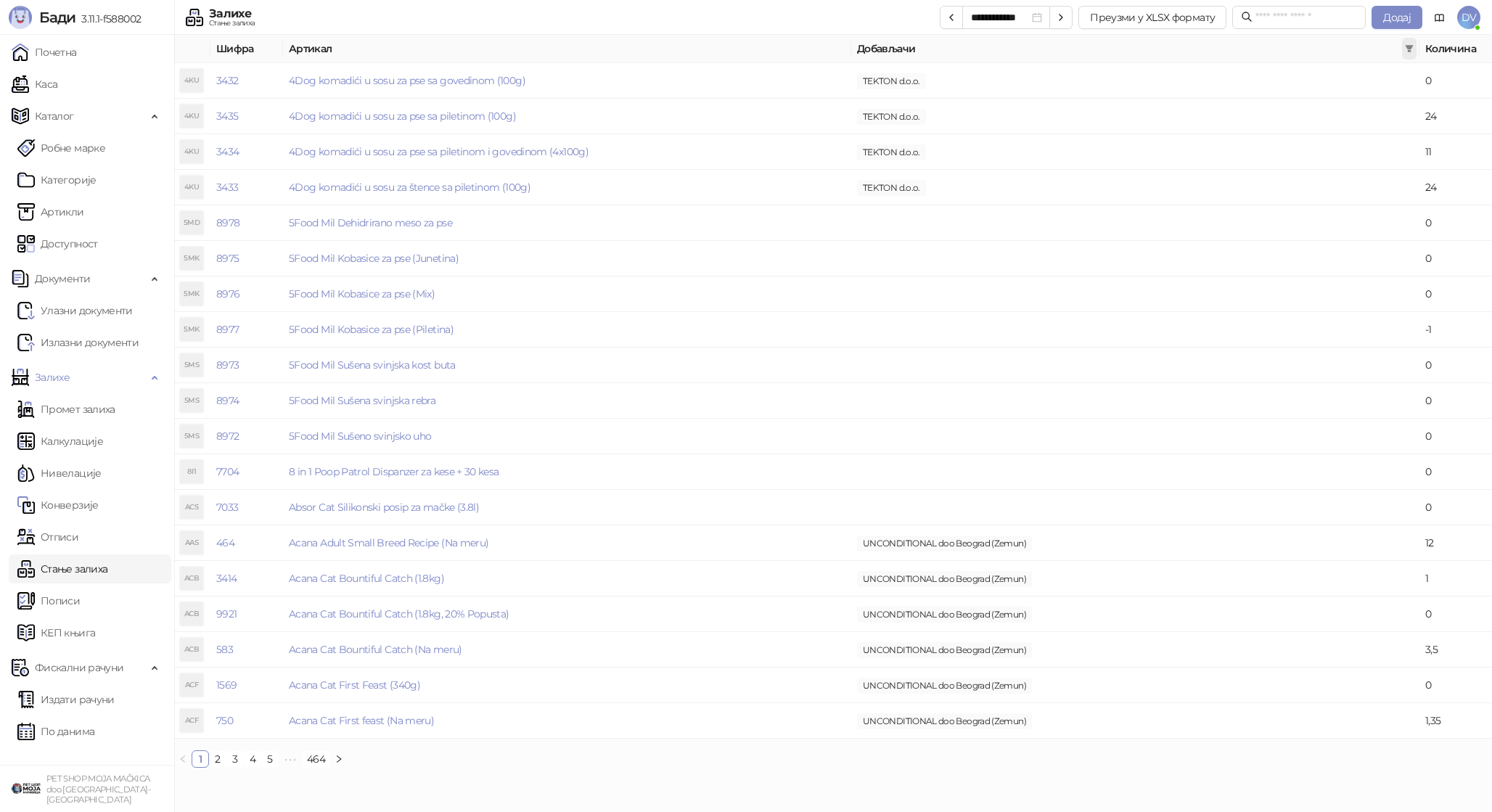
click at [1411, 46] on icon "filter" at bounding box center [1410, 48] width 8 height 7
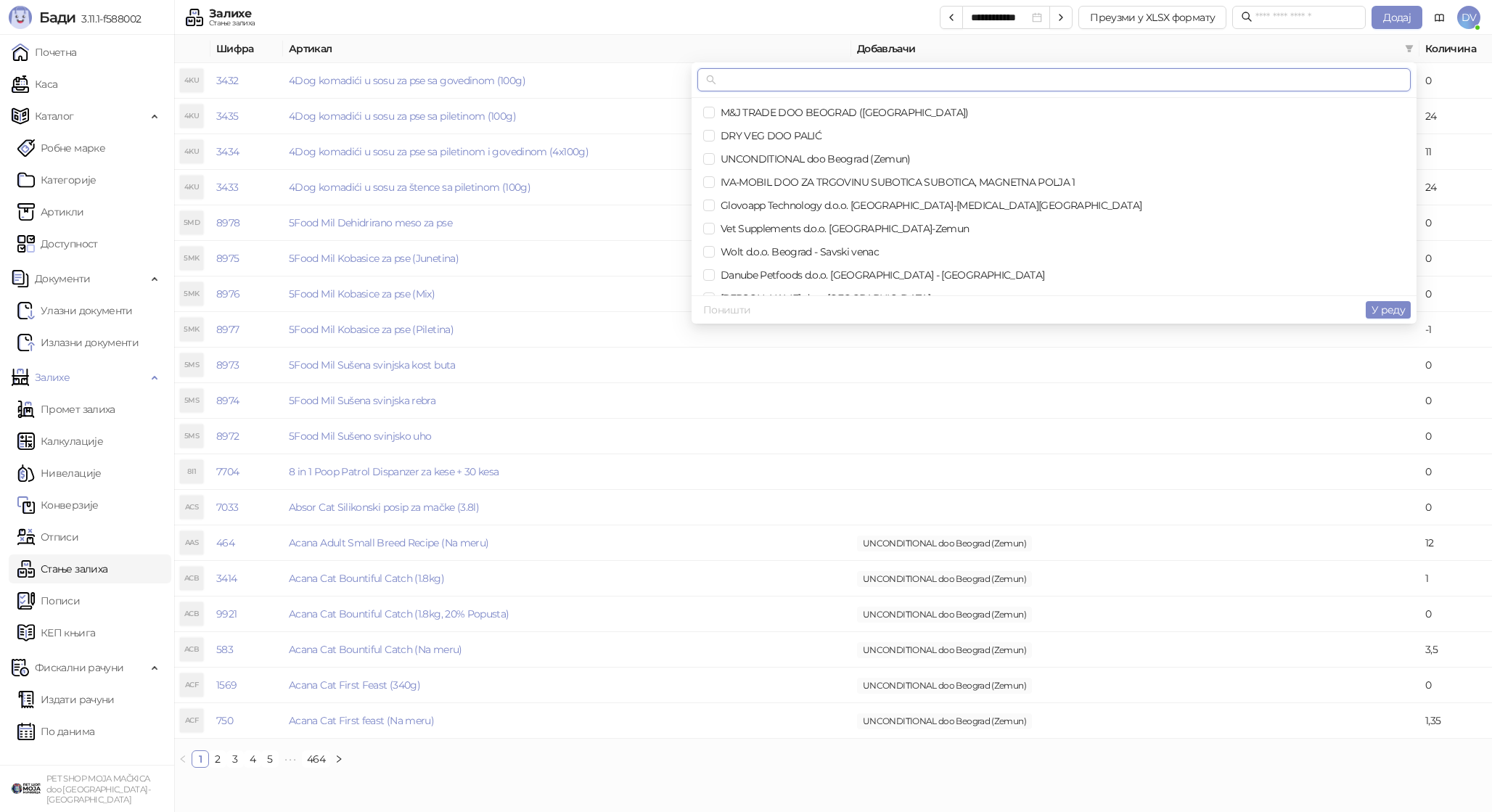
click at [1077, 75] on input "text" at bounding box center [1060, 79] width 683 height 16
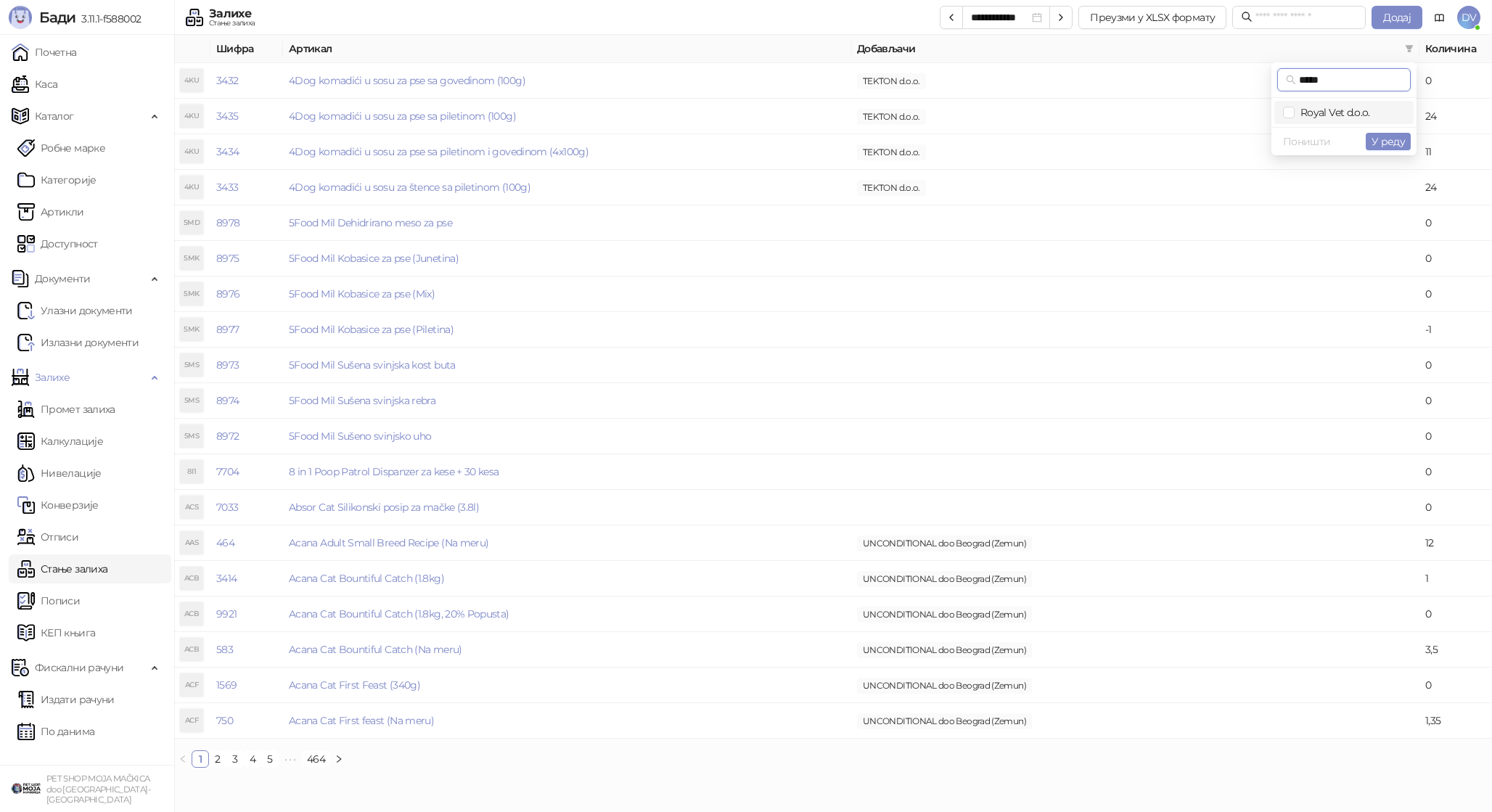
type input "*****"
click at [1300, 112] on span "Royal Vet d.o.o." at bounding box center [1333, 112] width 75 height 13
click at [1386, 144] on span "У реду" at bounding box center [1388, 141] width 33 height 13
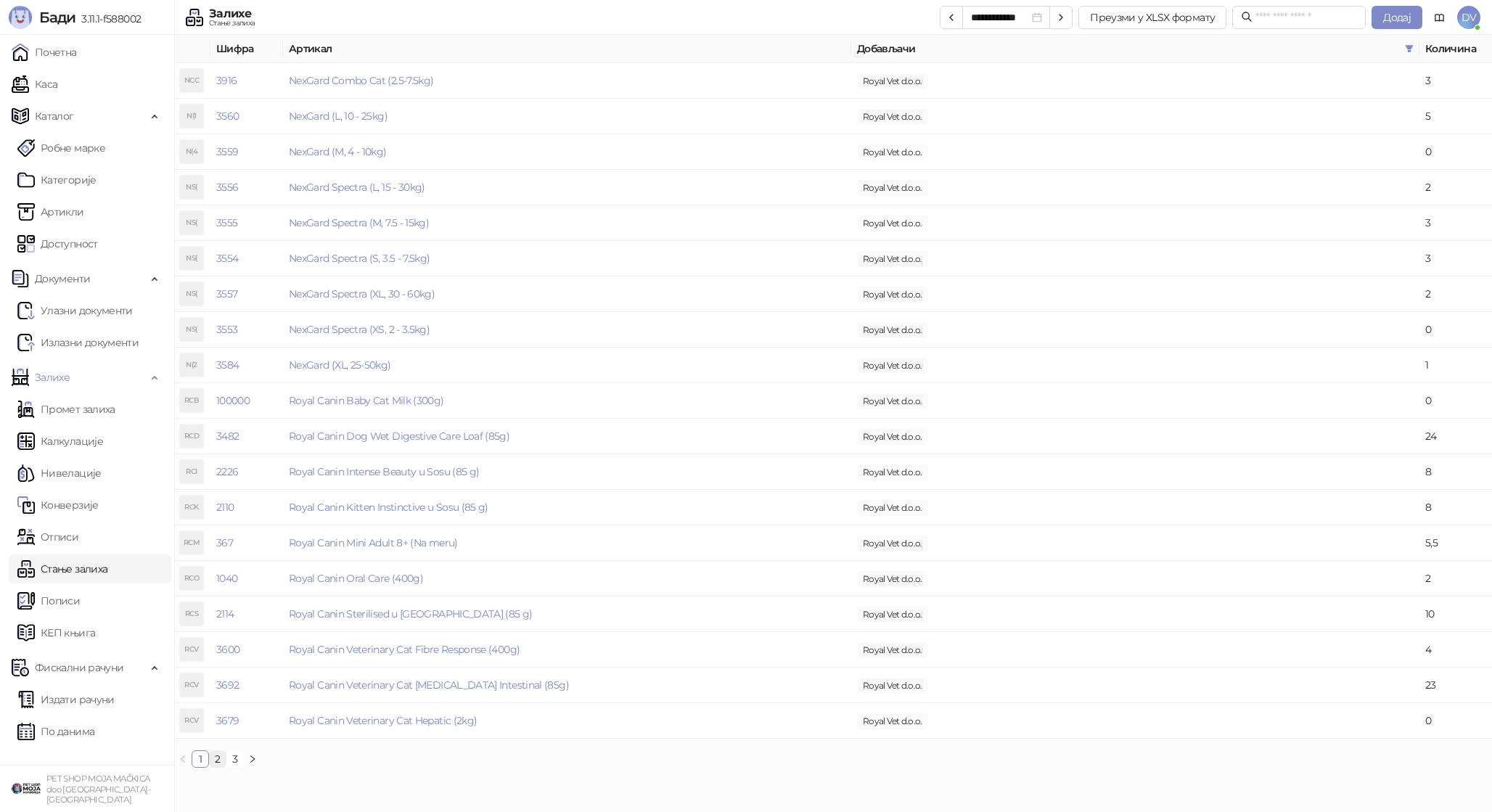
click at [217, 759] on link "2" at bounding box center [218, 759] width 16 height 16
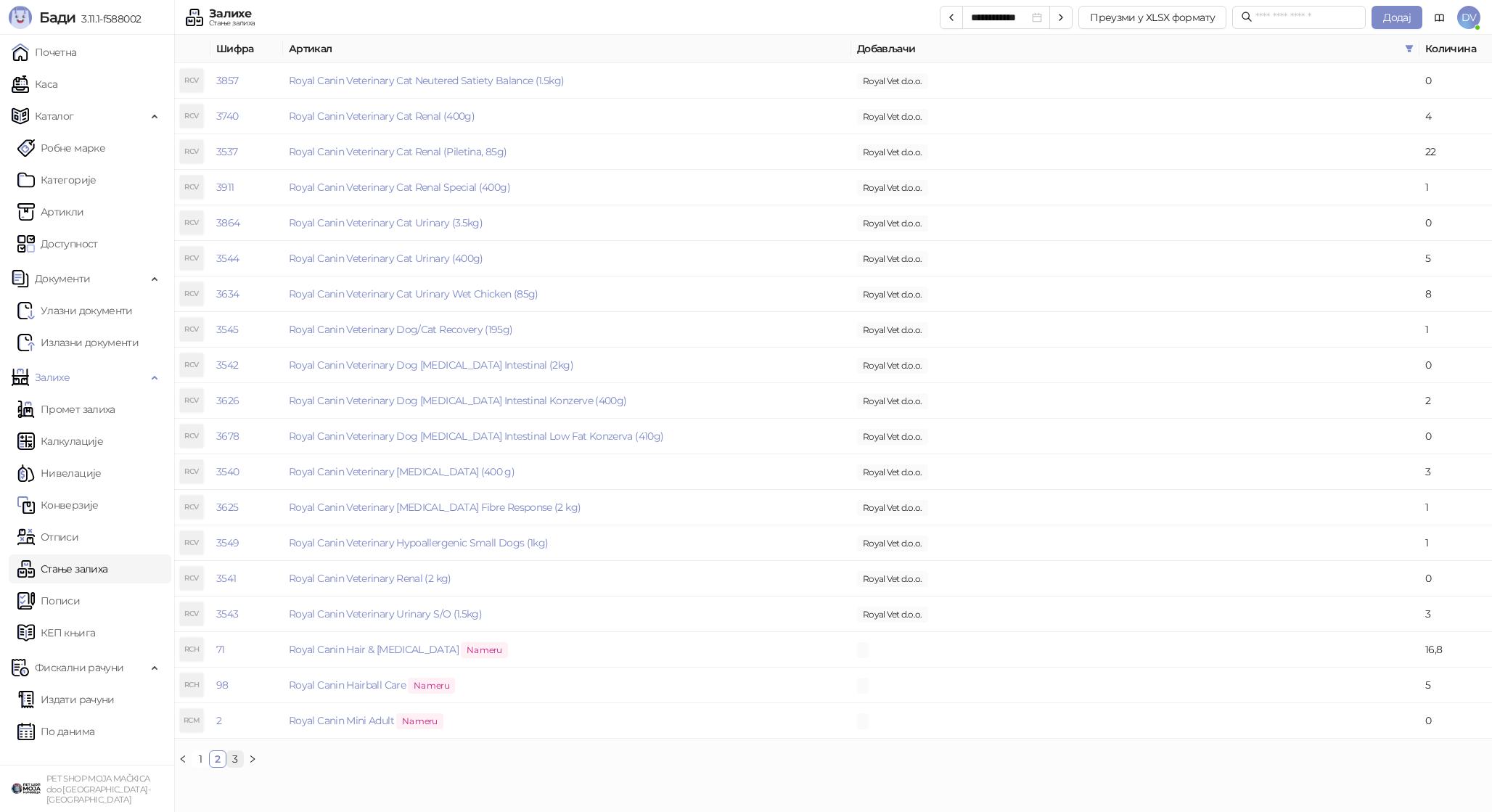
click at [236, 755] on link "3" at bounding box center [235, 759] width 16 height 16
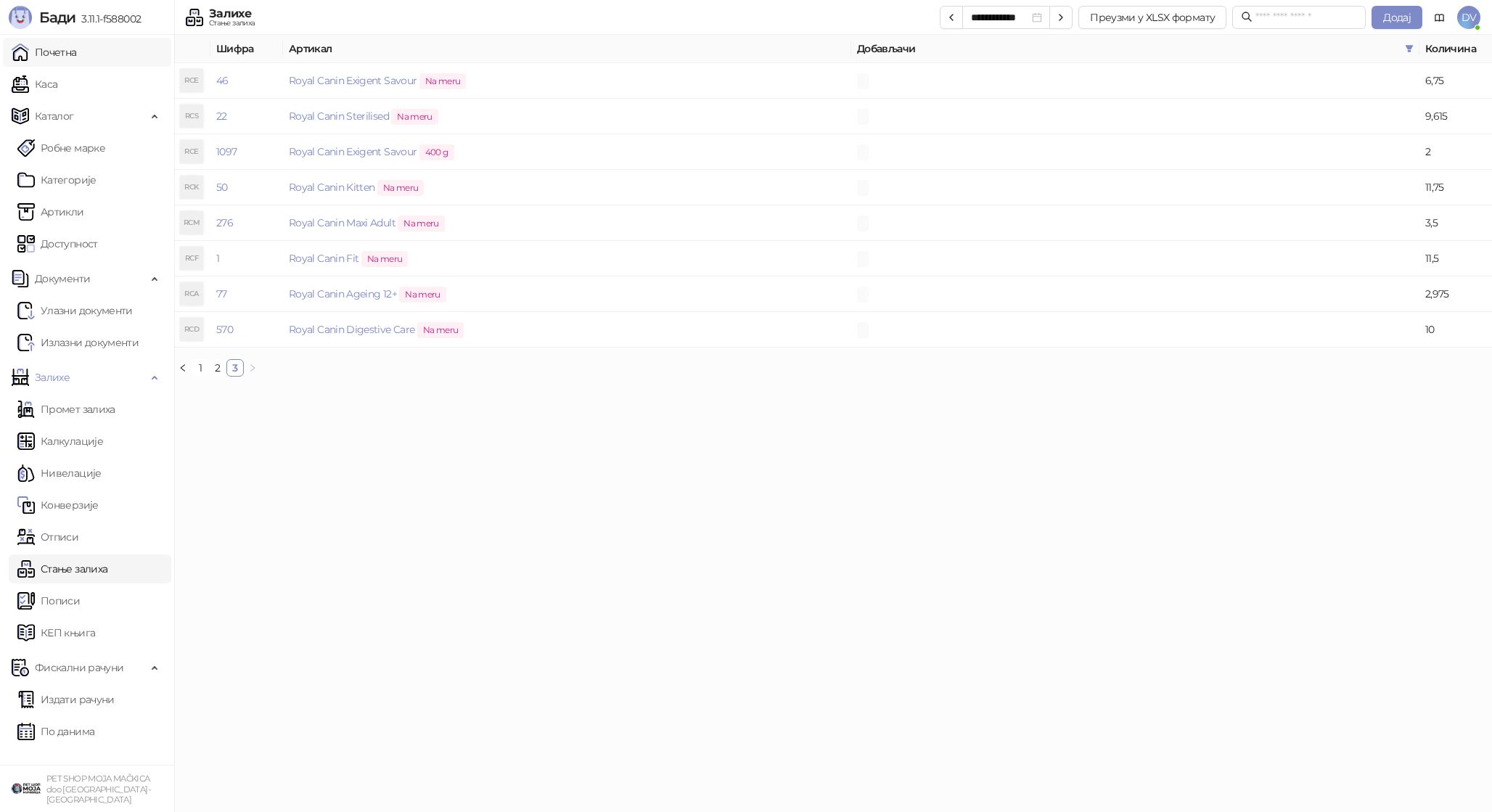
click at [52, 61] on link "Почетна" at bounding box center [44, 52] width 65 height 29
